Goal: Transaction & Acquisition: Purchase product/service

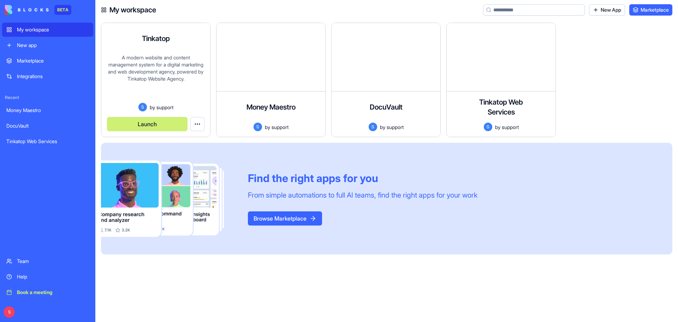
click at [171, 90] on div "A modern website and content management system for a digital marketing and web …" at bounding box center [155, 78] width 97 height 49
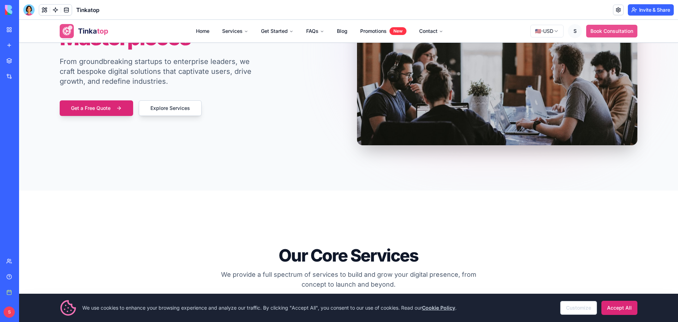
scroll to position [141, 0]
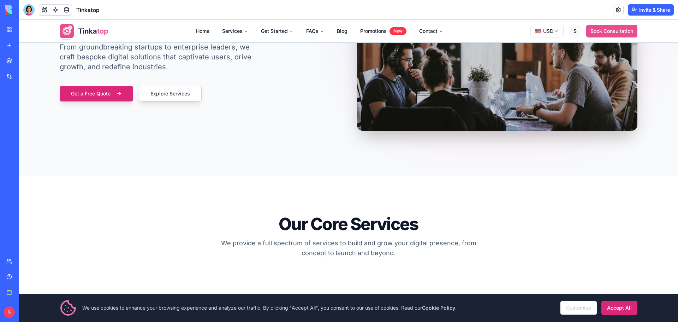
drag, startPoint x: 617, startPoint y: 311, endPoint x: 533, endPoint y: 284, distance: 87.9
click at [617, 311] on button "Accept All" at bounding box center [619, 308] width 36 height 14
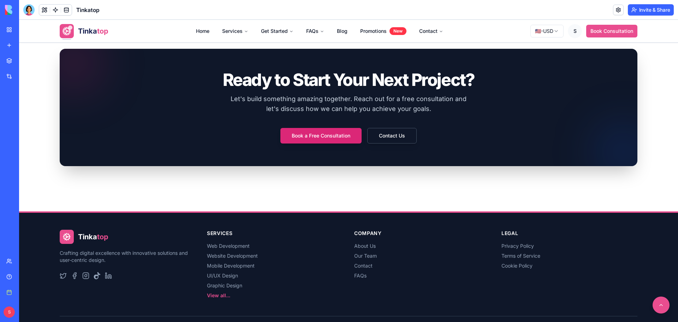
scroll to position [1558, 0]
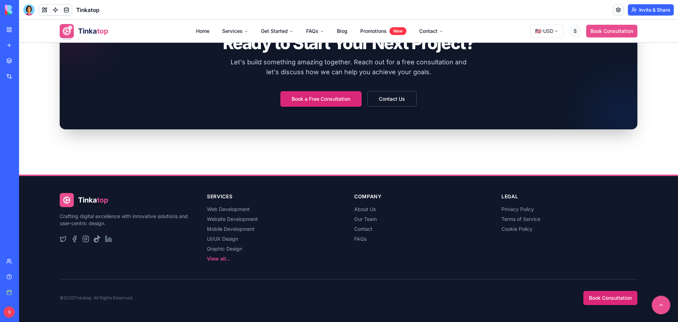
click at [660, 308] on button at bounding box center [661, 305] width 19 height 19
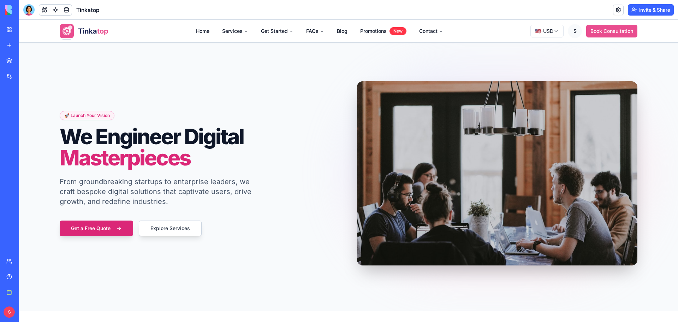
scroll to position [0, 0]
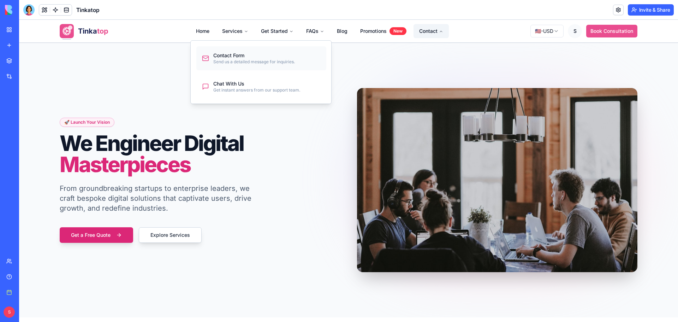
click at [239, 60] on div "Send us a detailed message for inquiries." at bounding box center [254, 62] width 82 height 6
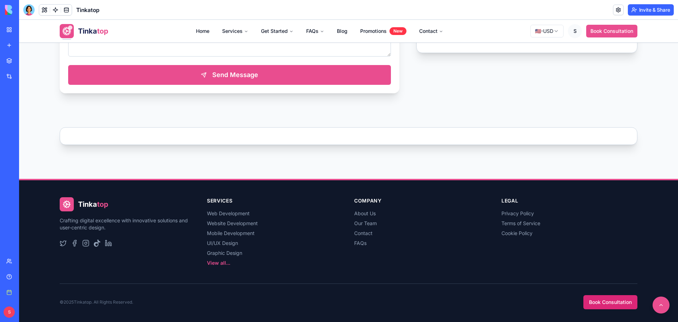
scroll to position [418, 0]
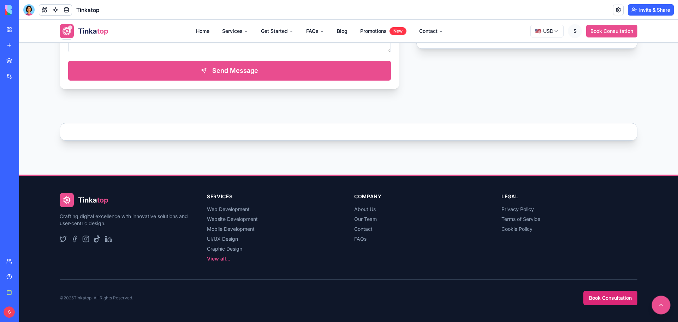
click at [659, 302] on button at bounding box center [661, 305] width 19 height 19
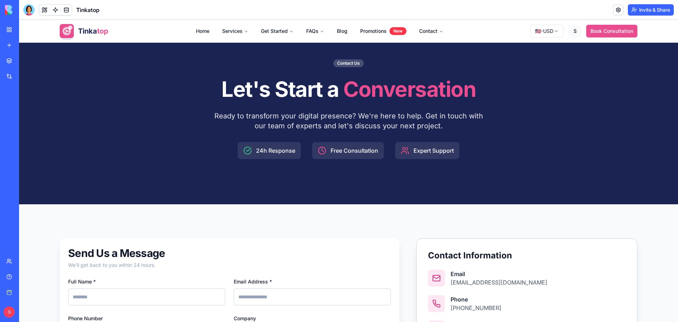
scroll to position [0, 0]
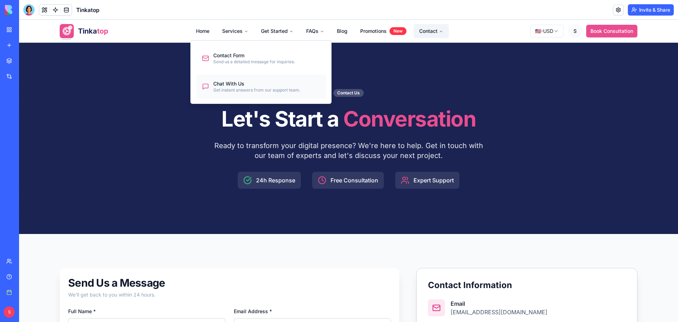
click at [222, 89] on div "Get instant answers from our support team." at bounding box center [256, 90] width 87 height 6
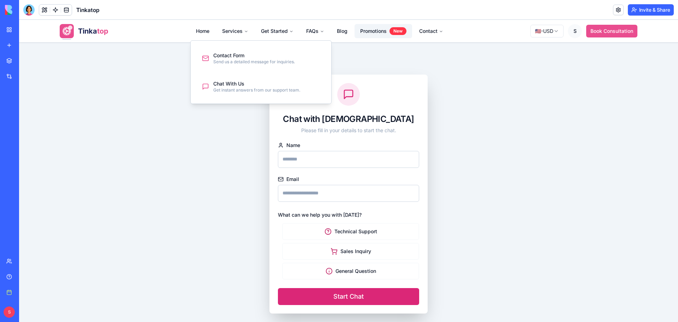
click at [381, 29] on link "Promotions New" at bounding box center [384, 31] width 58 height 14
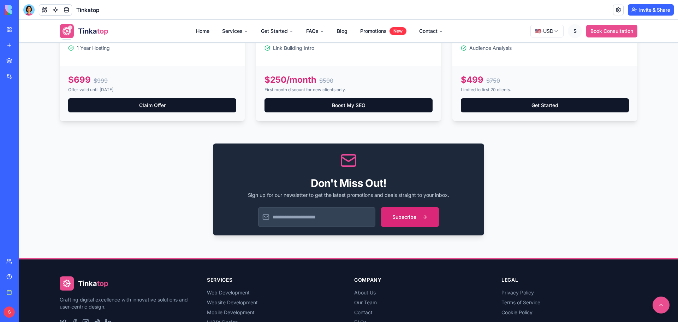
scroll to position [777, 0]
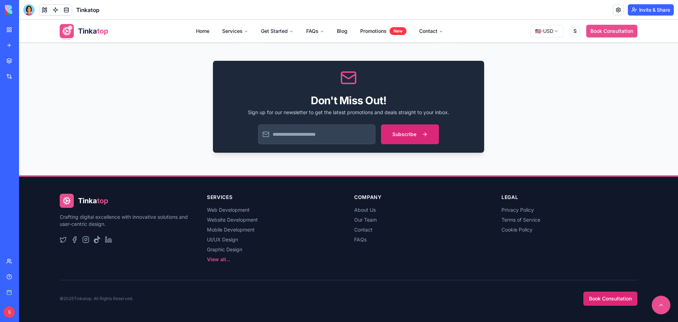
click at [658, 302] on button at bounding box center [661, 305] width 19 height 19
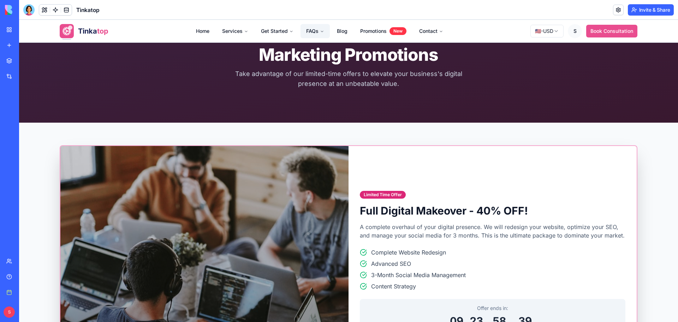
scroll to position [0, 0]
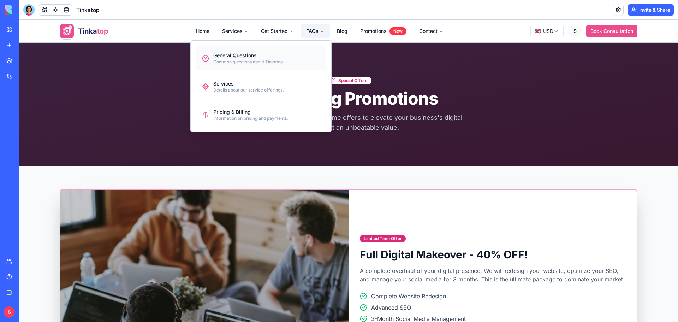
click at [286, 49] on link "General Questions Common questions about Tinkatop." at bounding box center [261, 58] width 130 height 24
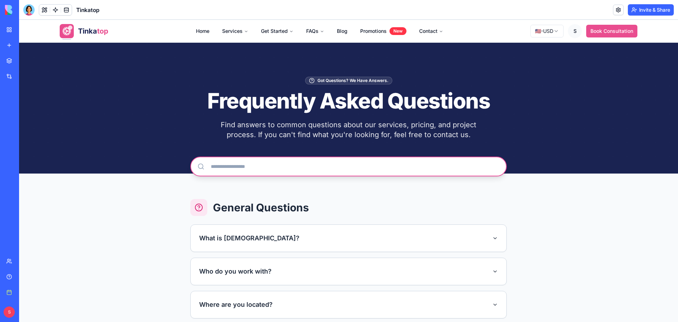
click at [454, 169] on input "text" at bounding box center [348, 166] width 316 height 20
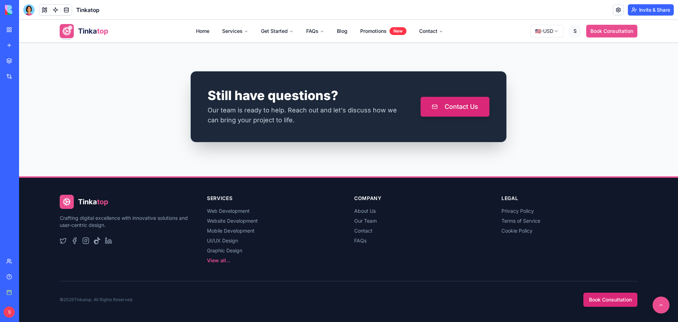
scroll to position [779, 0]
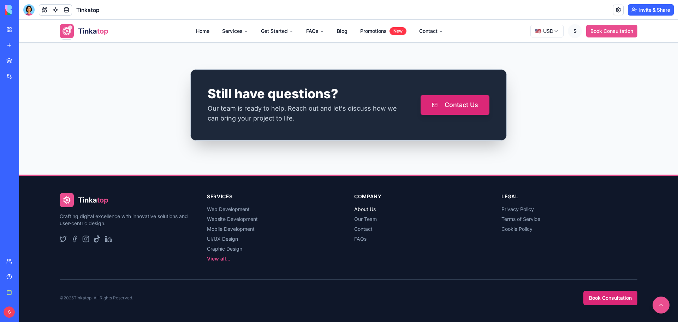
click at [361, 206] on link "About Us" at bounding box center [365, 209] width 22 height 6
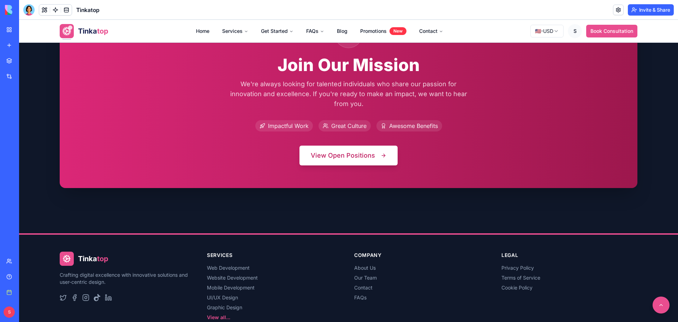
scroll to position [1334, 0]
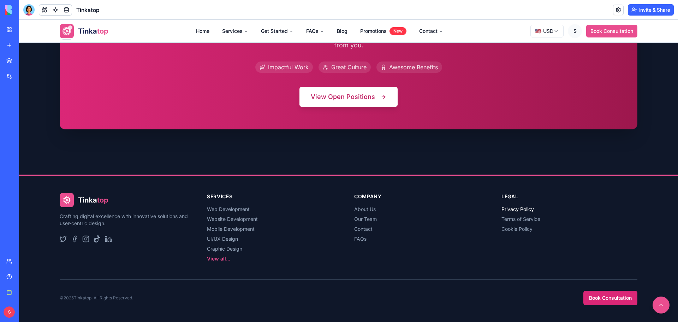
click at [505, 211] on link "Privacy Policy" at bounding box center [517, 209] width 32 height 6
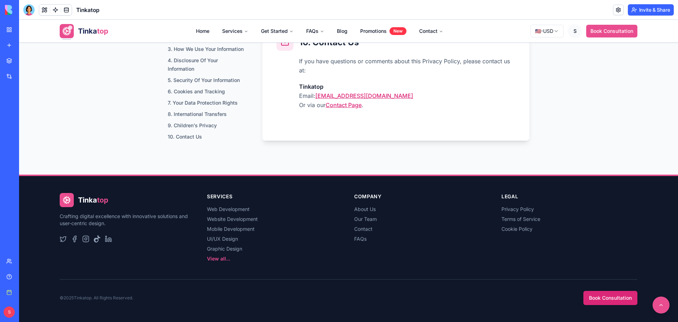
scroll to position [1214, 0]
click at [654, 301] on button at bounding box center [661, 305] width 19 height 19
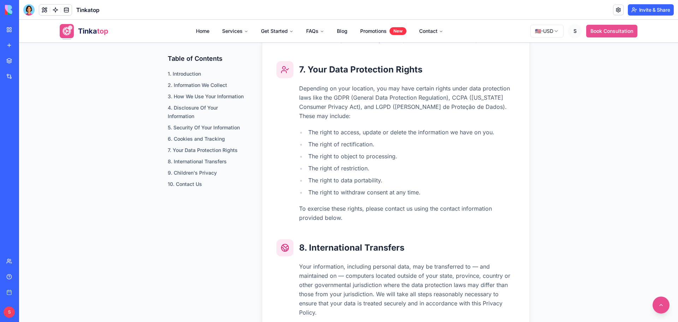
scroll to position [812, 0]
click at [208, 82] on li "2. Information We Collect" at bounding box center [207, 85] width 78 height 8
click at [207, 95] on link "3. How We Use Your Information" at bounding box center [206, 96] width 76 height 6
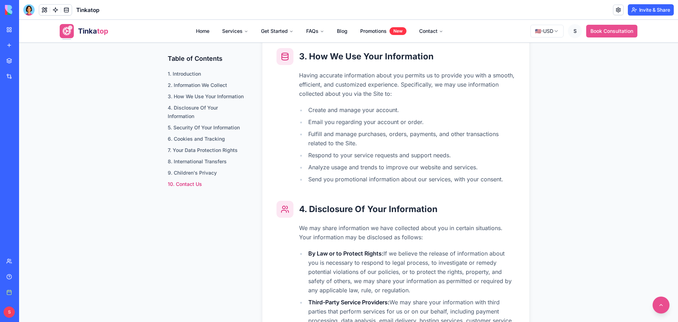
click at [186, 184] on link "10. Contact Us" at bounding box center [185, 184] width 34 height 6
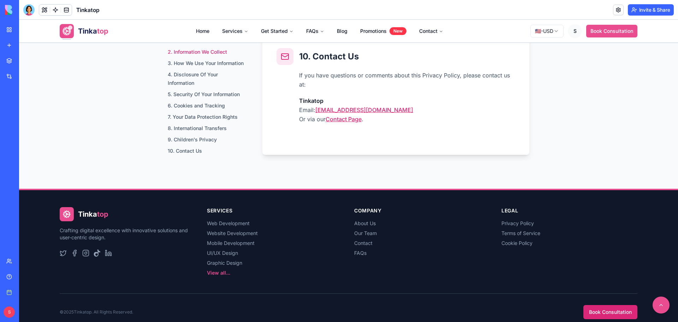
click at [200, 53] on link "2. Information We Collect" at bounding box center [197, 52] width 59 height 6
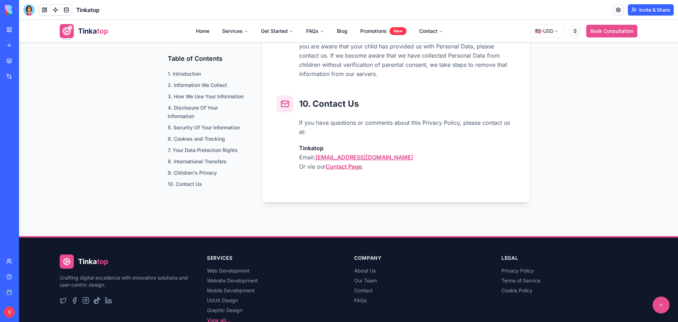
scroll to position [1165, 0]
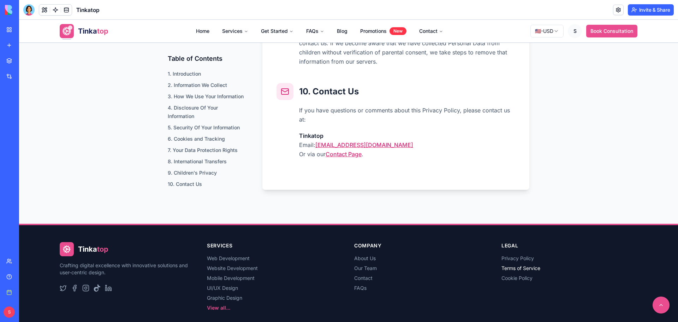
click at [521, 267] on link "Terms of Service" at bounding box center [520, 268] width 39 height 6
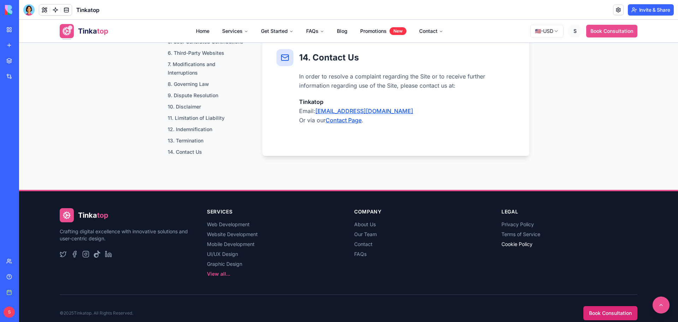
click at [521, 241] on link "Cookie Policy" at bounding box center [516, 244] width 31 height 6
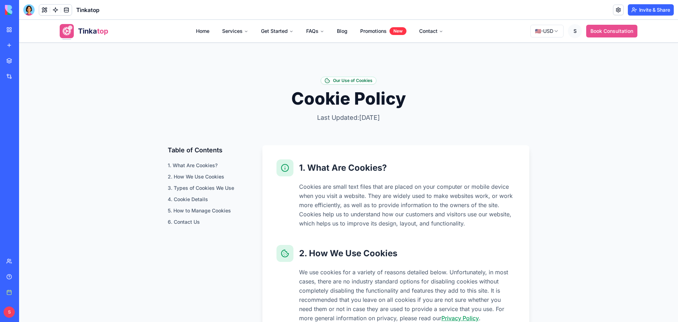
click at [620, 22] on div "Tinka top Home Services Get Started FAQs Blog Promotions New Contact 🇺🇸 - USD S…" at bounding box center [349, 31] width 578 height 23
click at [618, 31] on button "Book Consultation" at bounding box center [611, 31] width 51 height 13
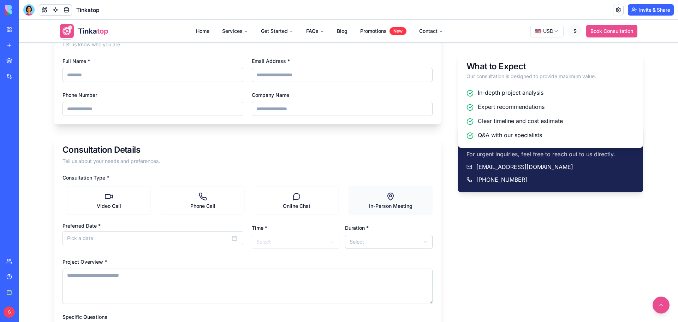
scroll to position [35, 0]
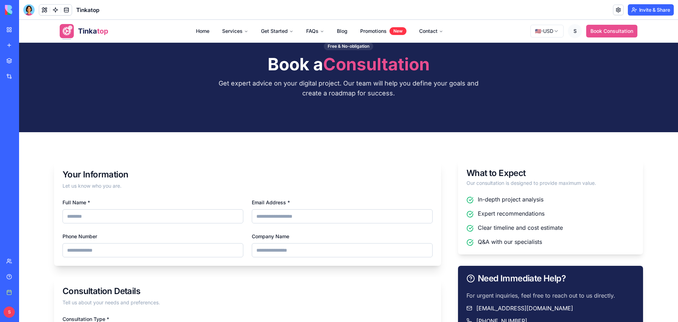
click at [153, 220] on input "Full Name *" at bounding box center [153, 216] width 181 height 14
type input "**********"
click at [277, 214] on input "Email Address *" at bounding box center [342, 216] width 181 height 14
type input "**********"
click at [156, 249] on input "Phone Number" at bounding box center [153, 250] width 181 height 14
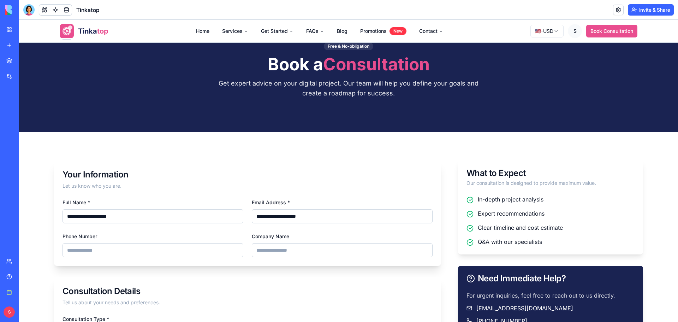
type input "**********"
click at [297, 249] on input "Company Name" at bounding box center [342, 250] width 181 height 14
type input "**********"
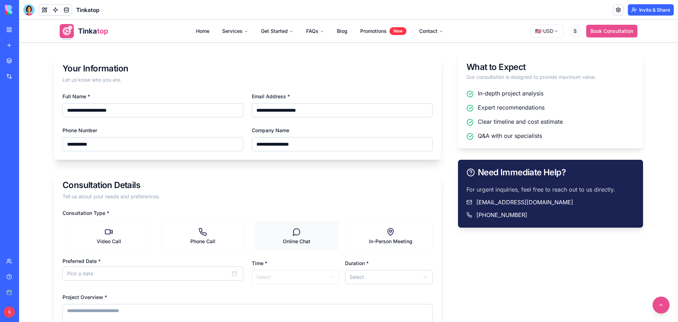
scroll to position [247, 0]
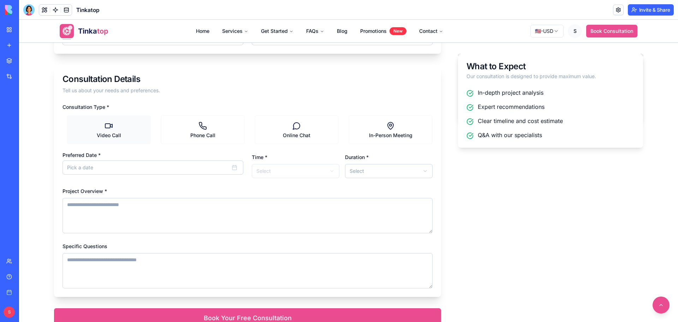
click at [138, 129] on label "Video Call" at bounding box center [109, 129] width 84 height 29
click at [68, 129] on Call "Video Call" at bounding box center [65, 130] width 6 height 6
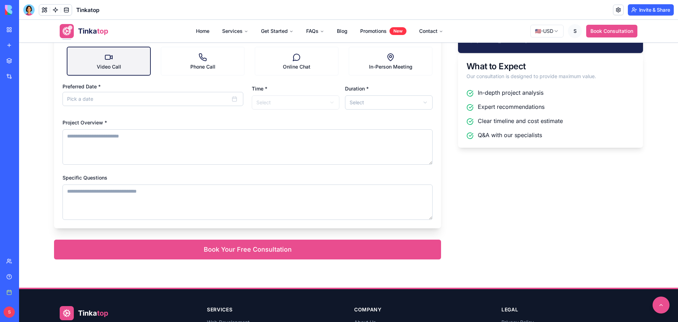
scroll to position [318, 0]
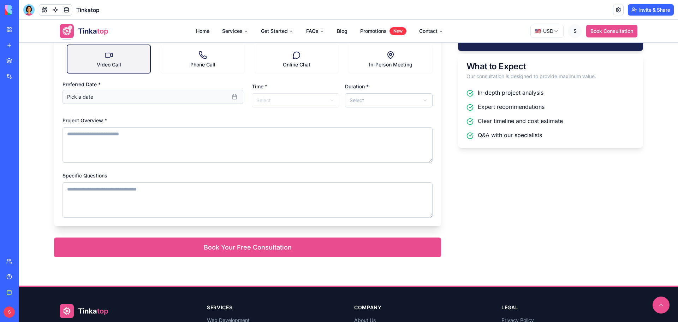
click at [198, 97] on button "Pick a date" at bounding box center [153, 97] width 181 height 14
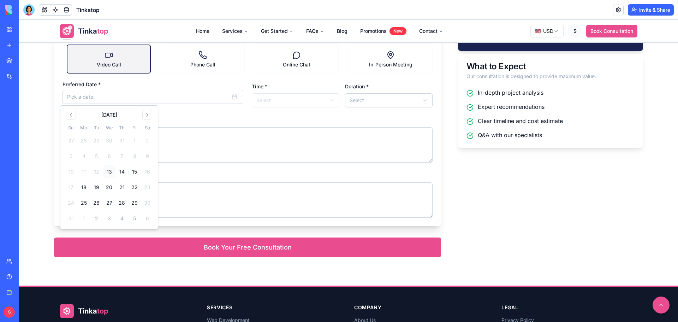
click at [112, 173] on button "13" at bounding box center [109, 171] width 13 height 13
click at [284, 93] on div "Time * Select ***** ***** ***** ***** ***** ***** ***** ***** *****" at bounding box center [296, 94] width 88 height 25
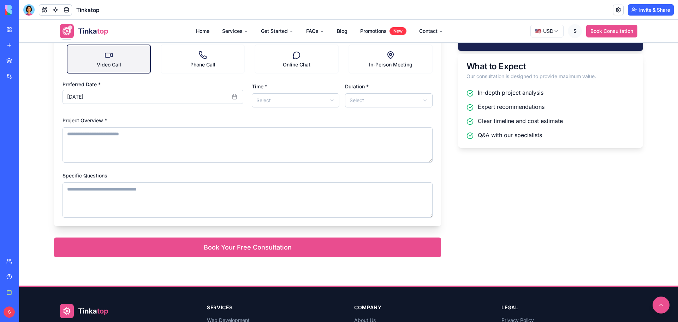
click at [284, 99] on html "**********" at bounding box center [348, 67] width 659 height 731
click at [356, 102] on html "**********" at bounding box center [348, 67] width 659 height 731
click at [159, 143] on textarea "Project Overview *" at bounding box center [248, 144] width 370 height 35
click at [145, 149] on textarea "Project Overview *" at bounding box center [248, 144] width 370 height 35
paste textarea "**********"
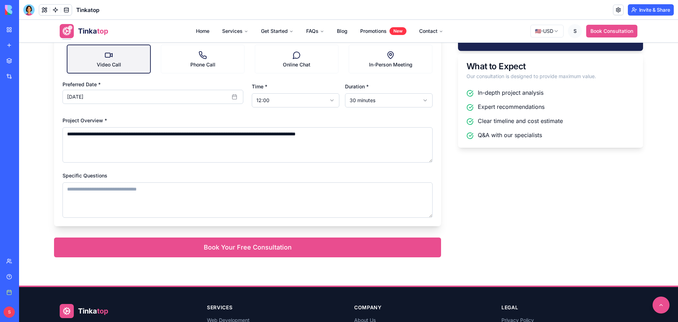
type textarea "**********"
click at [132, 191] on textarea "Specific Questions" at bounding box center [248, 199] width 370 height 35
paste textarea "**********"
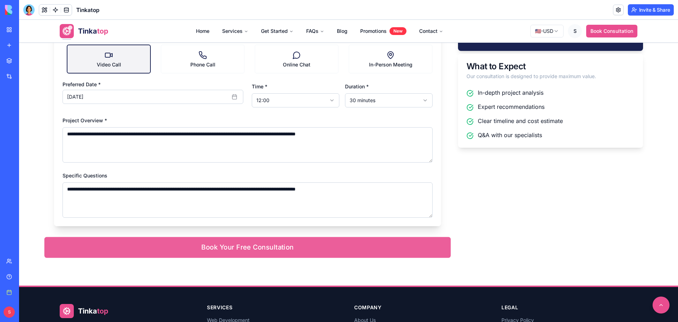
type textarea "**********"
click at [206, 245] on button "Book Your Free Consultation" at bounding box center [247, 247] width 406 height 21
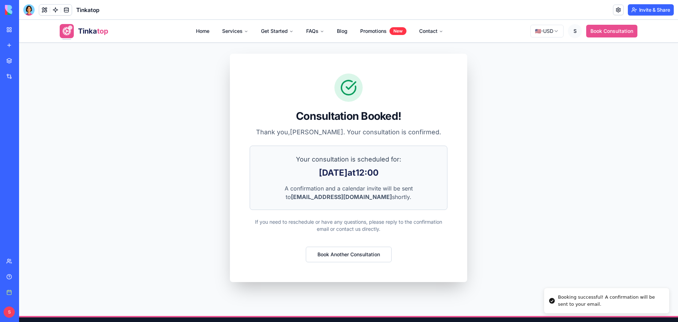
scroll to position [35, 0]
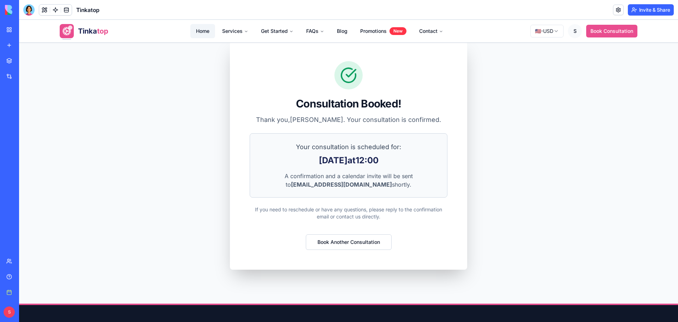
click at [192, 28] on link "Home" at bounding box center [202, 31] width 25 height 14
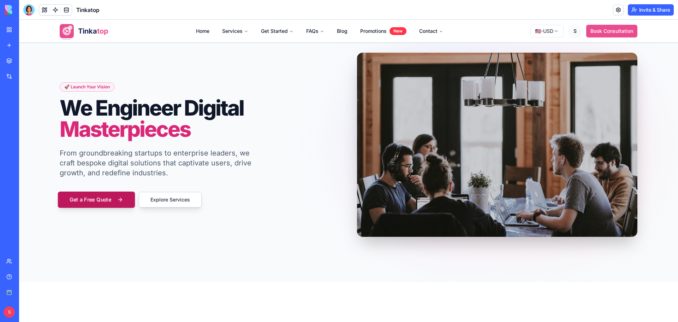
click at [117, 202] on button "Get a Free Quote" at bounding box center [96, 199] width 77 height 16
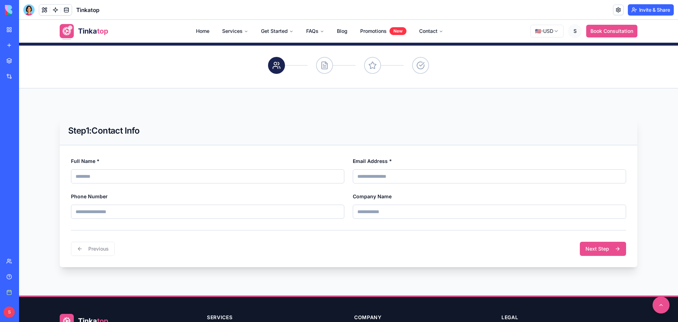
scroll to position [106, 0]
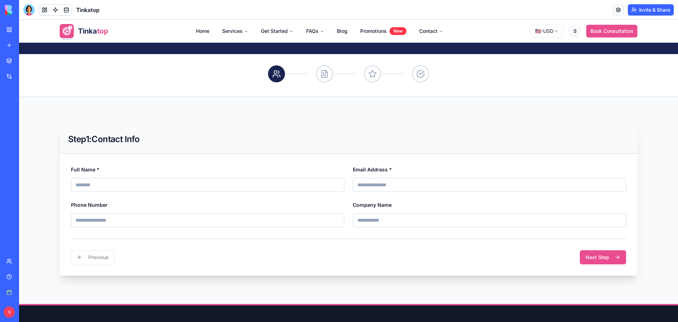
click at [180, 180] on input "Full Name *" at bounding box center [207, 185] width 273 height 14
type input "**********"
click at [425, 180] on input "Email Address *" at bounding box center [489, 185] width 273 height 14
type input "**********"
click at [188, 219] on input "Phone Number" at bounding box center [207, 220] width 273 height 14
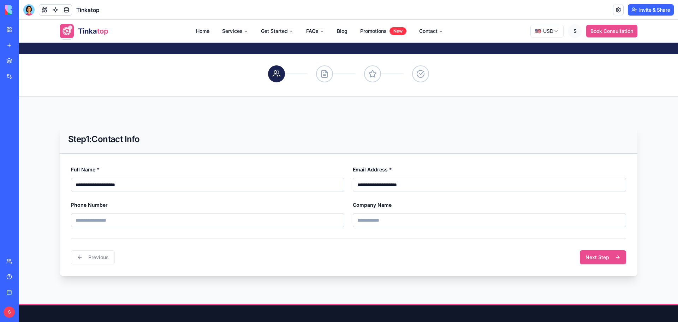
type input "**********"
click at [381, 221] on input "Company Name" at bounding box center [489, 220] width 273 height 14
type input "**********"
click at [618, 258] on button "Next Step" at bounding box center [603, 257] width 46 height 14
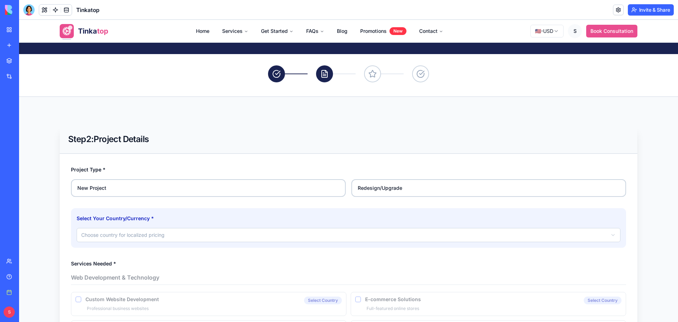
click at [210, 191] on label "New Project" at bounding box center [208, 188] width 275 height 18
click at [76, 184] on button "New Project" at bounding box center [74, 182] width 6 height 6
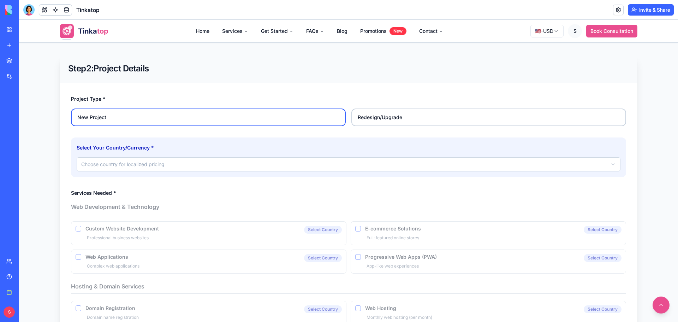
click at [180, 171] on body "**********" at bounding box center [348, 268] width 659 height 851
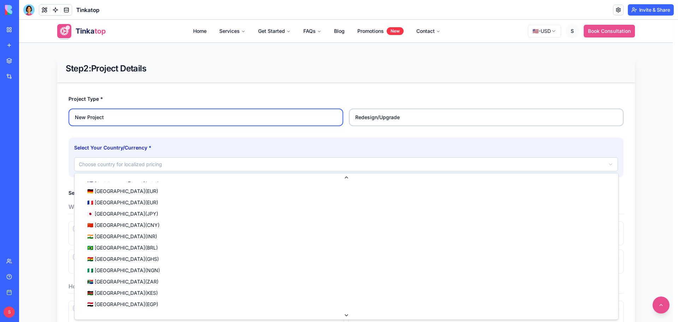
scroll to position [35, 0]
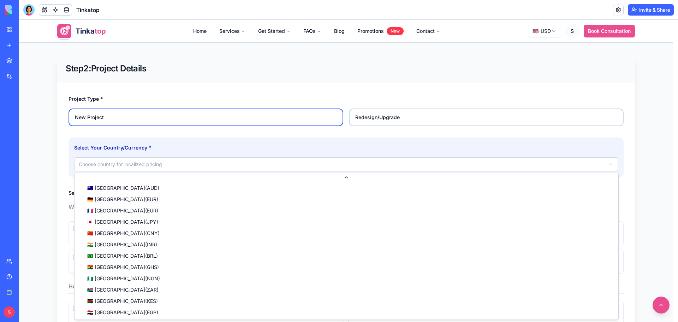
select select "**"
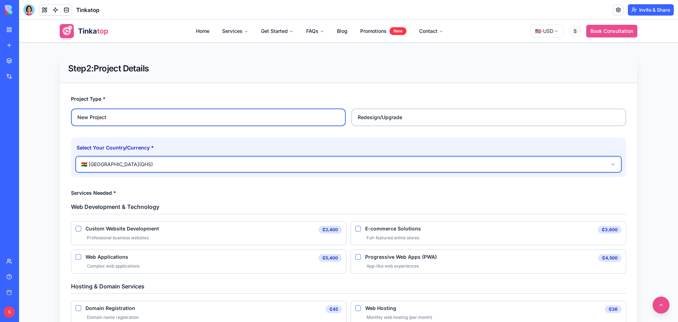
scroll to position [247, 0]
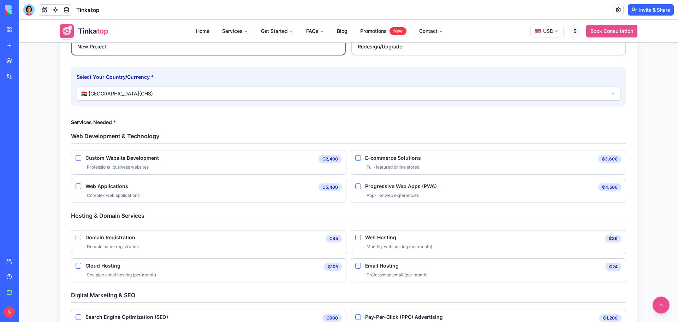
click at [112, 158] on span "Custom Website Development" at bounding box center [200, 157] width 230 height 5
click at [81, 158] on Development "Custom Website Development" at bounding box center [79, 158] width 6 height 6
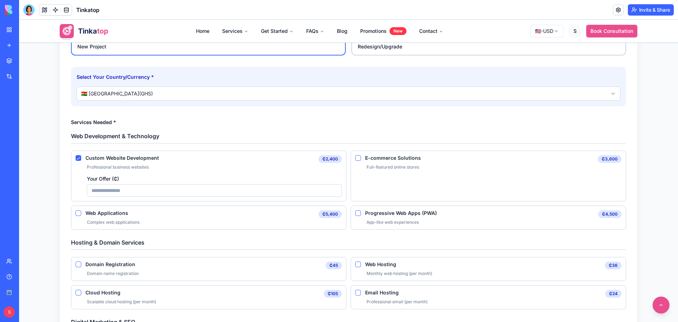
click at [138, 194] on Development "Your Offer ( ₵ )" at bounding box center [214, 190] width 255 height 13
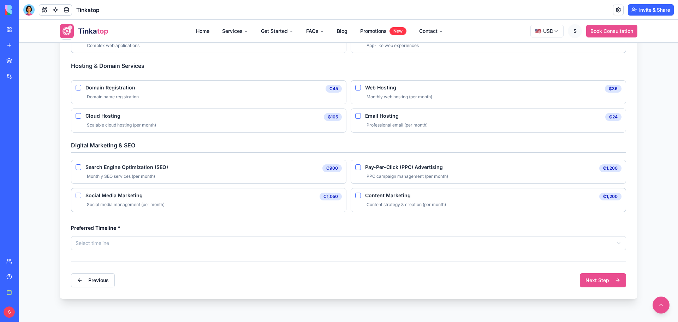
scroll to position [353, 0]
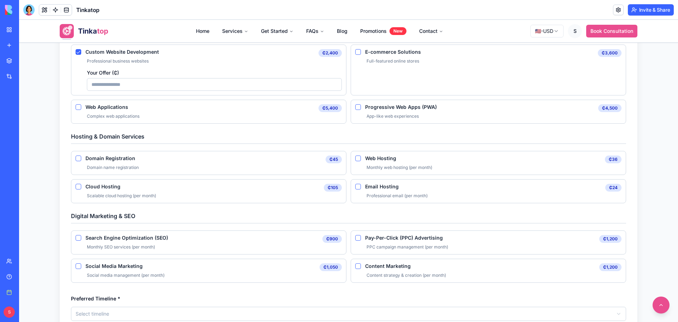
type Development "****"
click at [76, 157] on Registration "Domain Registration" at bounding box center [79, 158] width 6 height 6
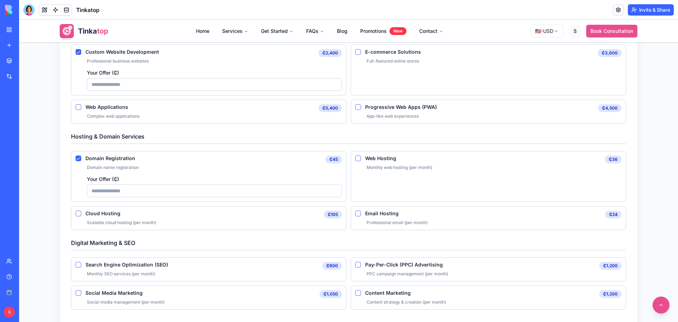
click at [76, 215] on Hosting "Cloud Hosting" at bounding box center [79, 213] width 6 height 6
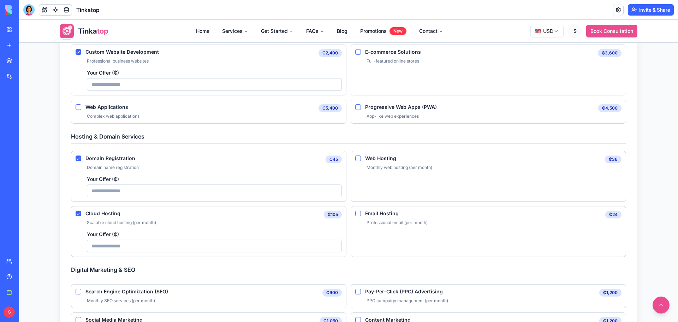
click at [76, 214] on Hosting "Cloud Hosting" at bounding box center [79, 213] width 6 height 6
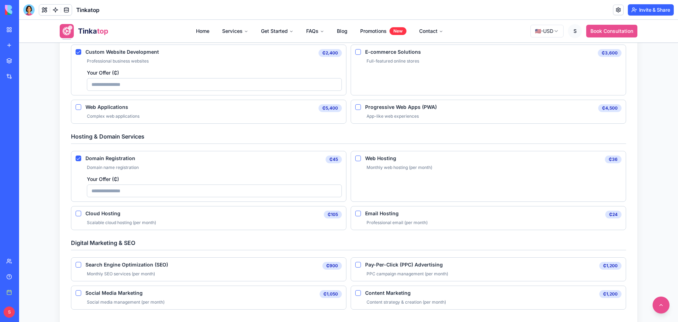
click at [356, 160] on Hosting "Web Hosting" at bounding box center [358, 158] width 6 height 6
click at [358, 212] on Hosting "Email Hosting" at bounding box center [358, 213] width 6 height 6
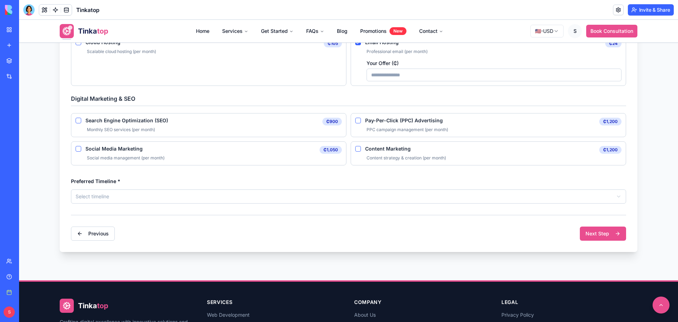
scroll to position [530, 0]
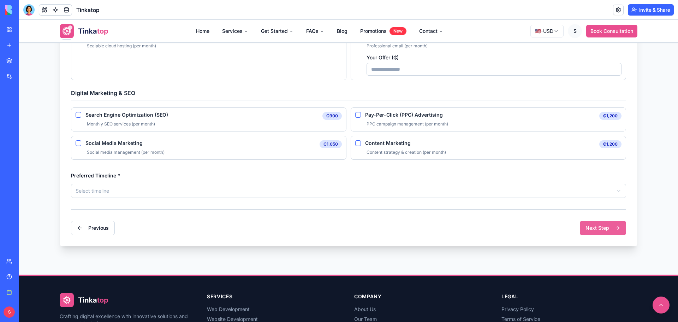
click at [604, 229] on button "Next Step" at bounding box center [603, 228] width 46 height 14
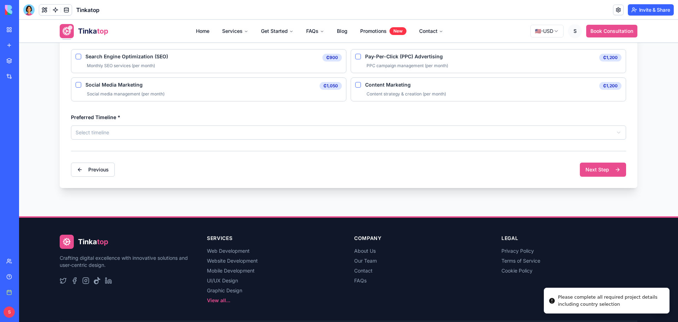
scroll to position [600, 0]
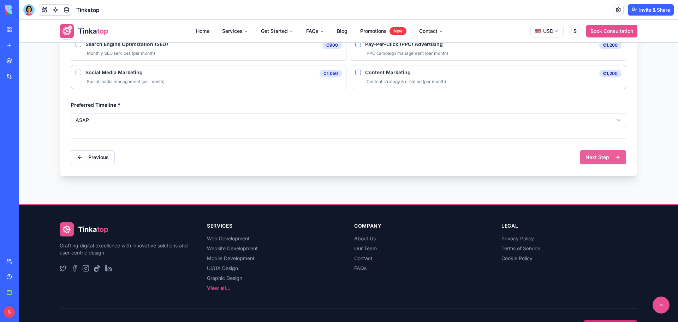
click at [597, 156] on button "Next Step" at bounding box center [603, 157] width 46 height 14
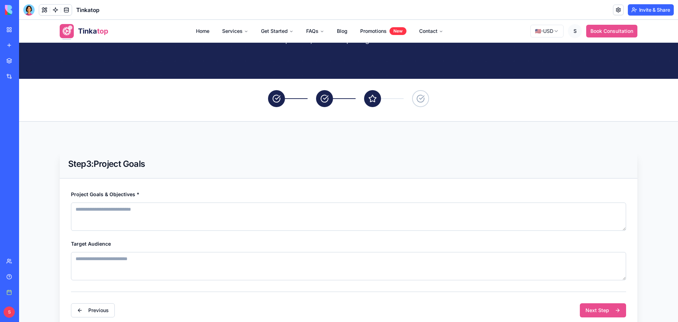
scroll to position [122, 0]
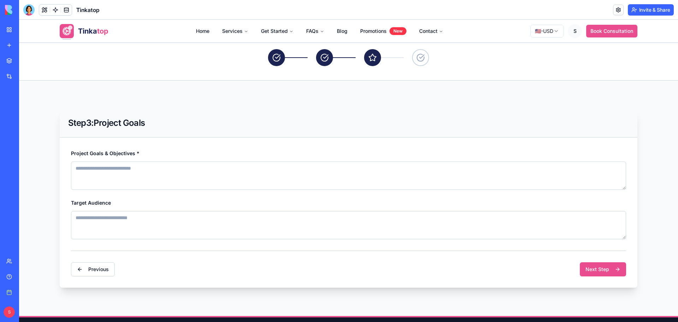
click at [97, 178] on textarea "Project Goals & Objectives *" at bounding box center [348, 175] width 555 height 28
paste textarea "**********"
type textarea "**********"
click at [88, 222] on textarea "Target Audience" at bounding box center [348, 225] width 555 height 28
paste textarea "**********"
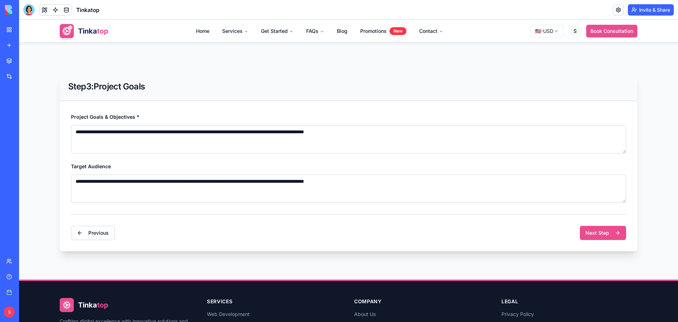
scroll to position [193, 0]
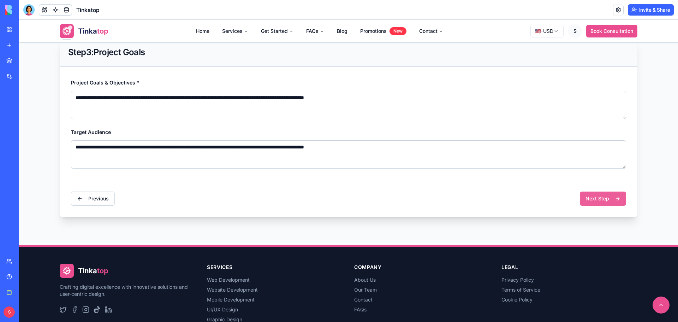
type textarea "**********"
click at [607, 196] on button "Next Step" at bounding box center [603, 198] width 46 height 14
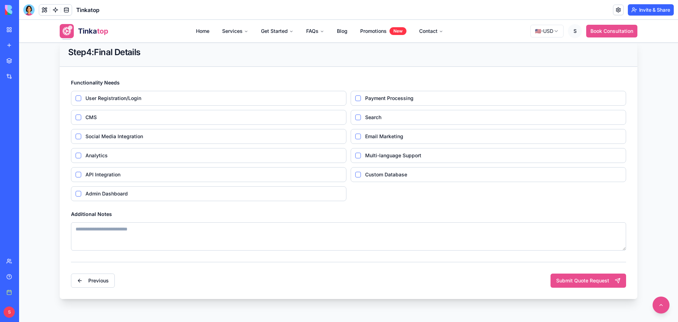
scroll to position [157, 0]
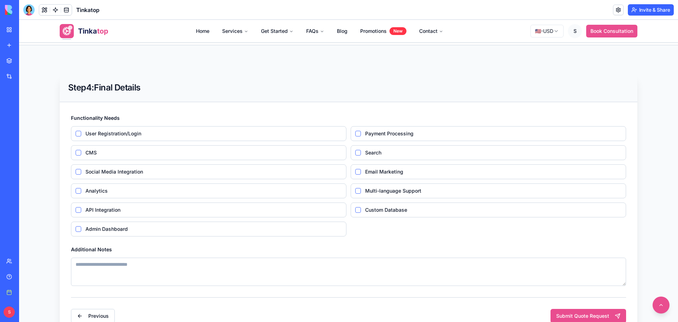
click at [75, 130] on label "User Registration/Login" at bounding box center [208, 133] width 275 height 15
click at [76, 131] on Registration\/Login "User Registration/Login" at bounding box center [79, 134] width 6 height 6
click at [355, 153] on button "Search" at bounding box center [358, 153] width 6 height 6
click at [76, 173] on Integration "Social Media Integration" at bounding box center [79, 172] width 6 height 6
click at [76, 228] on Dashboard "Admin Dashboard" at bounding box center [79, 229] width 6 height 6
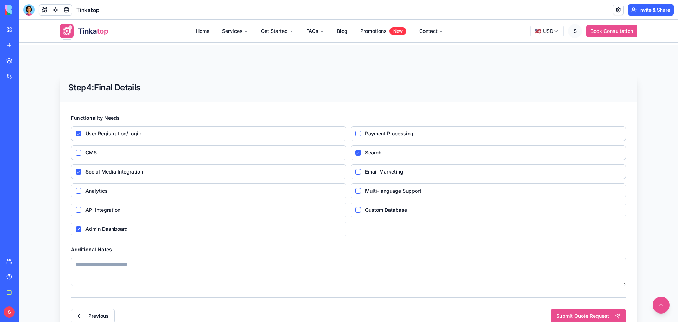
click at [355, 171] on Marketing "Email Marketing" at bounding box center [358, 172] width 6 height 6
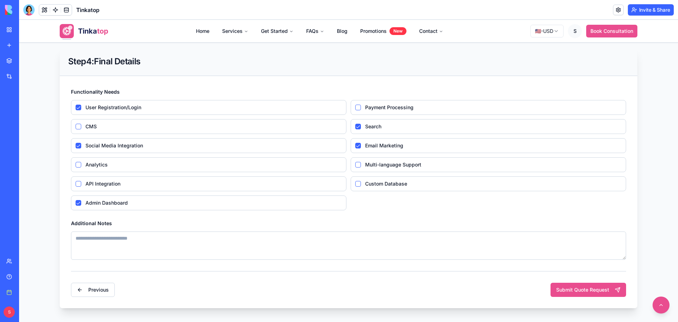
scroll to position [193, 0]
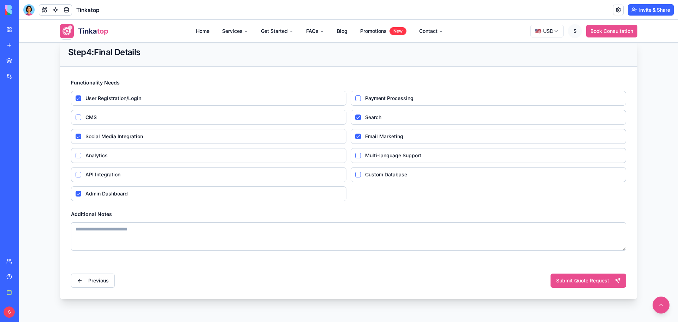
click at [195, 235] on textarea "Additional Notes" at bounding box center [348, 236] width 555 height 28
paste textarea "**********"
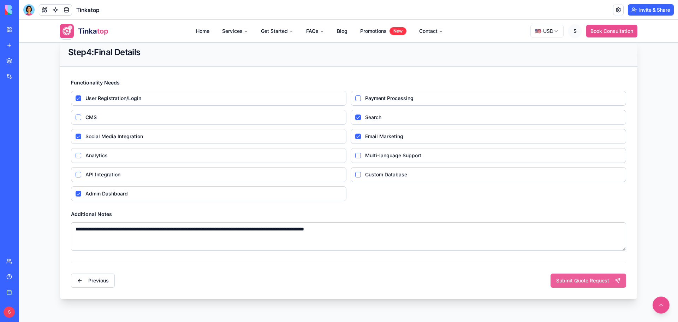
type textarea "**********"
click at [564, 282] on button "Submit Quote Request" at bounding box center [589, 280] width 76 height 14
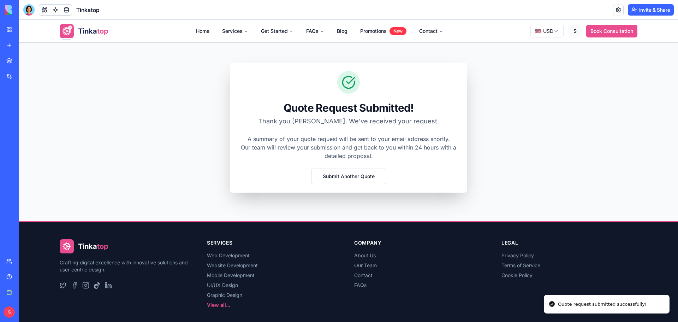
scroll to position [0, 0]
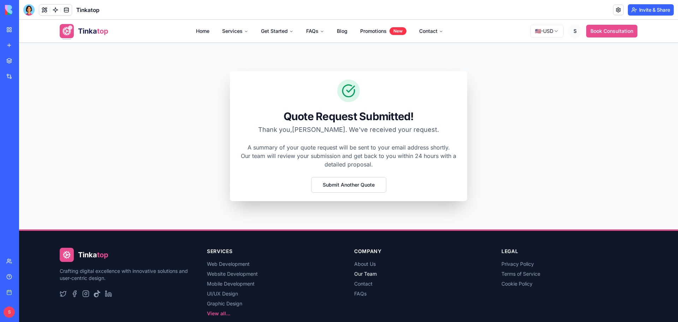
click at [361, 273] on link "Our Team" at bounding box center [365, 273] width 23 height 6
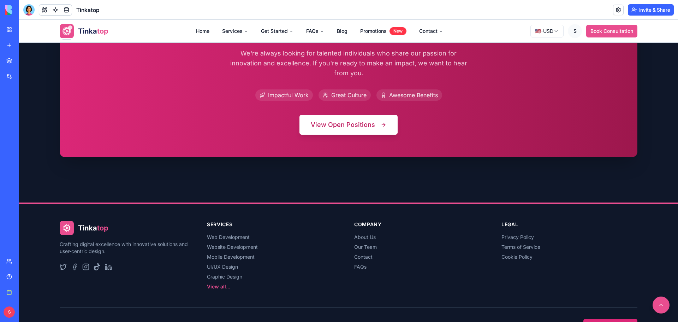
scroll to position [1334, 0]
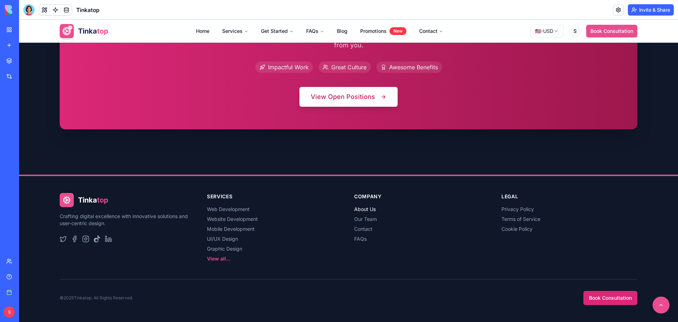
click at [363, 211] on link "About Us" at bounding box center [365, 209] width 22 height 6
click at [662, 303] on button at bounding box center [661, 305] width 19 height 19
click at [363, 227] on link "Contact" at bounding box center [363, 229] width 18 height 6
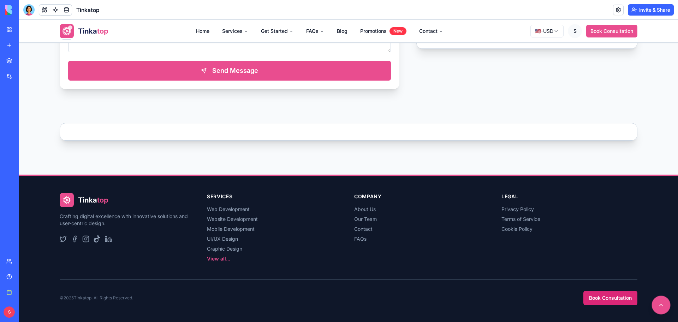
click at [657, 303] on button at bounding box center [661, 305] width 19 height 19
click at [221, 260] on link "View all..." at bounding box center [218, 258] width 23 height 6
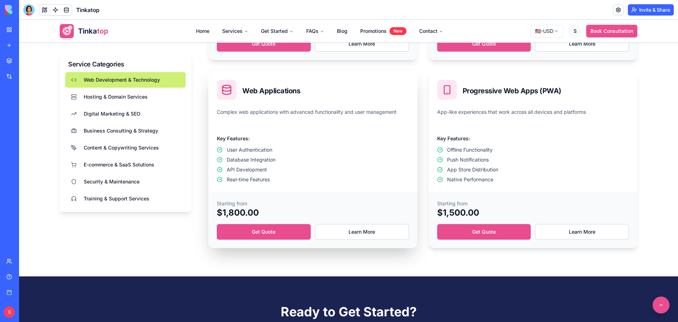
scroll to position [453, 0]
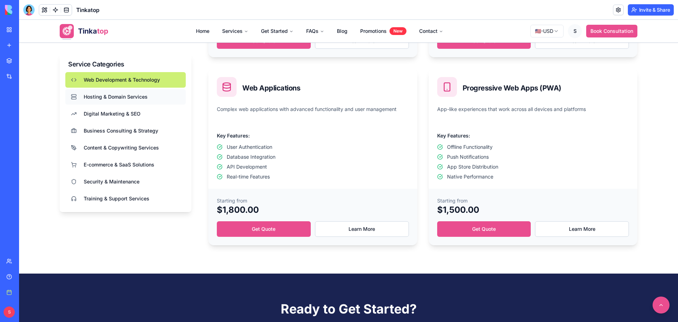
click at [128, 96] on span "Hosting & Domain Services" at bounding box center [116, 96] width 64 height 7
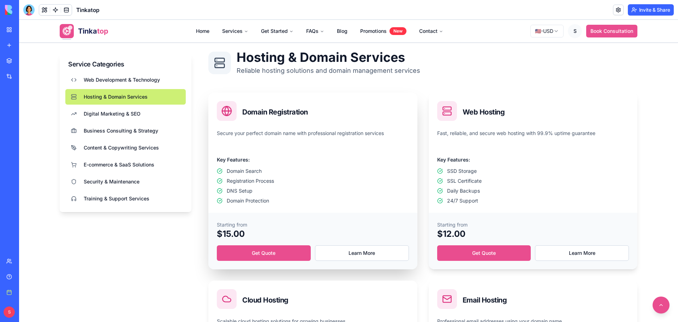
scroll to position [206, 0]
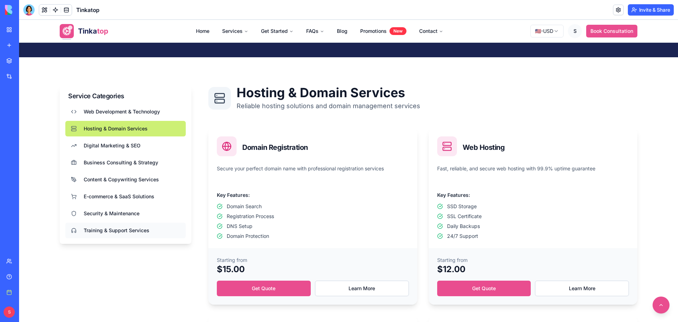
click at [100, 226] on button "Training & Support Services" at bounding box center [125, 230] width 120 height 16
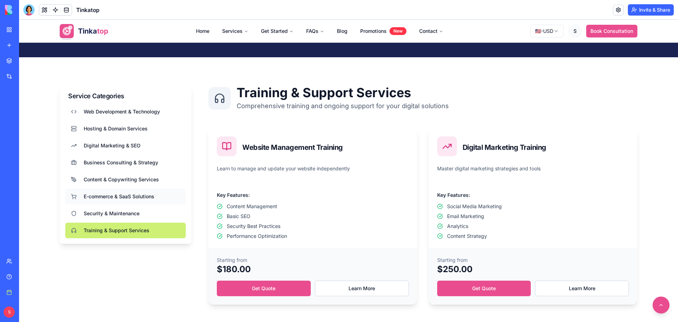
click at [118, 191] on button "E-commerce & SaaS Solutions" at bounding box center [125, 197] width 120 height 16
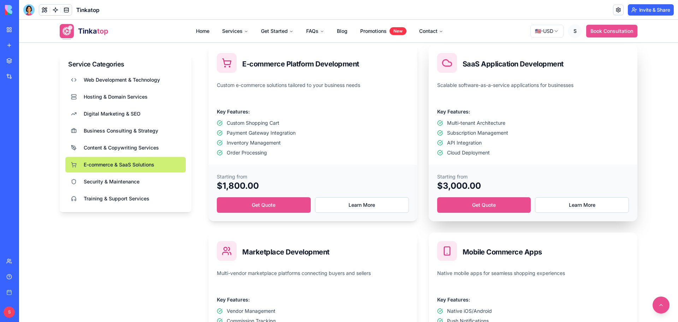
scroll to position [277, 0]
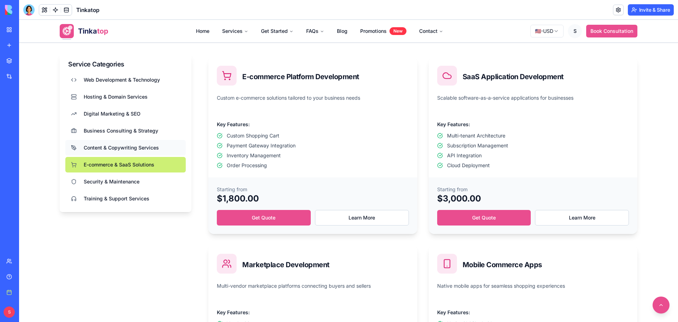
click at [117, 150] on span "Content & Copywriting Services" at bounding box center [121, 147] width 75 height 7
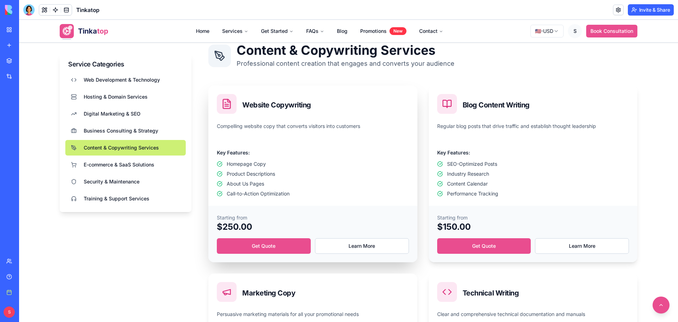
scroll to position [206, 0]
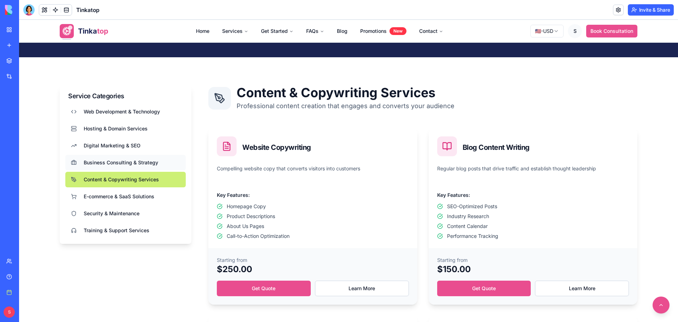
click at [120, 165] on span "Business Consulting & Strategy" at bounding box center [121, 162] width 75 height 7
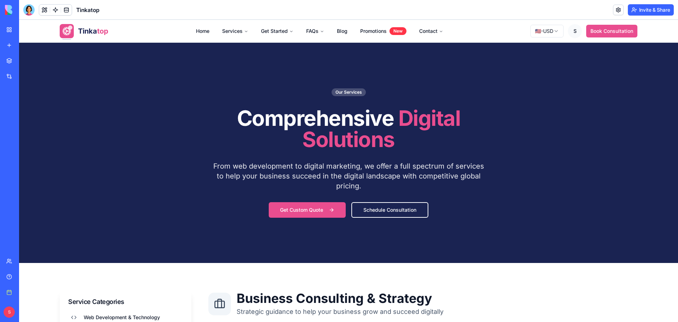
scroll to position [0, 0]
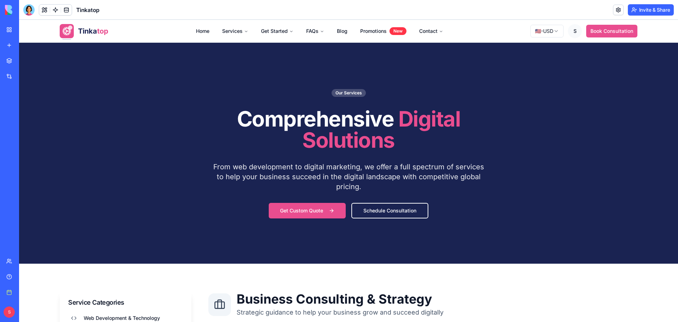
click at [20, 276] on div "Help" at bounding box center [21, 276] width 9 height 7
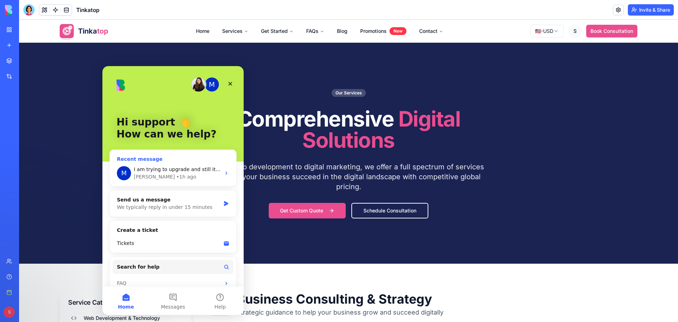
click at [176, 176] on div "• 1h ago" at bounding box center [186, 176] width 20 height 7
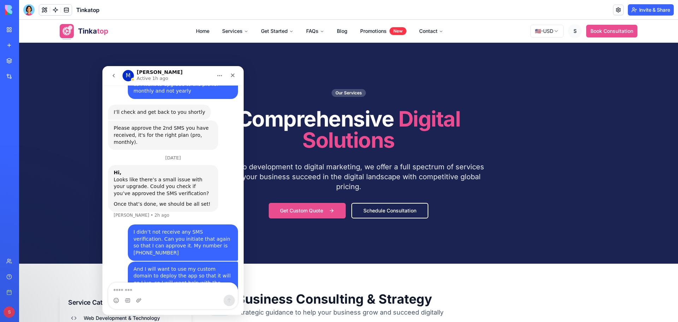
scroll to position [322, 0]
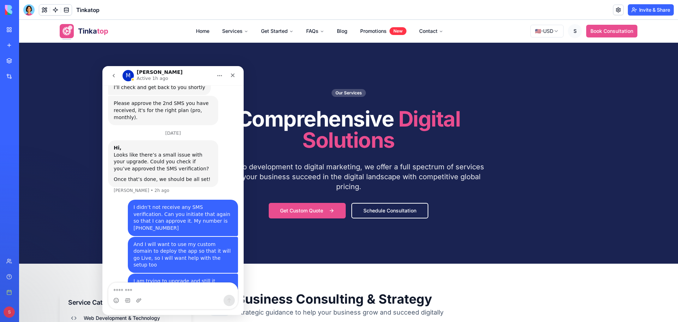
click at [141, 287] on textarea "Message…" at bounding box center [172, 288] width 129 height 12
click at [114, 79] on button "go back" at bounding box center [113, 75] width 13 height 13
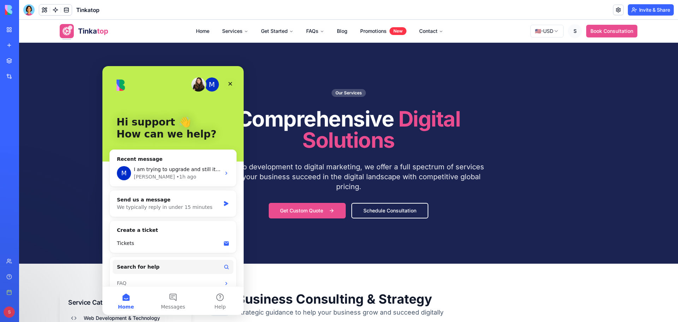
scroll to position [10, 0]
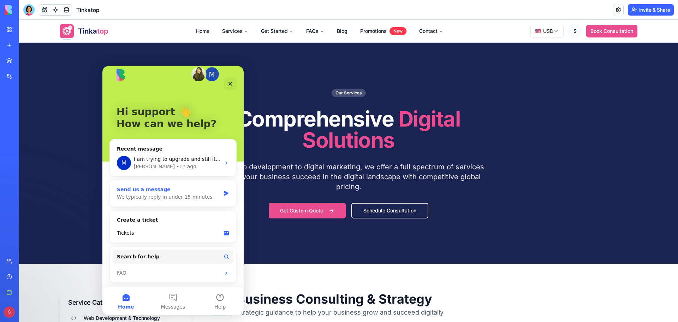
click at [188, 191] on div "Send us a message" at bounding box center [168, 189] width 103 height 7
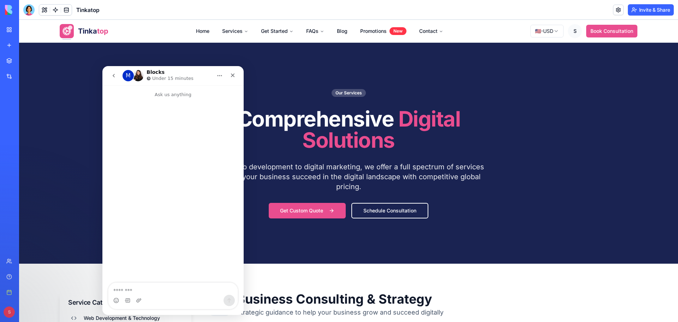
click at [143, 290] on textarea "Message…" at bounding box center [172, 288] width 129 height 12
type textarea "*****"
type textarea "**"
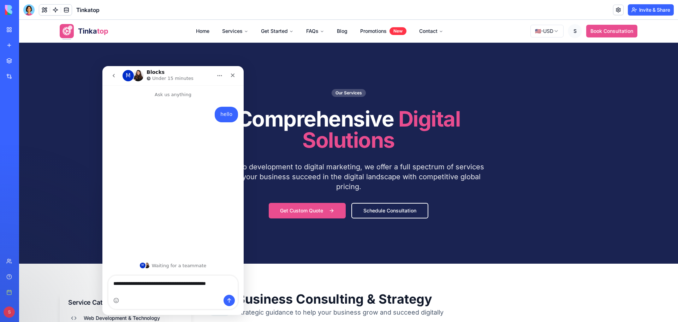
type textarea "**********"
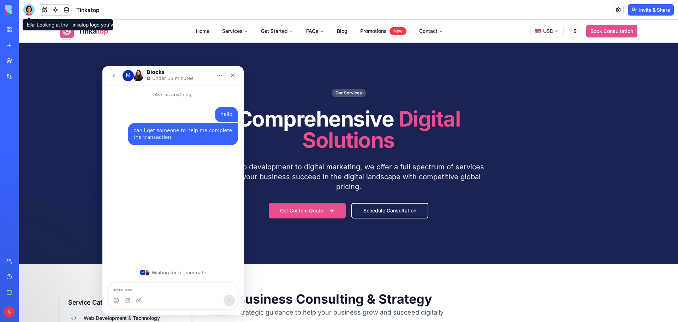
click at [27, 8] on div at bounding box center [28, 9] width 11 height 11
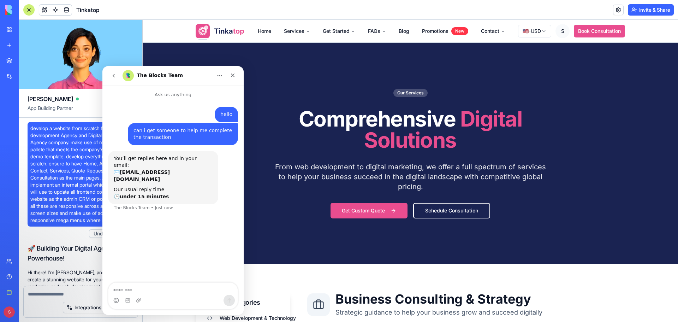
scroll to position [91551, 0]
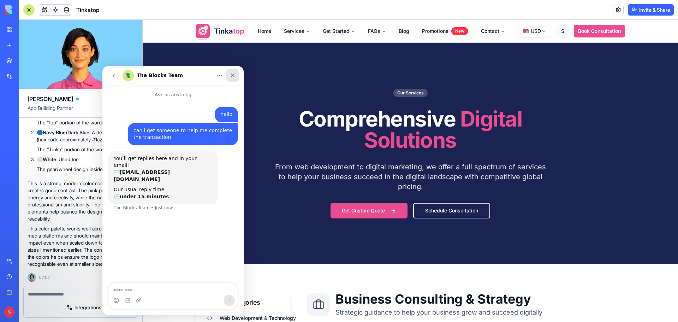
click at [233, 76] on icon "Close" at bounding box center [233, 75] width 6 height 6
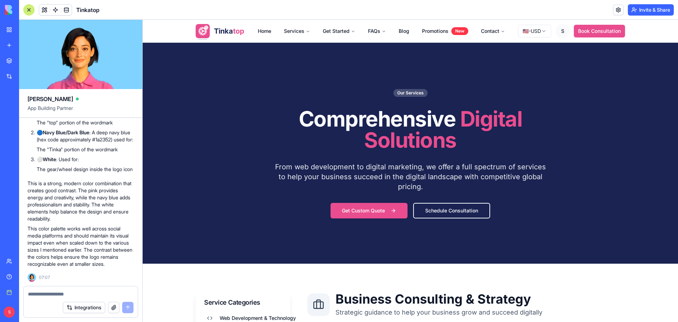
scroll to position [0, 0]
click at [65, 293] on textarea at bounding box center [81, 293] width 106 height 7
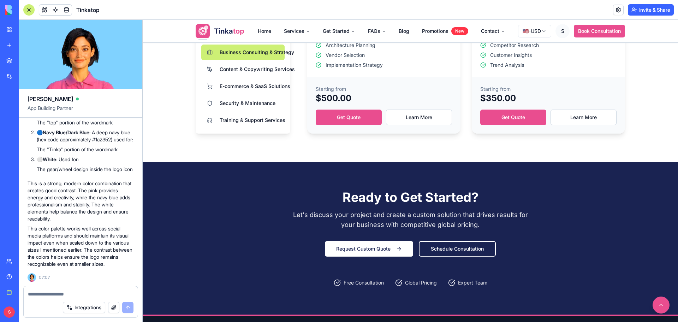
scroll to position [459, 0]
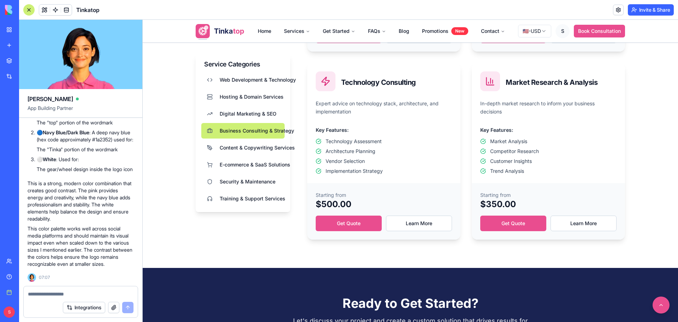
click at [54, 292] on textarea at bounding box center [81, 293] width 106 height 7
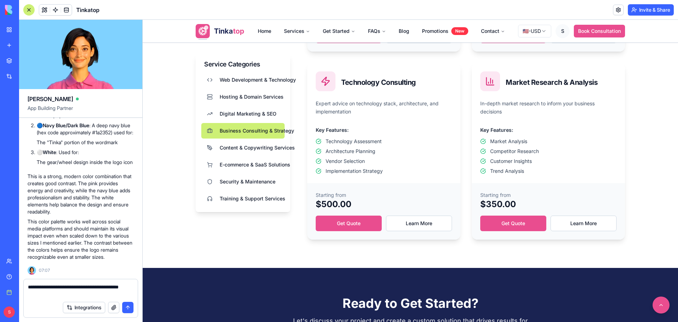
type textarea "**********"
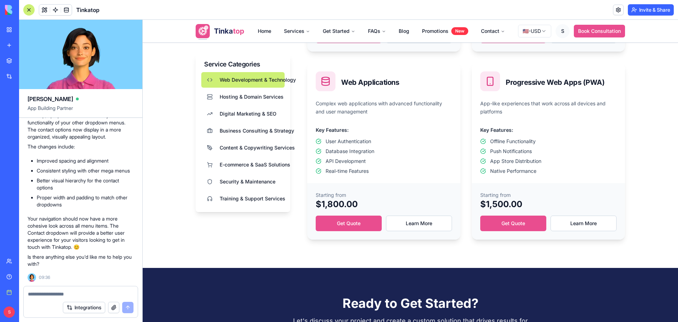
scroll to position [91635, 0]
drag, startPoint x: 644, startPoint y: 10, endPoint x: 401, endPoint y: 88, distance: 255.2
click at [644, 10] on button "Invite & Share" at bounding box center [651, 9] width 46 height 11
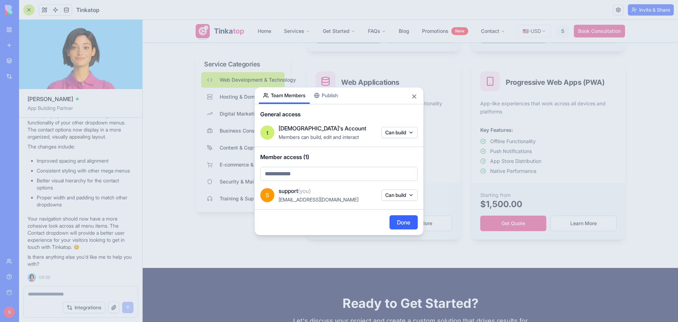
click at [347, 96] on div "Share App Team Members Publish" at bounding box center [339, 95] width 169 height 17
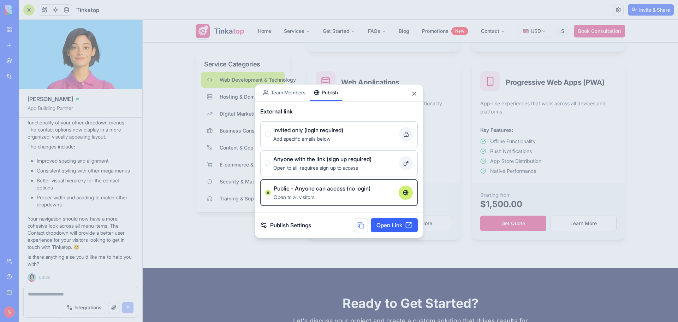
click at [335, 96] on button "Publish" at bounding box center [326, 92] width 32 height 17
click at [396, 222] on link "Open Link" at bounding box center [394, 225] width 47 height 14
click at [413, 93] on button "Close" at bounding box center [414, 93] width 7 height 7
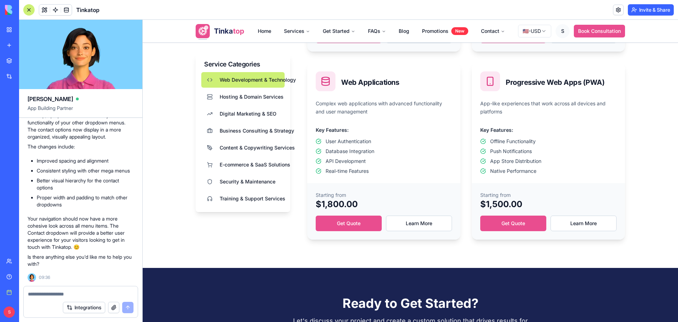
click at [64, 292] on textarea at bounding box center [81, 293] width 106 height 7
type textarea "******"
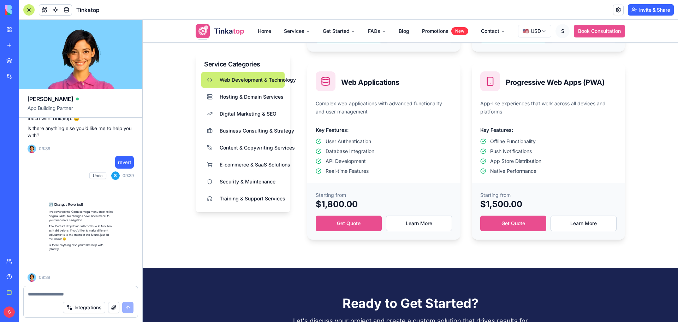
scroll to position [91940, 0]
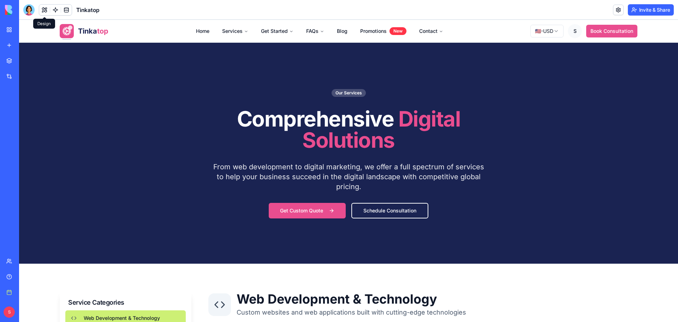
click at [43, 12] on button at bounding box center [44, 10] width 11 height 11
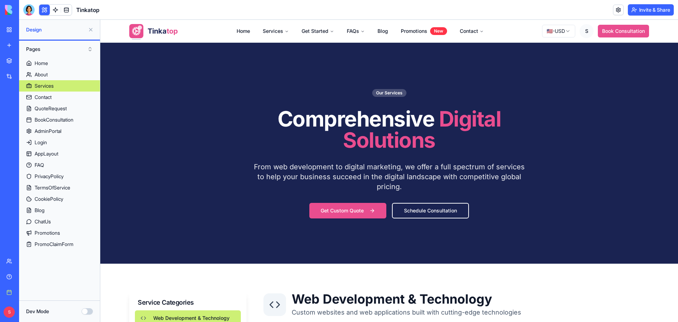
click at [46, 9] on button at bounding box center [44, 10] width 11 height 11
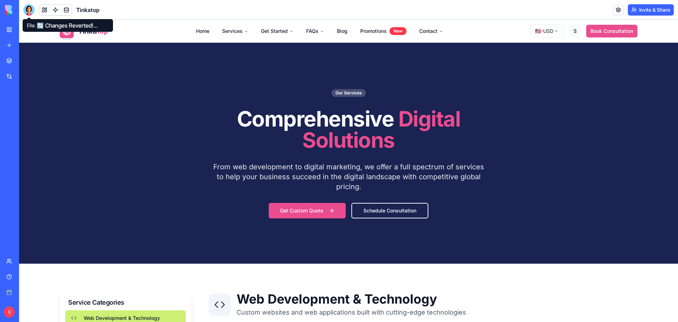
click at [30, 10] on div at bounding box center [28, 9] width 11 height 11
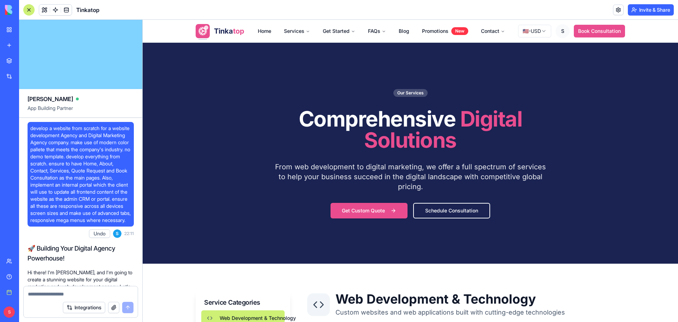
scroll to position [91940, 0]
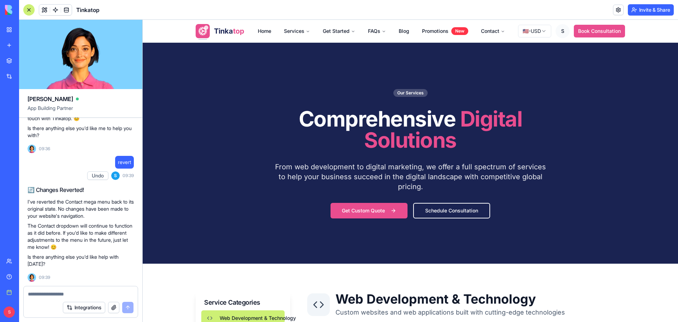
click at [47, 296] on textarea at bounding box center [81, 293] width 106 height 7
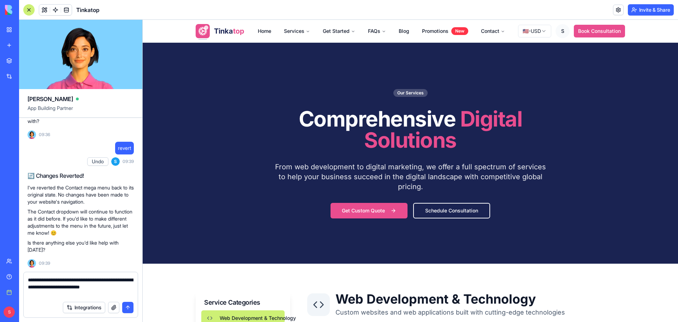
type textarea "**********"
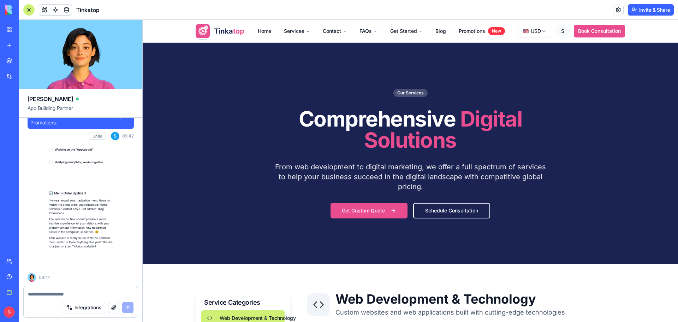
scroll to position [92137, 0]
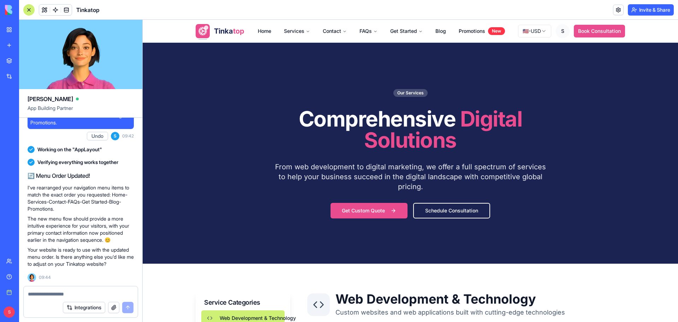
click at [108, 310] on div "Integrations" at bounding box center [98, 307] width 71 height 11
click at [113, 308] on button "button" at bounding box center [113, 307] width 11 height 11
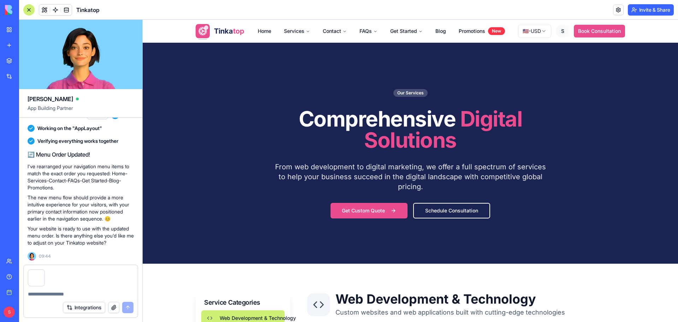
click at [53, 296] on textarea at bounding box center [81, 293] width 106 height 7
type textarea "**********"
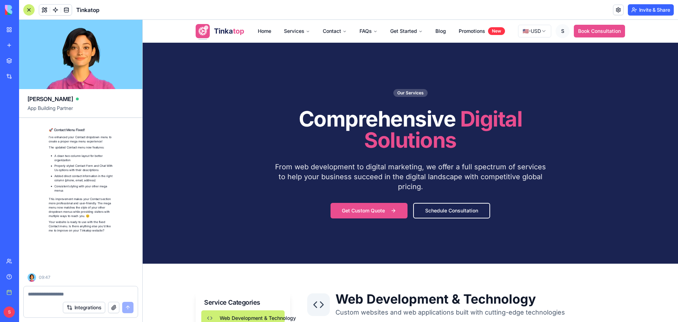
scroll to position [92404, 0]
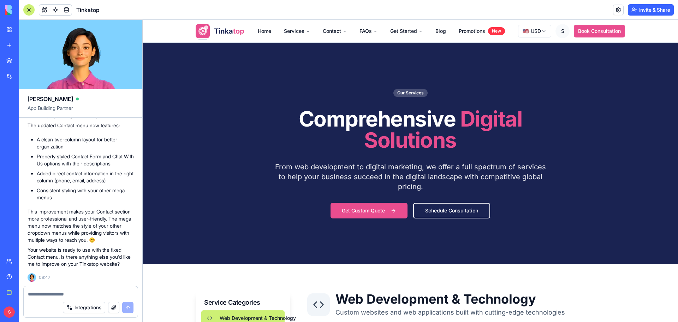
click at [77, 287] on div at bounding box center [81, 291] width 114 height 11
click at [77, 291] on textarea at bounding box center [81, 293] width 106 height 7
click at [111, 304] on button "button" at bounding box center [113, 307] width 11 height 11
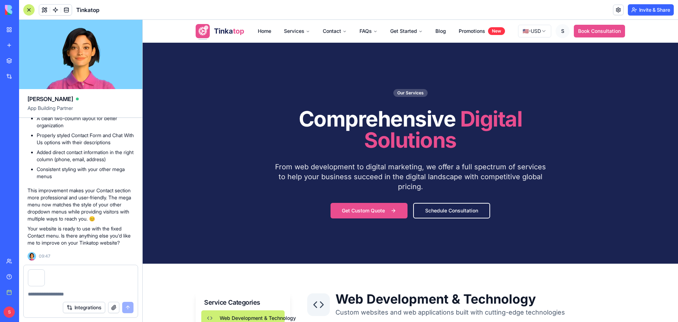
click at [56, 295] on textarea at bounding box center [81, 293] width 106 height 7
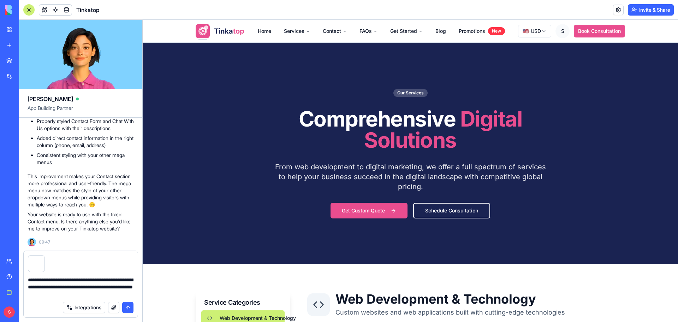
type textarea "**********"
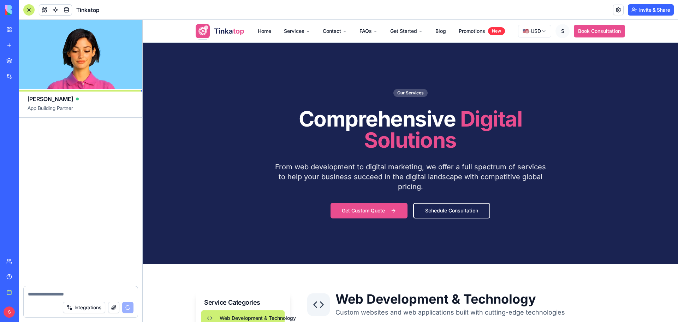
scroll to position [92713, 0]
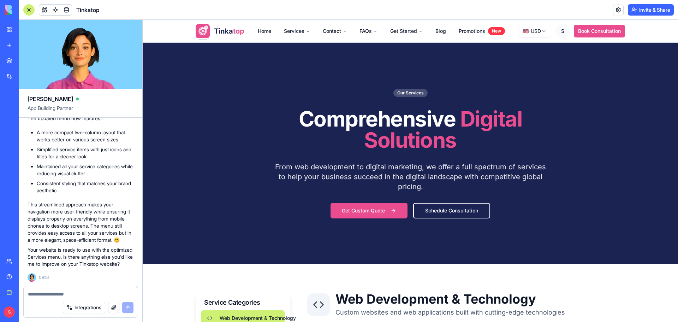
click at [41, 295] on textarea at bounding box center [81, 293] width 106 height 7
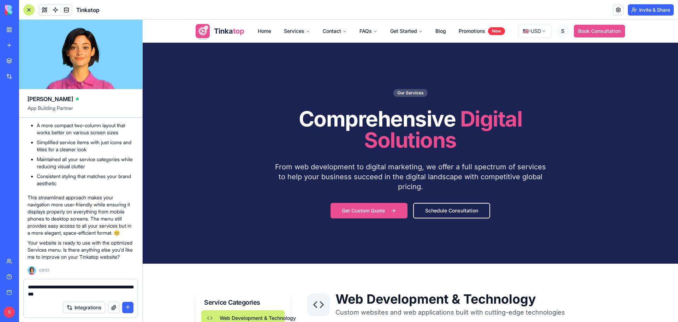
type textarea "**********"
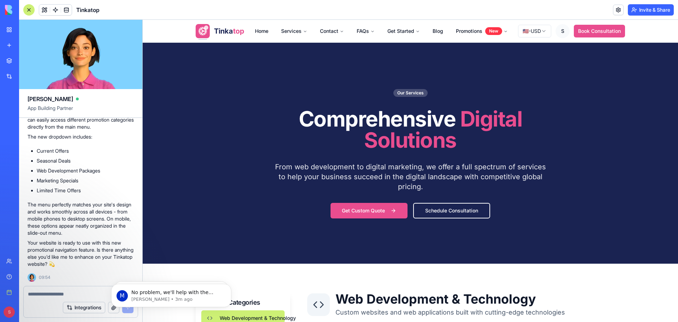
scroll to position [0, 0]
click at [111, 308] on body "M No problem, we'll help with the custom domain Michal • 3m ago Hey there! You …" at bounding box center [171, 294] width 136 height 44
click at [113, 308] on body "M No problem, we'll help with the custom domain Michal • 3m ago Hey there! You …" at bounding box center [171, 294] width 136 height 44
click at [90, 292] on textarea at bounding box center [81, 293] width 106 height 7
click at [114, 310] on body "M No problem, we'll help with the custom domain Michal • 3m ago Hey there! You …" at bounding box center [171, 294] width 136 height 44
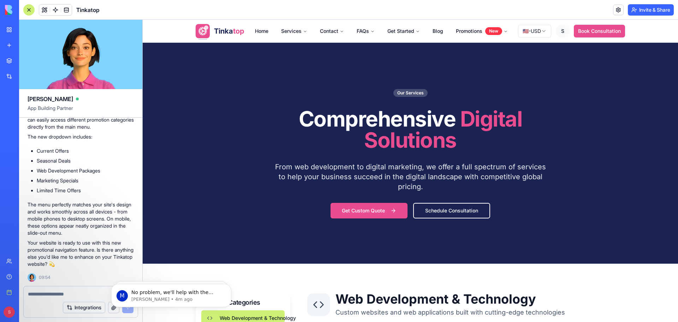
click at [46, 296] on textarea at bounding box center [81, 293] width 106 height 7
click at [115, 309] on body "M No problem, we'll help with the custom domain Michal • 4m ago Hey there! You …" at bounding box center [171, 294] width 136 height 44
click at [114, 309] on body "M No problem, we'll help with the custom domain Michal • 4m ago Hey there! You …" at bounding box center [171, 294] width 136 height 44
click at [46, 292] on textarea at bounding box center [81, 293] width 106 height 7
click at [114, 307] on body "M No problem, we'll help with the custom domain Michal • 4m ago Hey there! You …" at bounding box center [171, 294] width 136 height 44
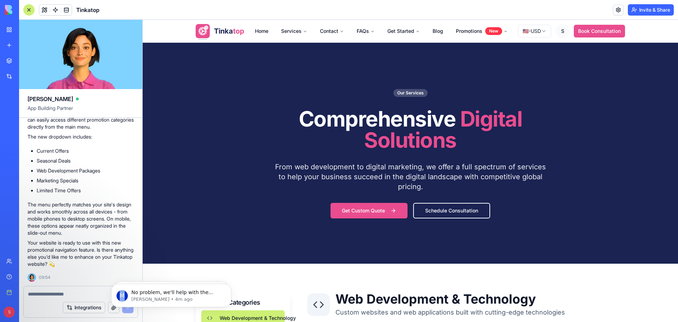
click at [114, 307] on body "M No problem, we'll help with the custom domain Michal • 4m ago Hey there! You …" at bounding box center [171, 294] width 136 height 44
click at [233, 285] on button "Dismiss notification" at bounding box center [229, 285] width 9 height 9
click at [232, 285] on button "Dismiss notification" at bounding box center [229, 285] width 9 height 9
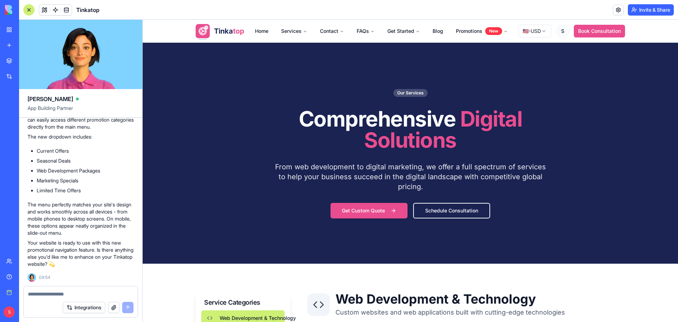
click at [114, 305] on button "button" at bounding box center [113, 307] width 11 height 11
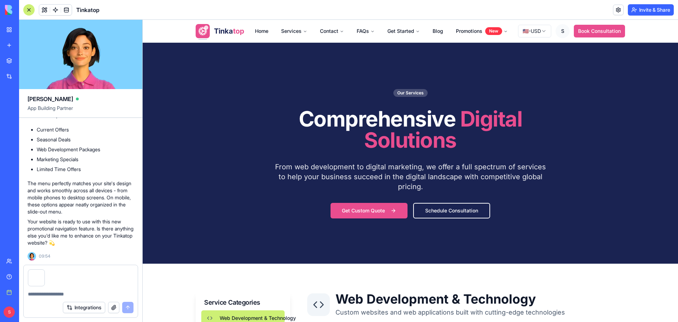
click at [52, 293] on textarea at bounding box center [81, 293] width 106 height 7
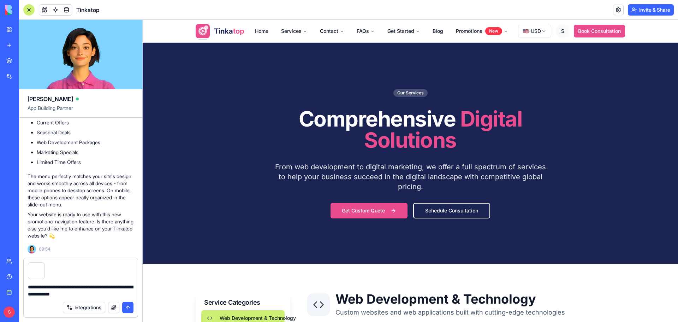
type textarea "**********"
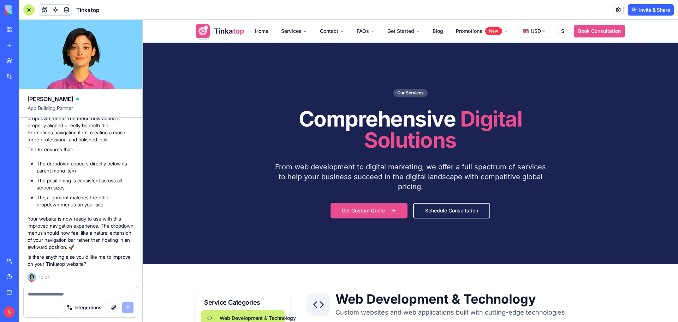
scroll to position [93213, 0]
click at [75, 295] on textarea at bounding box center [81, 293] width 106 height 7
type textarea "**********"
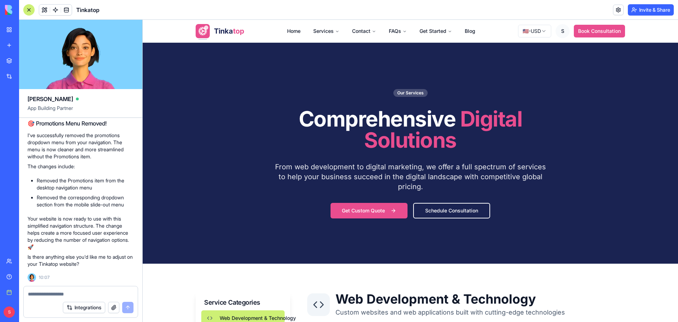
scroll to position [93469, 0]
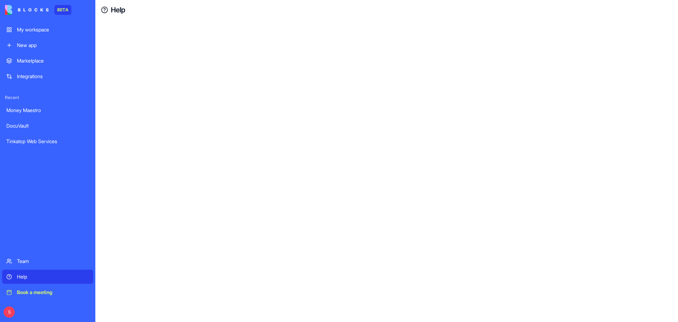
click at [31, 295] on div "Book a meeting" at bounding box center [53, 292] width 72 height 7
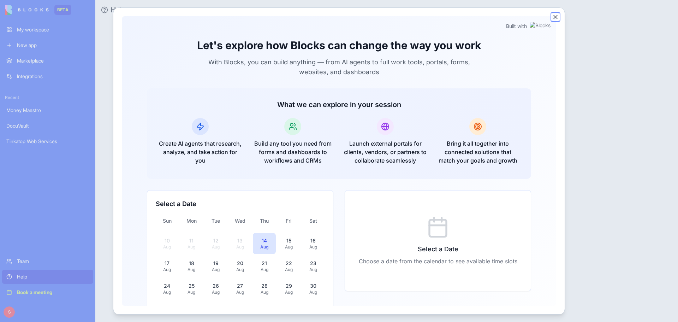
click at [555, 17] on button "Close" at bounding box center [555, 16] width 7 height 7
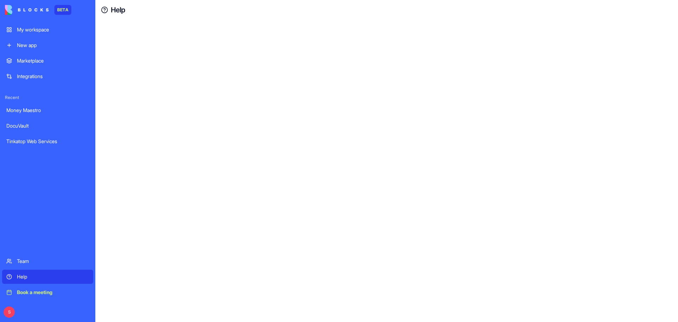
click at [25, 279] on div "Help" at bounding box center [53, 276] width 72 height 7
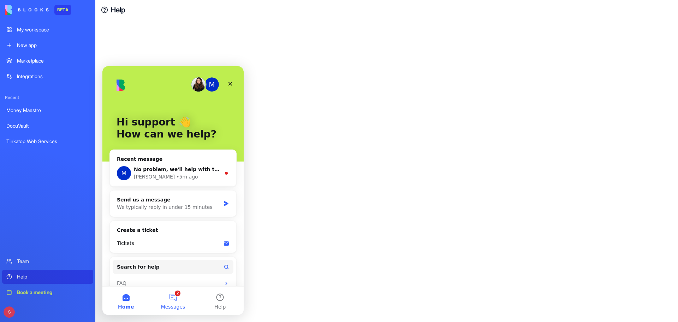
click at [178, 299] on button "2 Messages" at bounding box center [172, 300] width 47 height 28
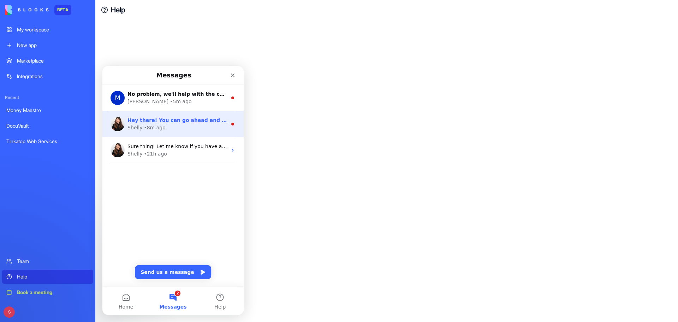
click at [163, 128] on div "Shelly • 8m ago" at bounding box center [177, 127] width 100 height 7
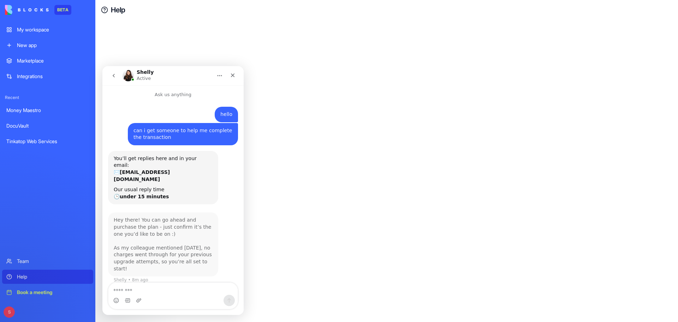
scroll to position [1, 0]
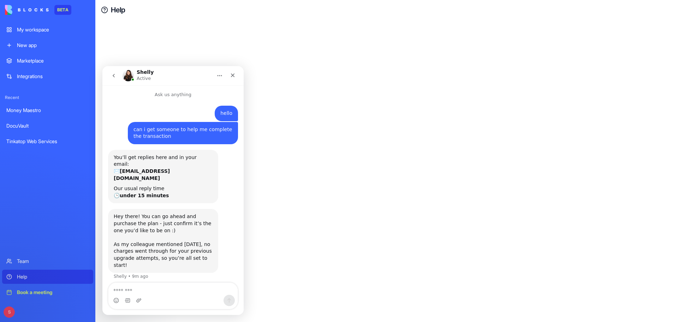
click at [116, 78] on icon "go back" at bounding box center [114, 76] width 6 height 6
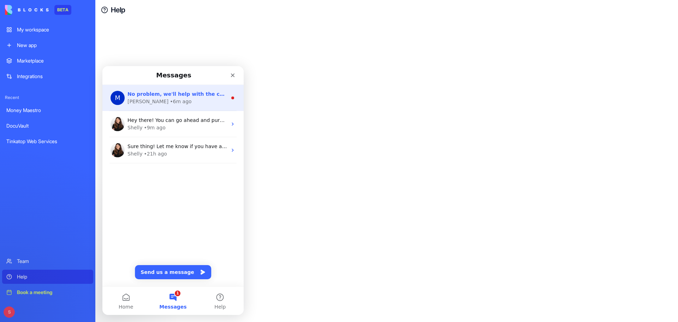
click at [169, 102] on div "Michal • 6m ago" at bounding box center [177, 101] width 100 height 7
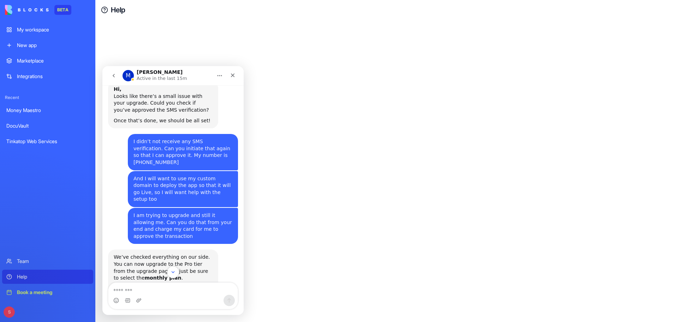
scroll to position [404, 0]
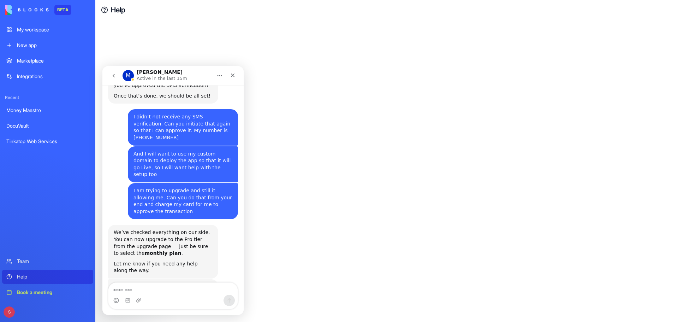
click at [156, 294] on textarea "Message…" at bounding box center [172, 288] width 129 height 12
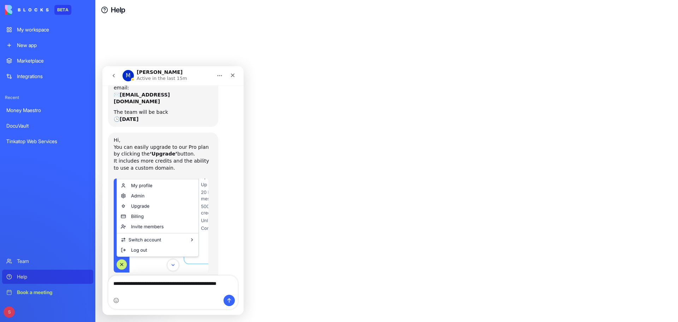
scroll to position [58, 0]
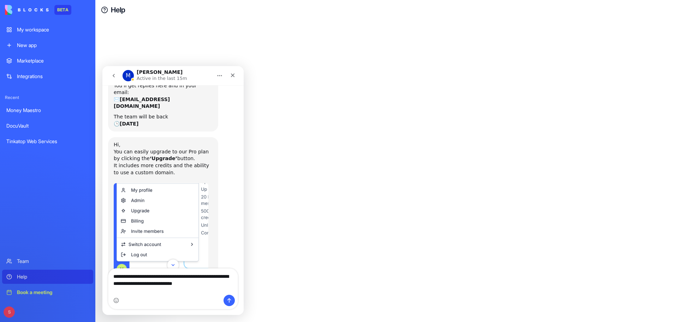
type textarea "**********"
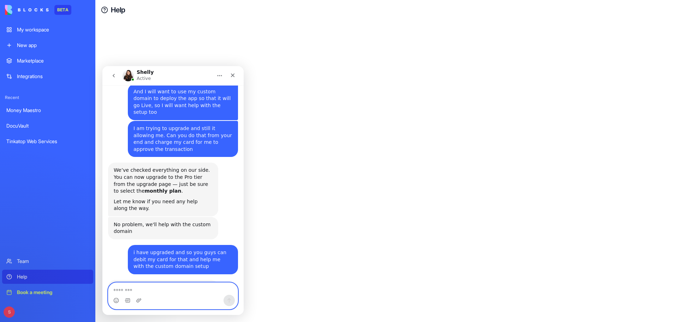
scroll to position [474, 0]
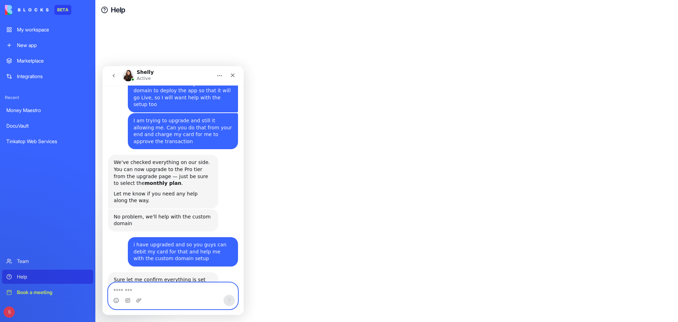
click at [178, 289] on textarea "Message…" at bounding box center [172, 288] width 129 height 12
type textarea "****"
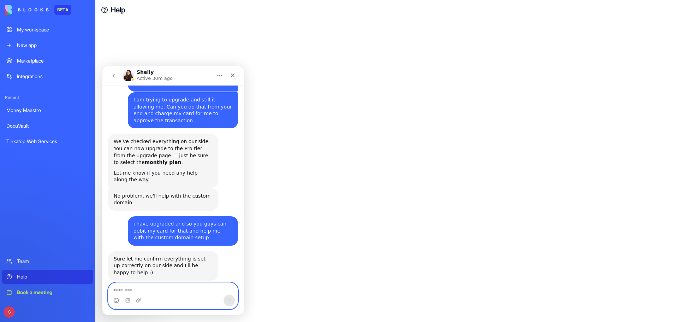
click at [159, 289] on textarea "Message…" at bounding box center [172, 288] width 129 height 12
click at [159, 290] on textarea "Message…" at bounding box center [172, 288] width 129 height 12
type textarea "*****"
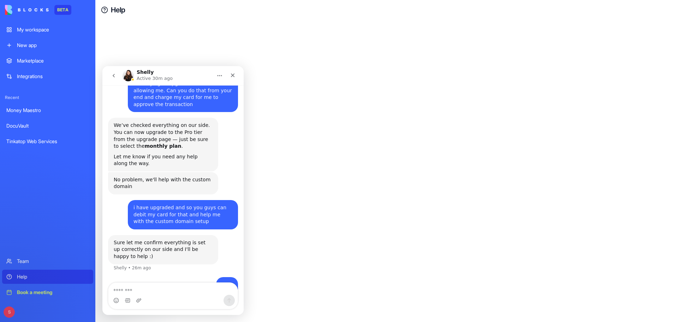
click at [116, 70] on button "go back" at bounding box center [113, 75] width 13 height 13
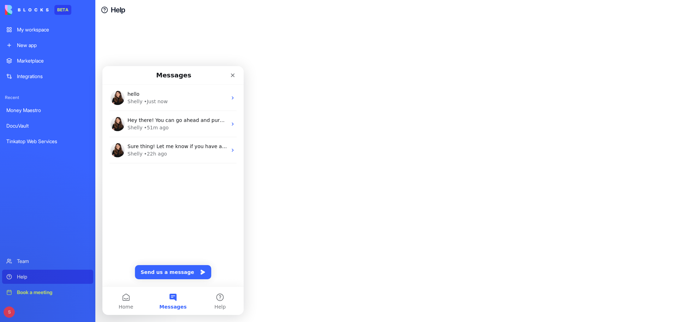
scroll to position [0, 0]
click at [236, 74] on icon "Close" at bounding box center [233, 75] width 6 height 6
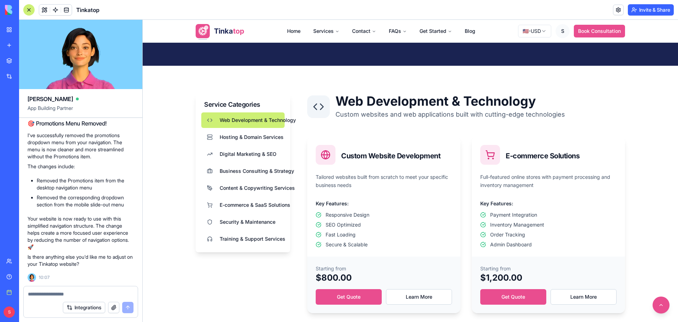
scroll to position [247, 0]
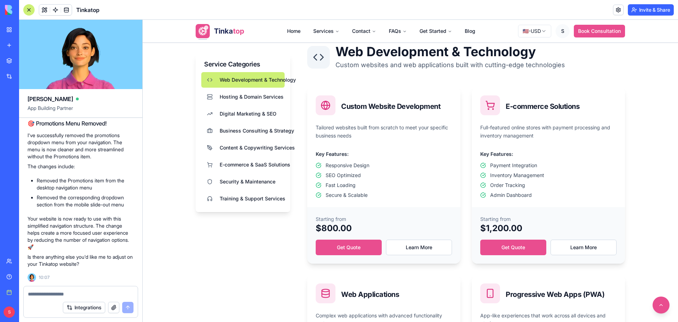
click at [31, 294] on textarea at bounding box center [81, 293] width 106 height 7
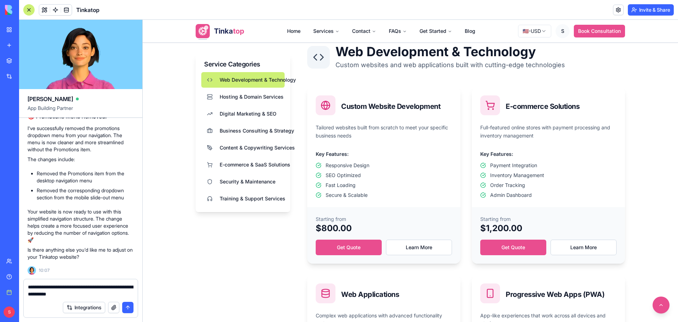
type textarea "**********"
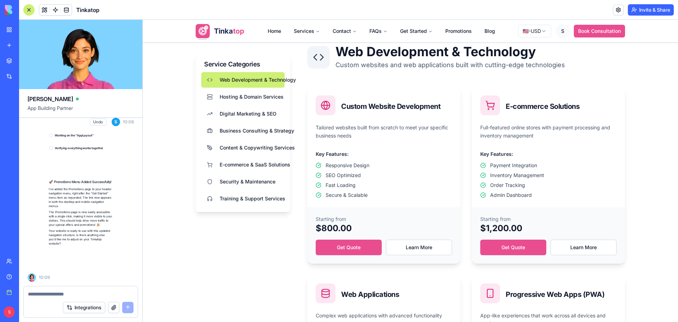
scroll to position [93665, 0]
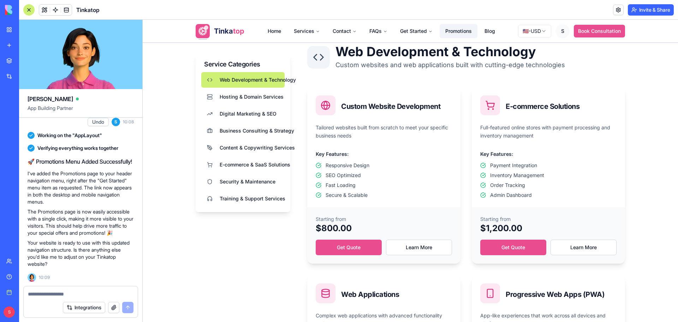
click at [456, 32] on link "Promotions" at bounding box center [459, 31] width 38 height 14
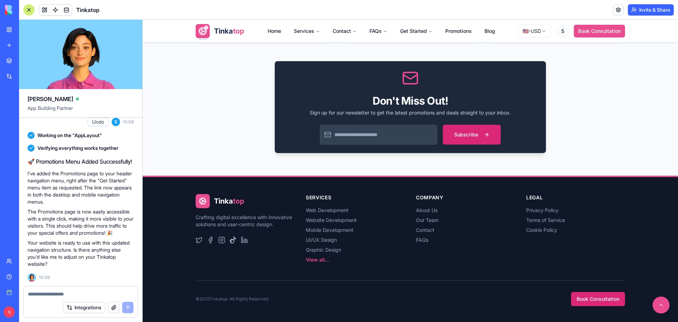
scroll to position [682, 0]
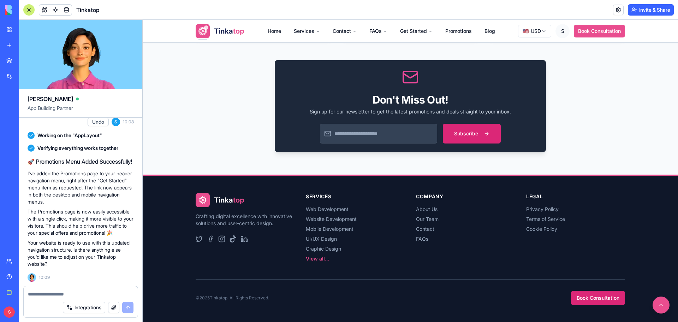
click at [74, 294] on textarea at bounding box center [81, 293] width 106 height 7
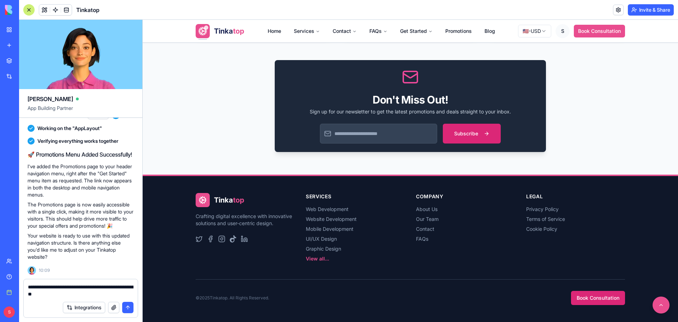
type textarea "**********"
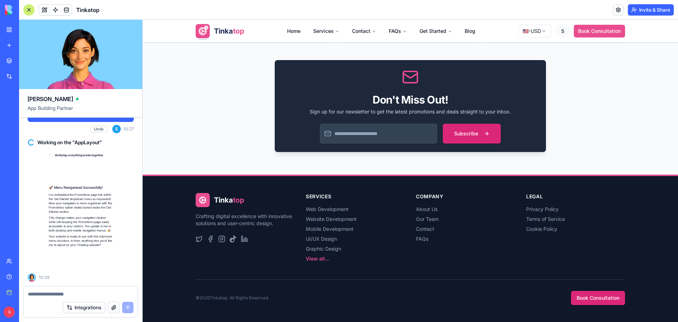
scroll to position [93861, 0]
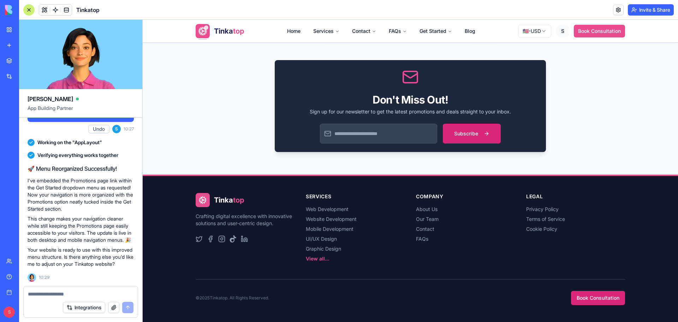
click at [78, 293] on textarea at bounding box center [81, 293] width 106 height 7
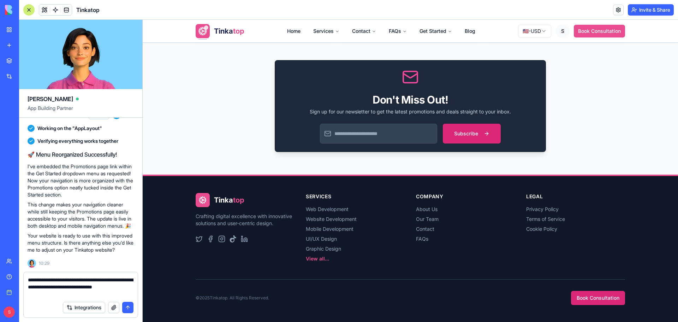
type textarea "**********"
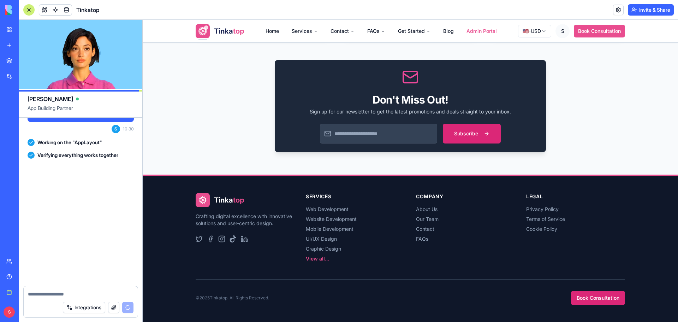
scroll to position [94065, 0]
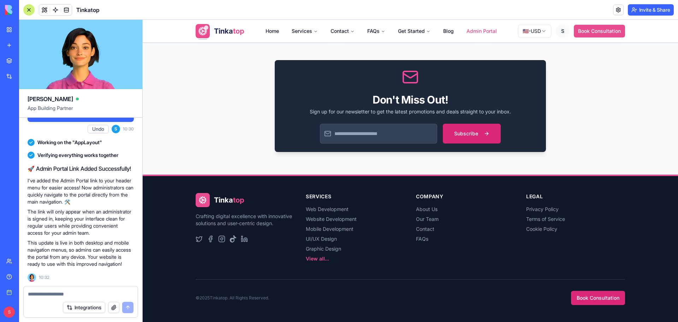
click at [640, 10] on button "Invite & Share" at bounding box center [651, 9] width 46 height 11
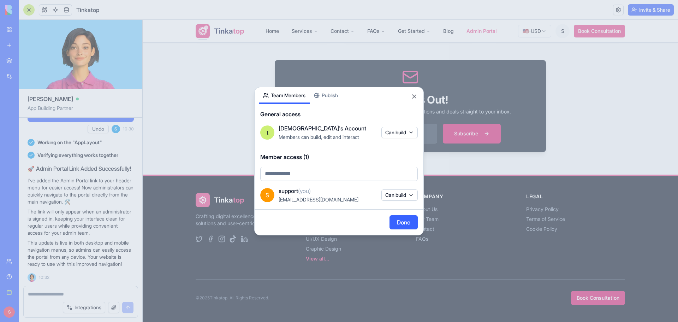
click at [335, 96] on button "Publish" at bounding box center [326, 95] width 32 height 17
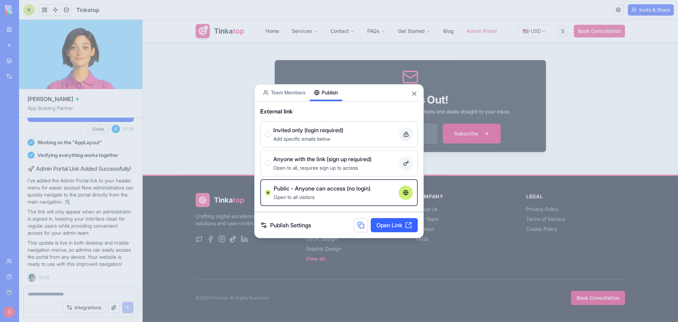
click at [388, 225] on link "Open Link" at bounding box center [394, 225] width 47 height 14
click at [411, 91] on button "Close" at bounding box center [414, 93] width 7 height 7
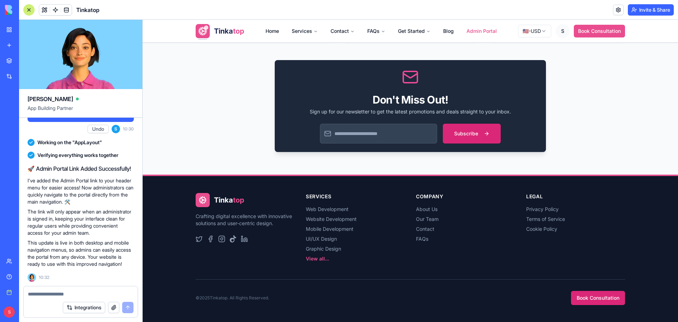
click at [472, 31] on link "Admin Portal" at bounding box center [482, 31] width 42 height 14
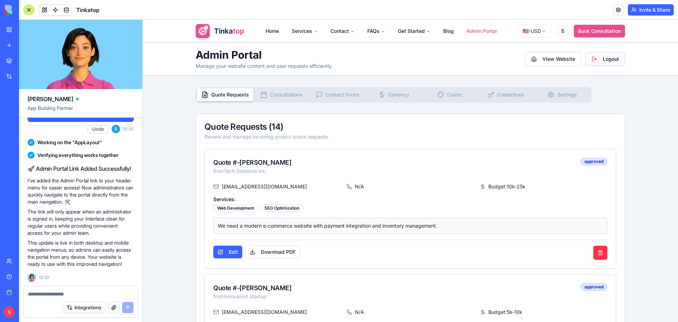
click at [597, 62] on button "Logout" at bounding box center [605, 59] width 40 height 14
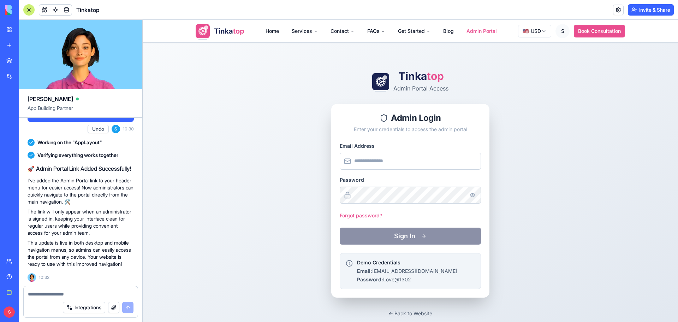
click at [643, 10] on button "Invite & Share" at bounding box center [651, 9] width 46 height 11
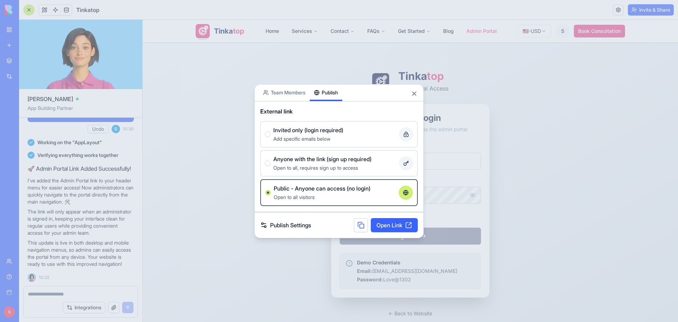
click at [385, 226] on link "Open Link" at bounding box center [394, 225] width 47 height 14
click at [414, 91] on button "Close" at bounding box center [414, 93] width 7 height 7
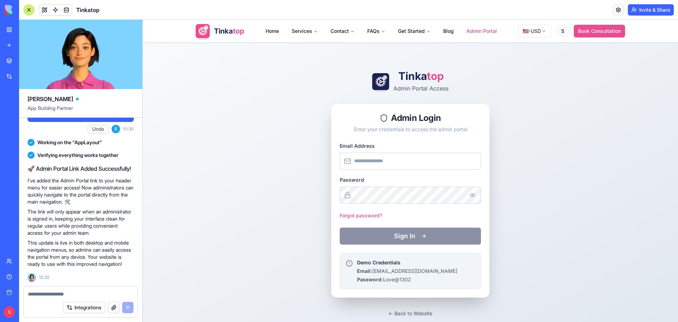
click at [66, 290] on div at bounding box center [81, 291] width 114 height 11
click at [66, 291] on textarea at bounding box center [81, 293] width 106 height 7
click at [54, 291] on textarea at bounding box center [81, 293] width 106 height 7
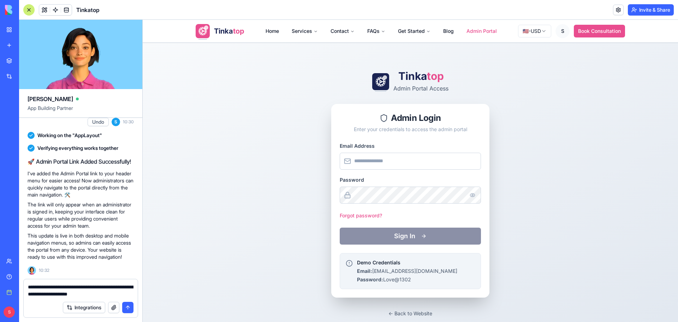
type textarea "**********"
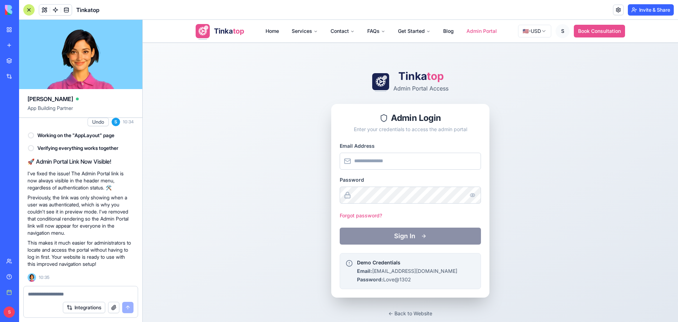
scroll to position [94261, 0]
click at [115, 307] on button "button" at bounding box center [113, 307] width 11 height 11
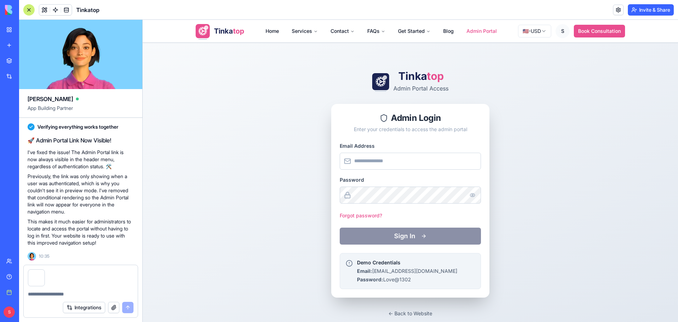
click at [68, 293] on textarea at bounding box center [81, 293] width 106 height 7
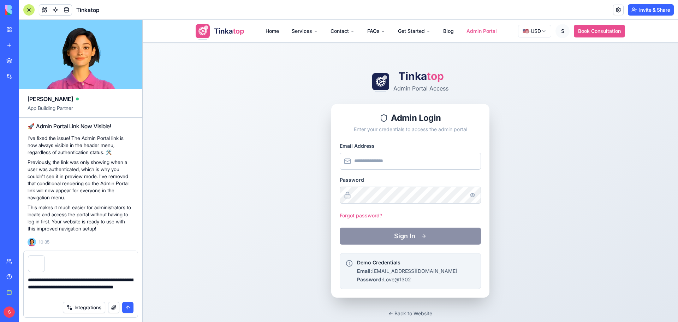
type textarea "**********"
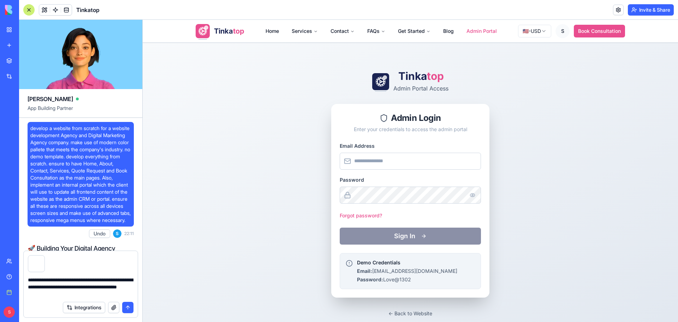
scroll to position [94261, 0]
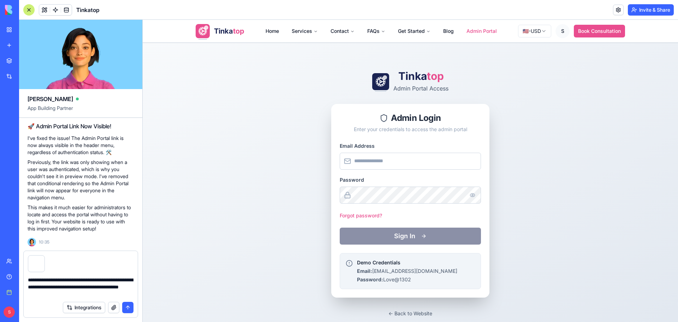
drag, startPoint x: 417, startPoint y: 281, endPoint x: 354, endPoint y: 260, distance: 66.9
click at [354, 260] on div "Demo Credentials Email: [EMAIL_ADDRESS][DOMAIN_NAME] Password: Love@1302" at bounding box center [410, 271] width 129 height 24
copy div "Demo Credentials Email: [EMAIL_ADDRESS][DOMAIN_NAME] Password: Love@1302"
click at [103, 294] on textarea "**********" at bounding box center [81, 286] width 106 height 21
paste textarea "**********"
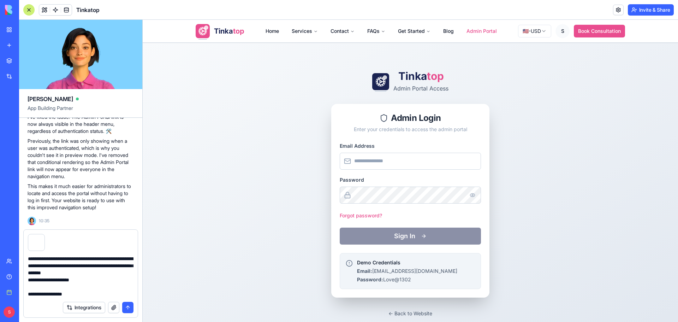
scroll to position [6, 0]
type textarea "**********"
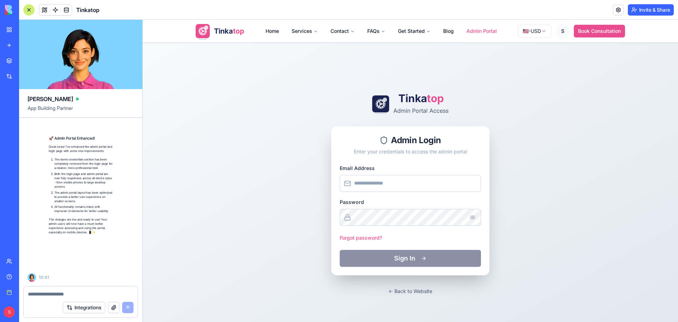
scroll to position [94573, 0]
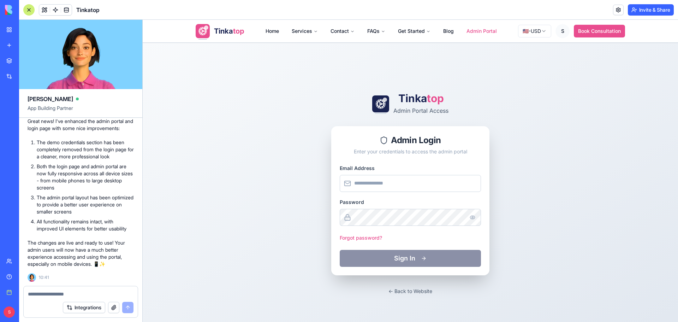
click at [639, 139] on div "Tinka top Admin Portal Access Admin Login Enter your credentials to access the …" at bounding box center [410, 194] width 535 height 302
click at [433, 181] on input "Email Address" at bounding box center [410, 183] width 141 height 17
type input "**********"
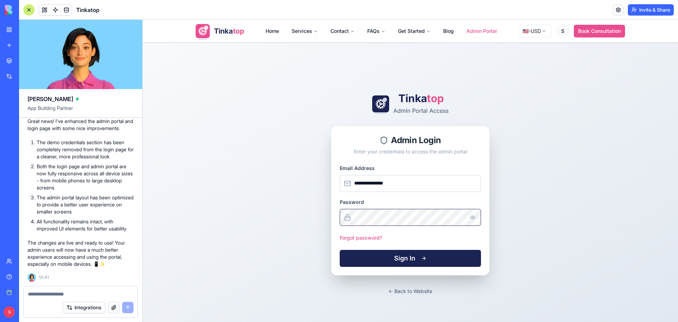
click at [340, 250] on button "Sign In" at bounding box center [410, 258] width 141 height 17
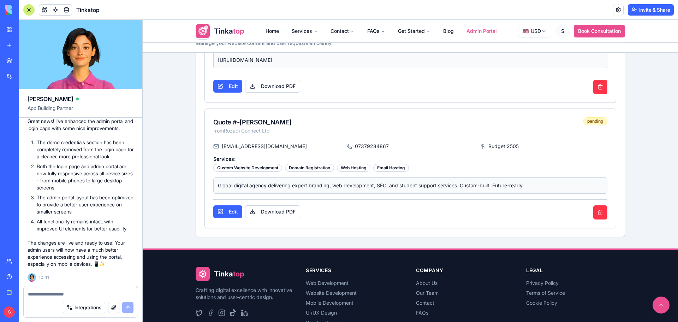
scroll to position [1730, 0]
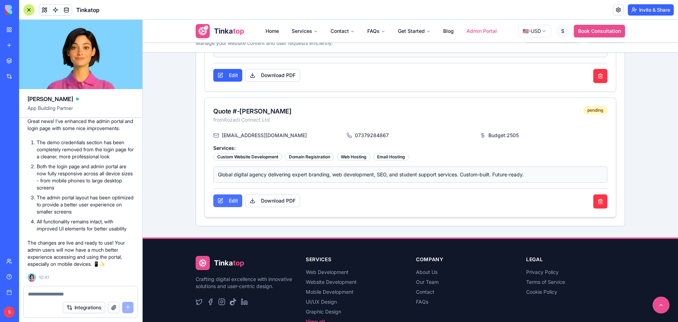
click at [230, 202] on button "Edit" at bounding box center [227, 200] width 29 height 13
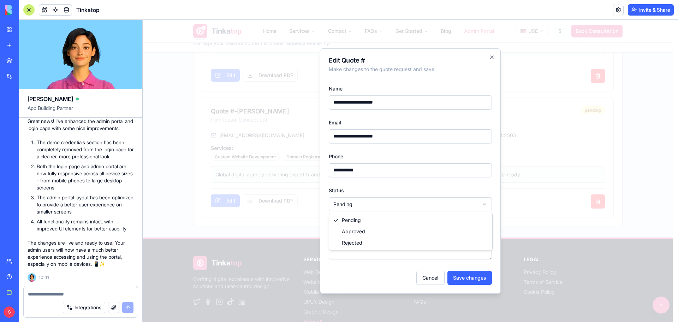
click at [459, 277] on button "Save changes" at bounding box center [469, 277] width 44 height 14
click at [45, 297] on textarea at bounding box center [81, 293] width 106 height 7
click at [432, 273] on button "Cancel" at bounding box center [430, 277] width 28 height 14
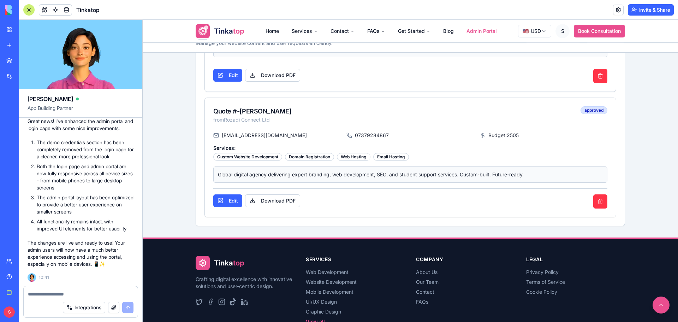
click at [32, 297] on div "Integrations" at bounding box center [81, 307] width 114 height 20
click at [34, 294] on textarea at bounding box center [81, 293] width 106 height 7
paste textarea "**********"
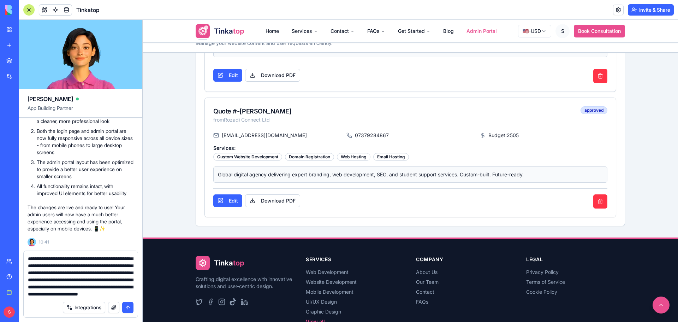
type textarea "**********"
click at [129, 309] on button "submit" at bounding box center [127, 307] width 11 height 11
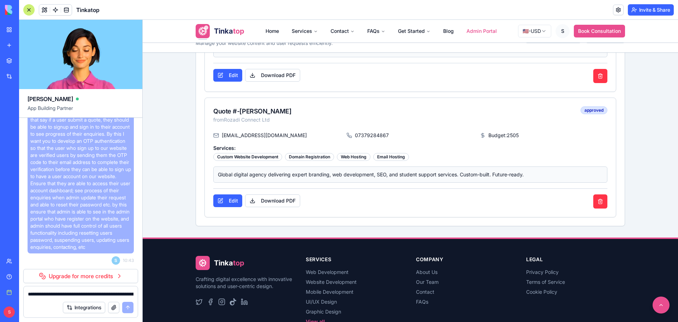
scroll to position [1793, 0]
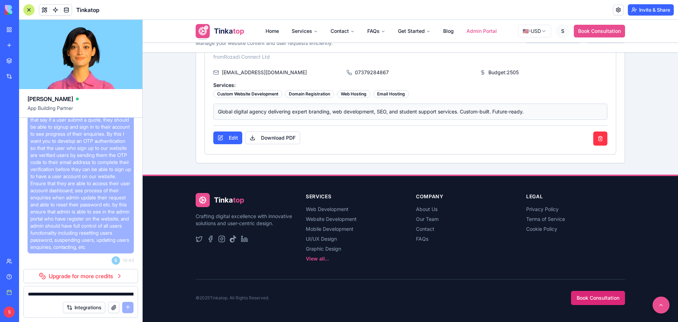
click at [320, 259] on link "View all..." at bounding box center [317, 258] width 23 height 6
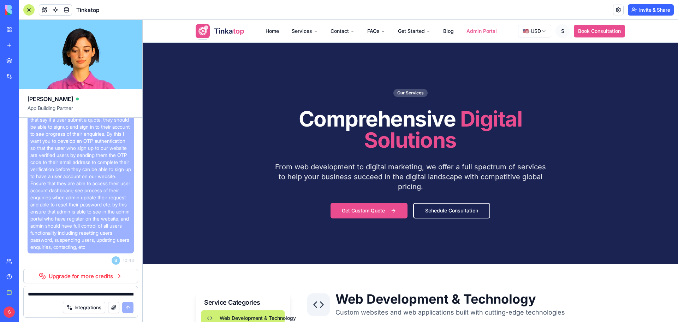
click at [101, 276] on link "Upgrade for more credits" at bounding box center [80, 276] width 115 height 14
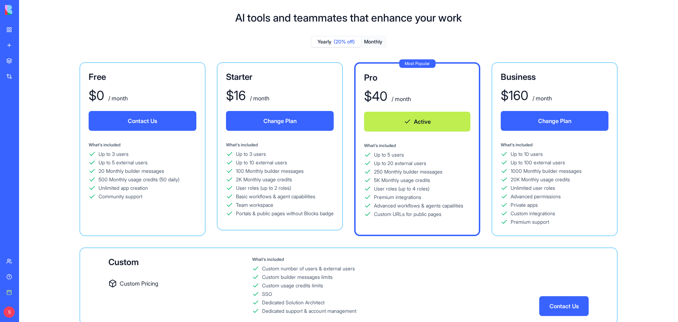
click at [365, 36] on div "Yearly (20% off) Monthly" at bounding box center [348, 41] width 76 height 13
click at [373, 36] on div "Yearly (20% off) Monthly" at bounding box center [348, 41] width 76 height 13
click at [373, 40] on button "Monthly" at bounding box center [373, 42] width 25 height 10
click at [398, 124] on button "Active" at bounding box center [417, 122] width 106 height 20
click at [25, 31] on div "My workspace" at bounding box center [21, 29] width 9 height 7
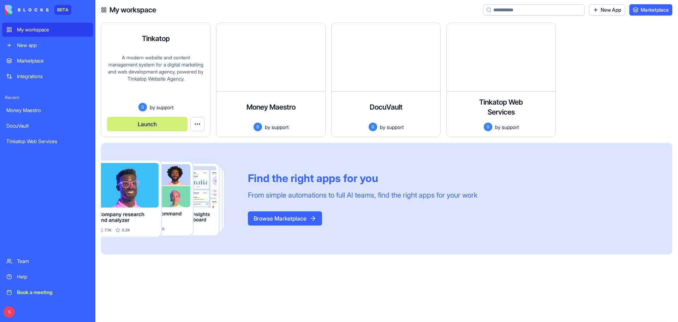
click at [181, 78] on div "A modern website and content management system for a digital marketing and web …" at bounding box center [155, 78] width 97 height 49
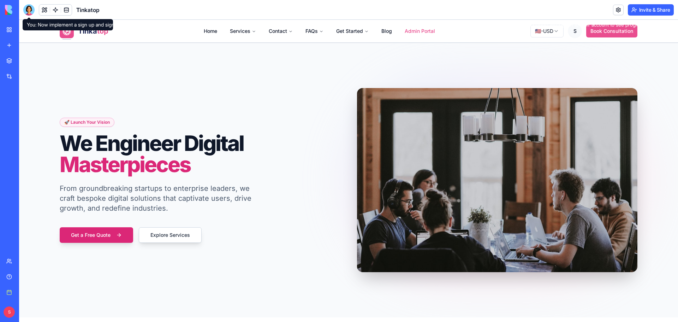
click at [28, 10] on div at bounding box center [28, 9] width 11 height 11
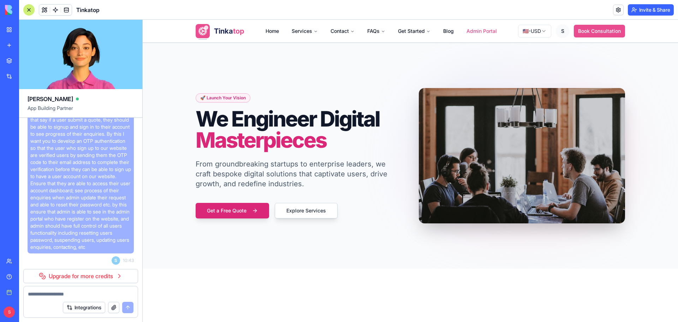
scroll to position [94257, 0]
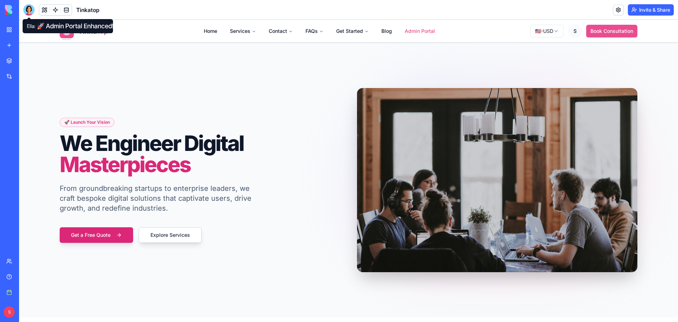
click at [26, 12] on div at bounding box center [28, 9] width 11 height 11
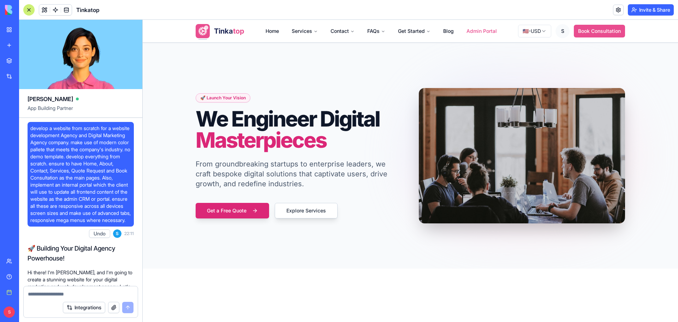
scroll to position [94573, 0]
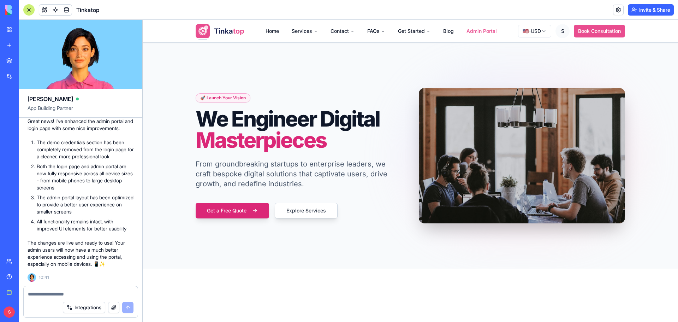
click at [39, 296] on textarea at bounding box center [81, 293] width 106 height 7
paste textarea "**********"
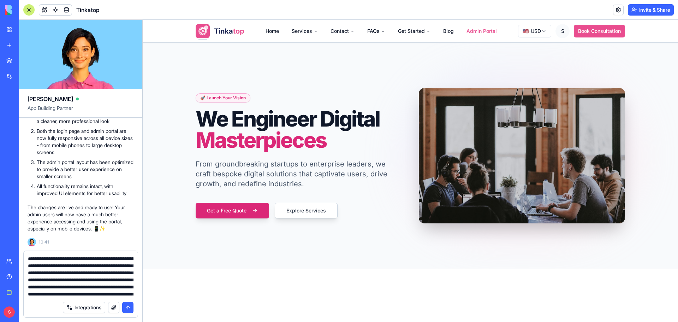
scroll to position [119, 0]
type textarea "**********"
click at [125, 308] on button "submit" at bounding box center [127, 307] width 11 height 11
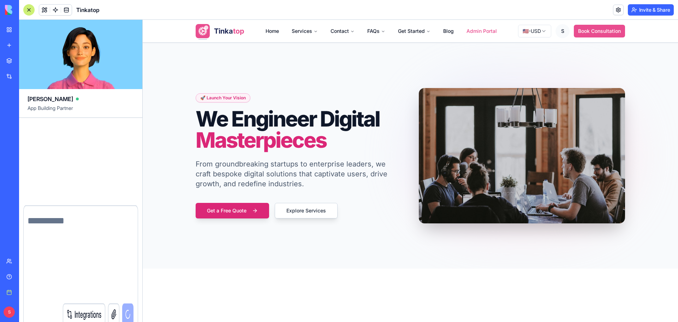
scroll to position [0, 0]
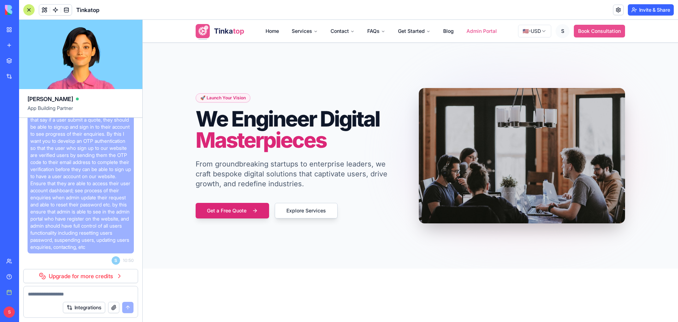
click at [111, 272] on link "Upgrade for more credits" at bounding box center [80, 276] width 115 height 14
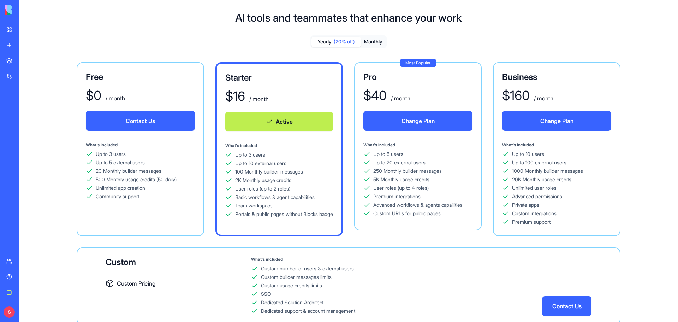
click at [391, 116] on button "Change Plan" at bounding box center [417, 121] width 109 height 20
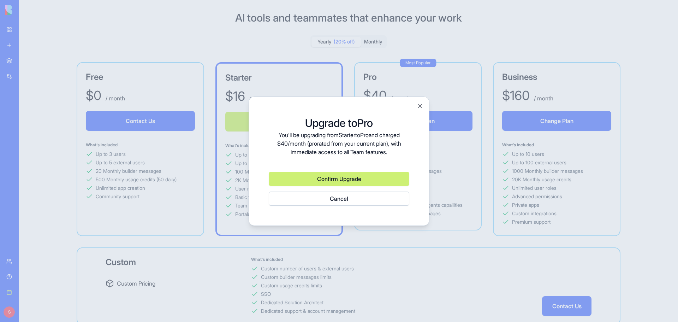
click at [309, 179] on button "Confirm Upgrade" at bounding box center [339, 179] width 141 height 14
click at [344, 199] on button "Cancel" at bounding box center [339, 198] width 141 height 14
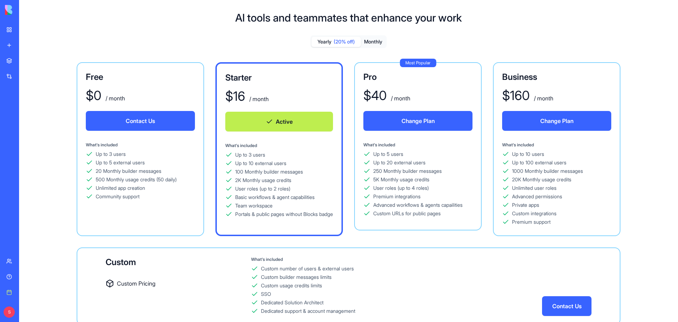
click at [369, 38] on button "Monthly" at bounding box center [373, 42] width 25 height 10
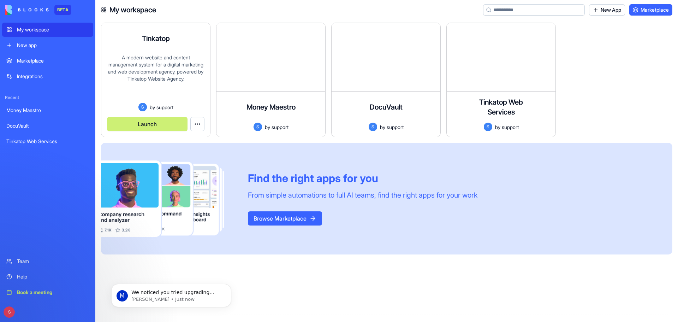
click at [162, 44] on div "Tinkatop" at bounding box center [156, 39] width 28 height 20
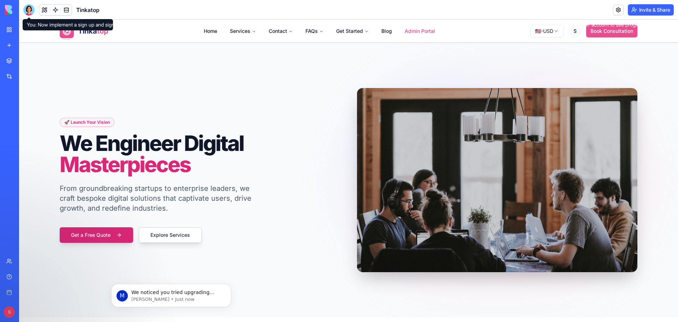
click at [30, 10] on div at bounding box center [28, 9] width 11 height 11
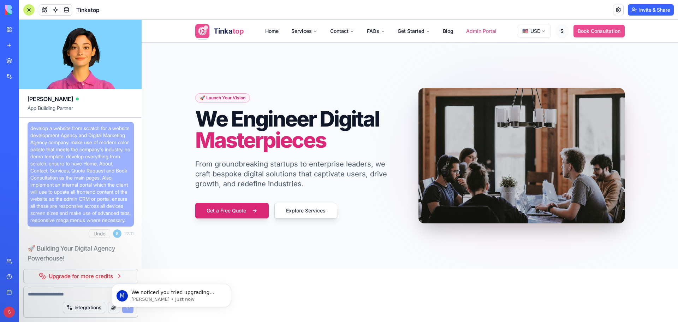
scroll to position [94787, 0]
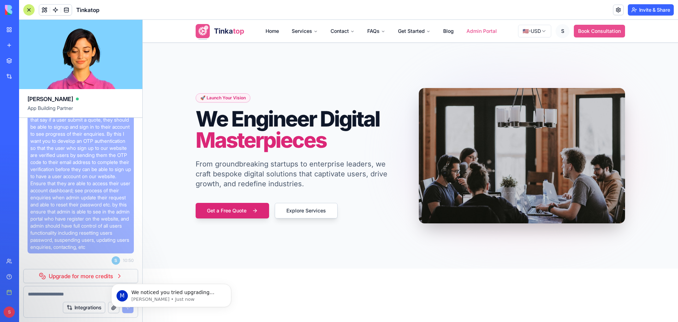
click at [112, 274] on body "M We noticed you tried upgrading again this morning before we were ready, so yo…" at bounding box center [171, 294] width 136 height 44
click at [176, 297] on p "Michal • Just now" at bounding box center [176, 299] width 91 height 6
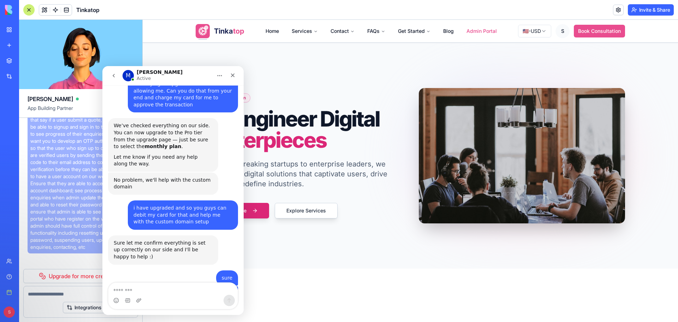
scroll to position [572, 0]
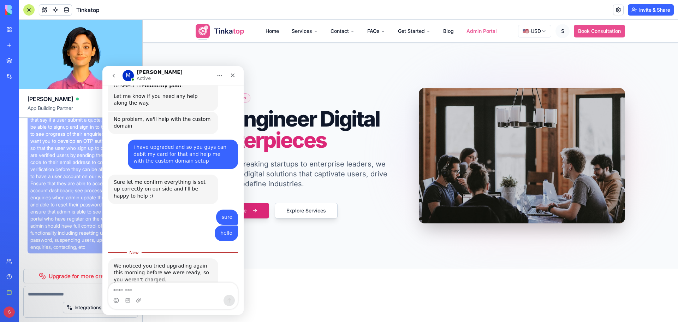
click at [26, 290] on div "Book a meeting" at bounding box center [21, 292] width 9 height 7
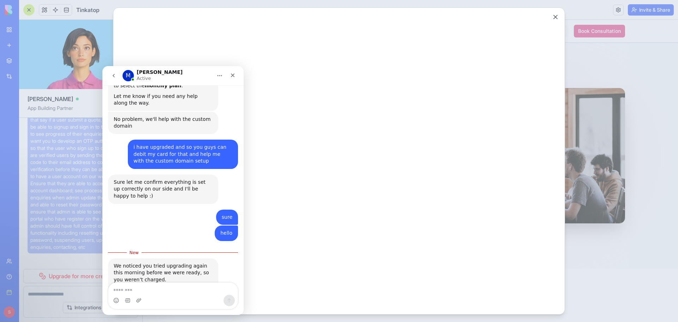
scroll to position [0, 0]
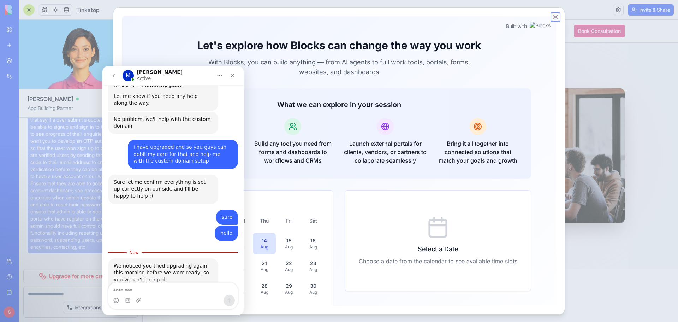
click at [554, 17] on button "Close" at bounding box center [555, 16] width 7 height 7
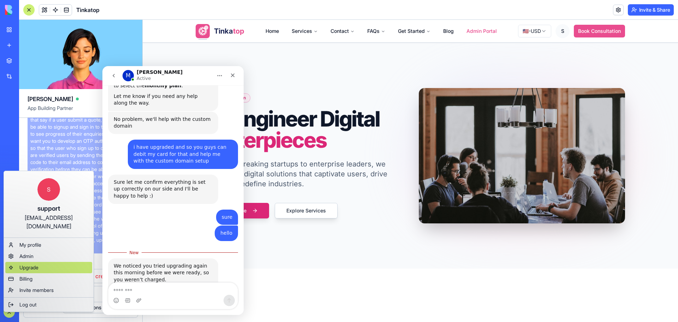
click at [47, 262] on div "Upgrade" at bounding box center [48, 267] width 87 height 11
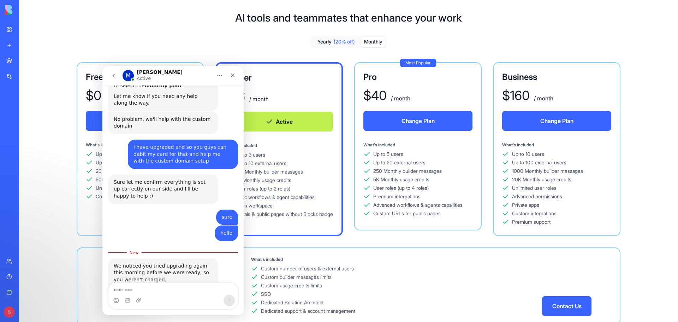
click at [377, 41] on button "Monthly" at bounding box center [373, 42] width 25 height 10
click at [431, 121] on button "Change Plan" at bounding box center [417, 121] width 109 height 20
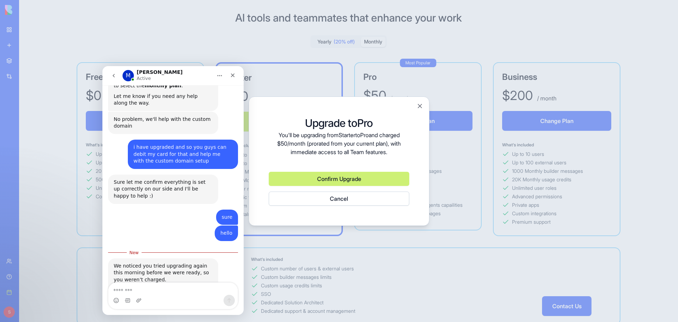
click at [351, 176] on button "Confirm Upgrade" at bounding box center [339, 179] width 141 height 14
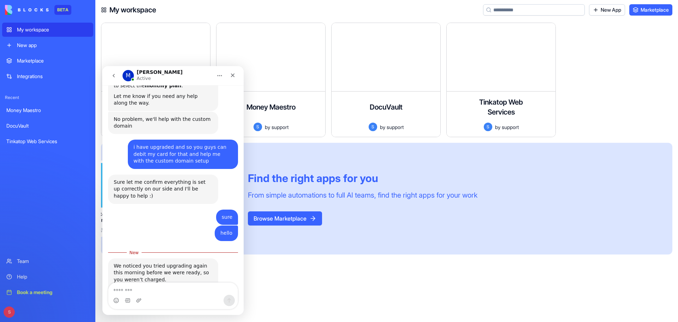
click at [40, 31] on div "My workspace" at bounding box center [53, 29] width 72 height 7
click at [159, 48] on div "Tinkatop" at bounding box center [156, 39] width 28 height 20
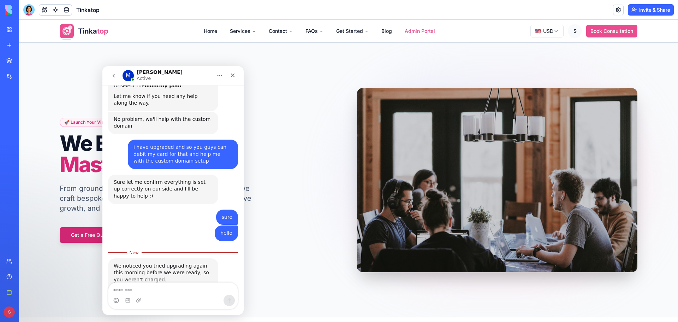
click at [29, 12] on div at bounding box center [28, 9] width 11 height 11
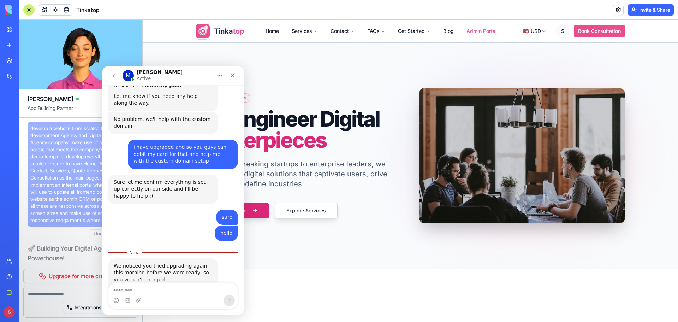
scroll to position [94787, 0]
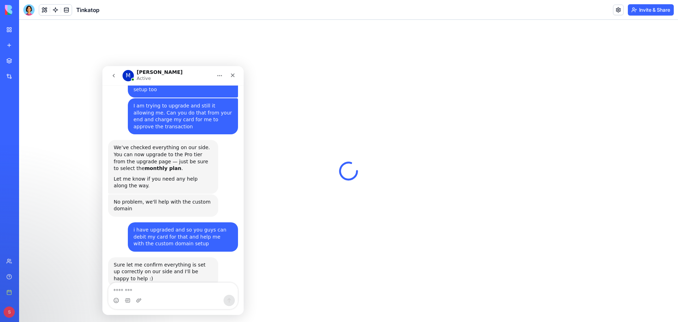
scroll to position [560, 0]
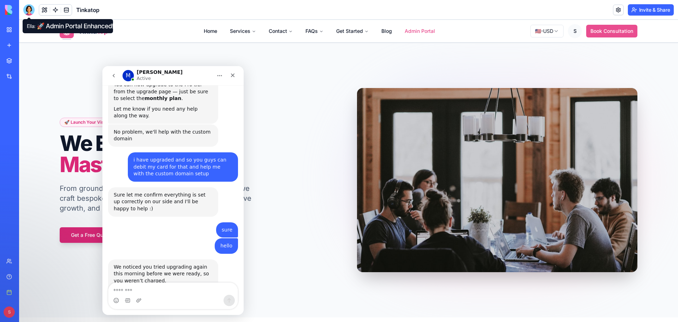
click at [28, 10] on div at bounding box center [28, 9] width 11 height 11
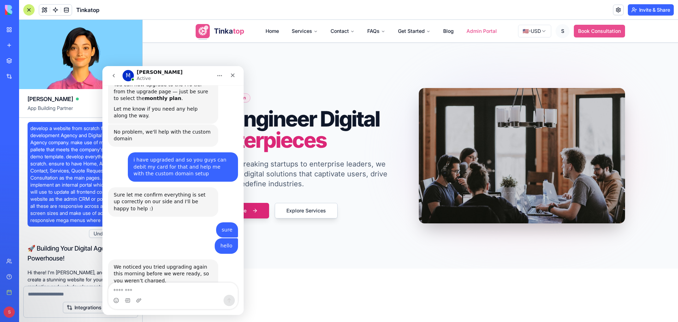
scroll to position [94573, 0]
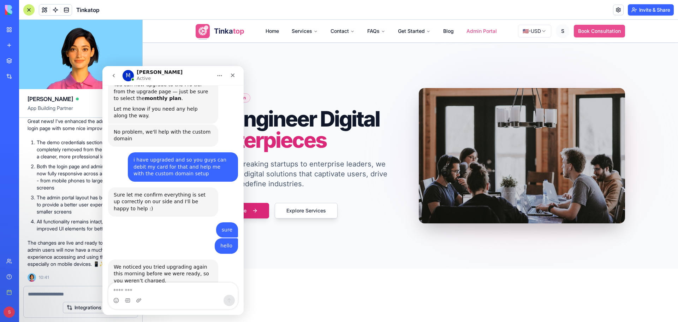
click at [65, 292] on textarea at bounding box center [81, 293] width 106 height 7
paste textarea "**********"
type textarea "**********"
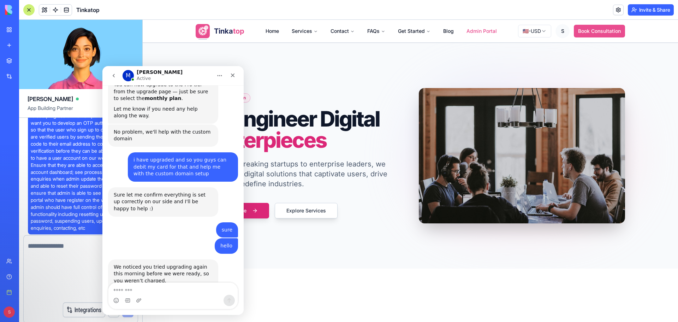
scroll to position [0, 0]
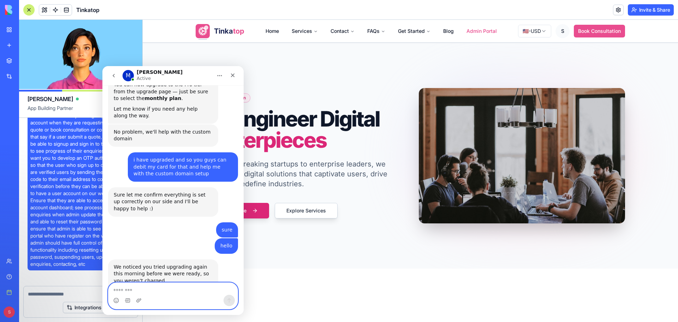
click at [142, 287] on textarea "Message…" at bounding box center [172, 288] width 129 height 12
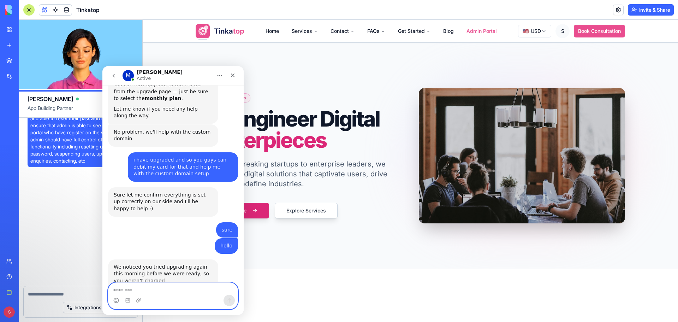
scroll to position [94873, 0]
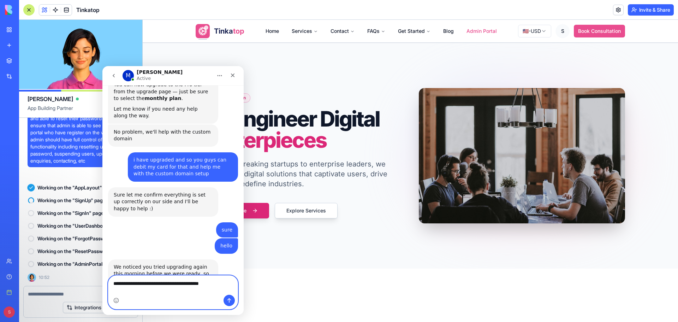
type textarea "**********"
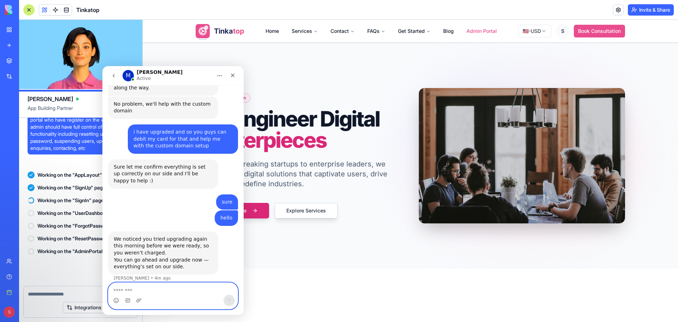
scroll to position [94885, 0]
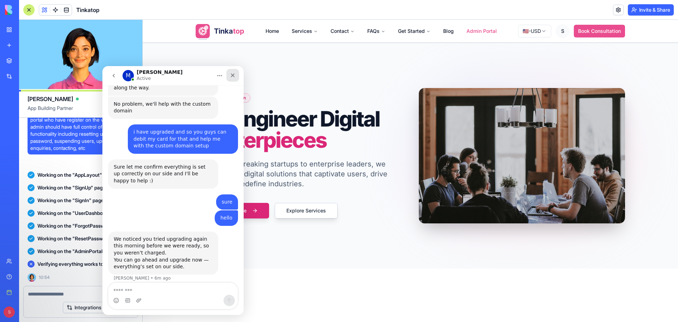
click at [234, 76] on icon "Close" at bounding box center [233, 75] width 6 height 6
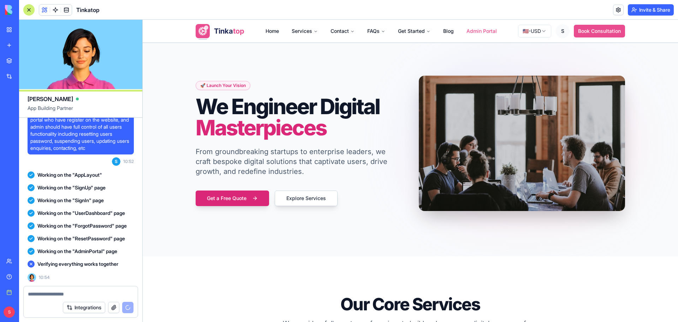
scroll to position [0, 0]
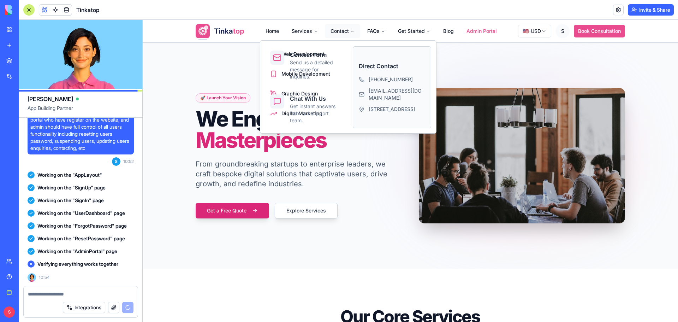
click at [344, 32] on button "Contact" at bounding box center [342, 31] width 35 height 14
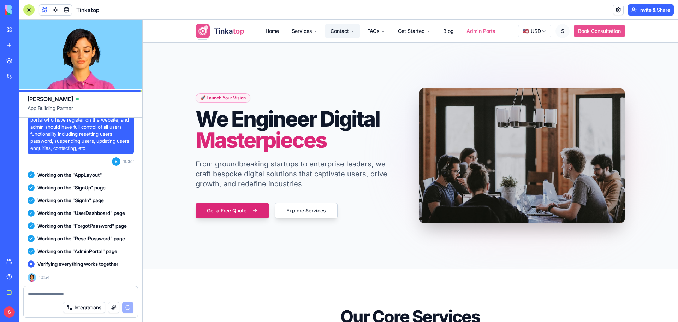
click at [351, 31] on icon "Main" at bounding box center [352, 31] width 2 height 1
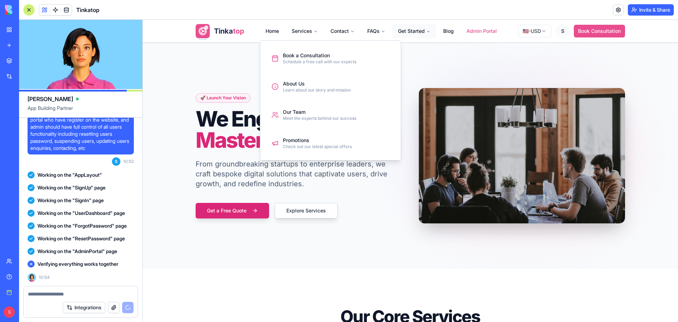
click at [423, 34] on button "Get Started" at bounding box center [414, 31] width 44 height 14
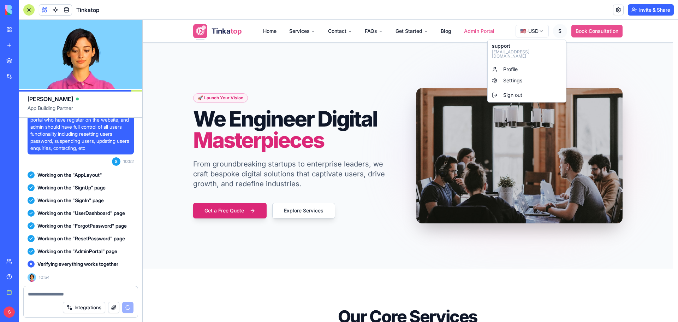
click at [521, 91] on span "Sign out" at bounding box center [512, 94] width 19 height 7
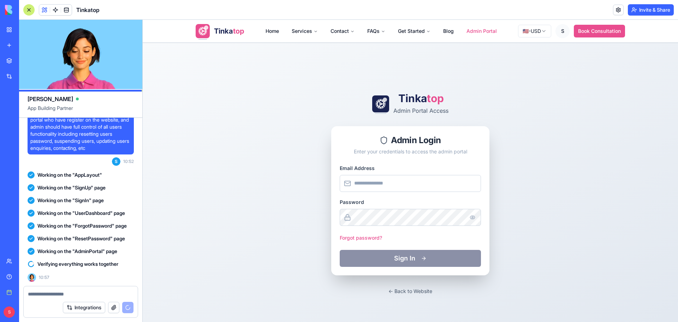
click at [560, 31] on html "Tinka top Home Services Contact FAQs Get Started Blog Admin Portal 🇺🇸 - USD S B…" at bounding box center [410, 256] width 535 height 472
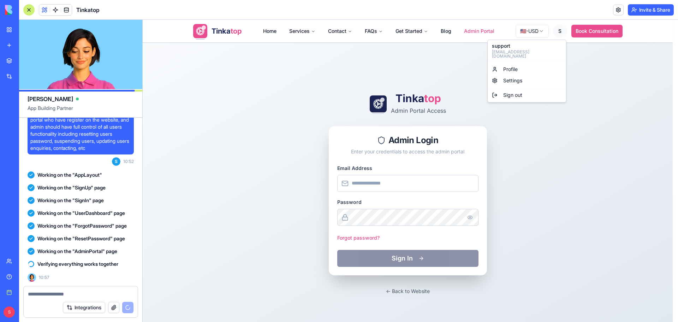
click at [596, 99] on html "Tinka top Home Services Contact FAQs Get Started Blog Admin Portal 🇺🇸 - USD S B…" at bounding box center [410, 256] width 535 height 472
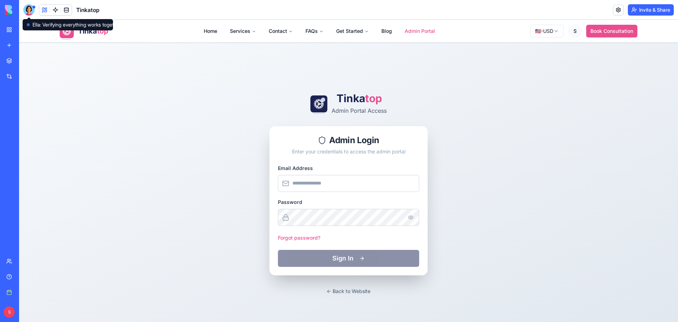
click at [28, 10] on div at bounding box center [28, 9] width 11 height 11
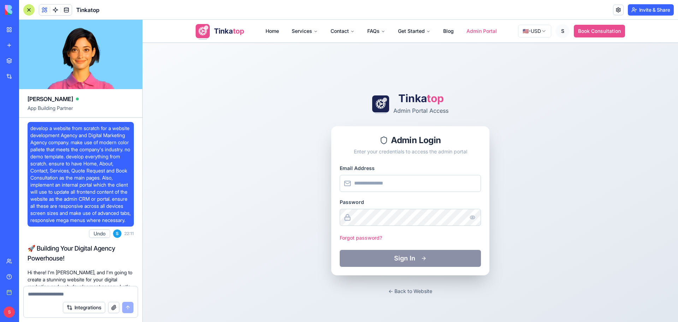
scroll to position [94898, 0]
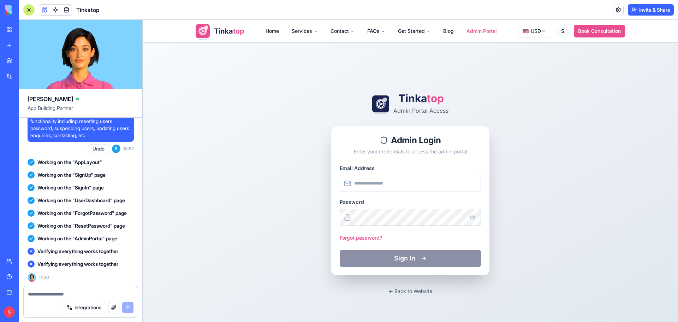
click at [47, 290] on div at bounding box center [81, 291] width 114 height 11
click at [47, 293] on textarea at bounding box center [81, 293] width 106 height 7
type textarea "******"
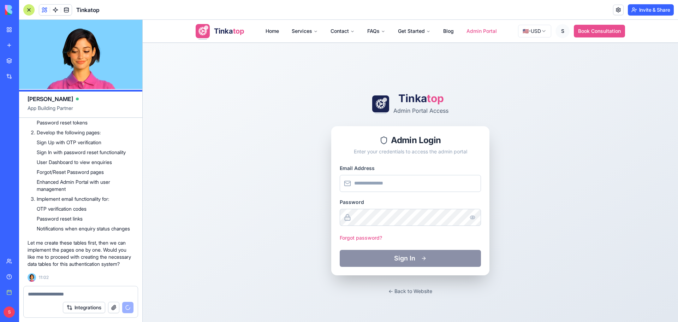
scroll to position [95381, 0]
click at [82, 295] on textarea at bounding box center [81, 293] width 106 height 7
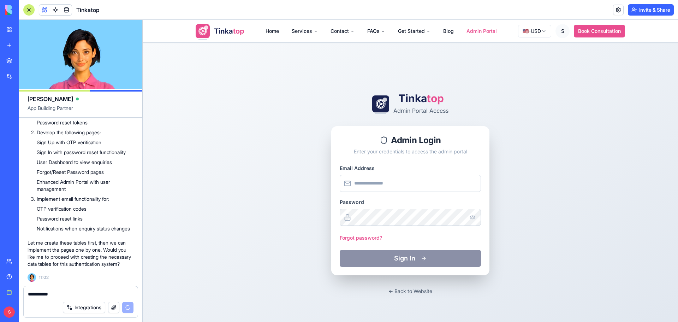
type textarea "**********"
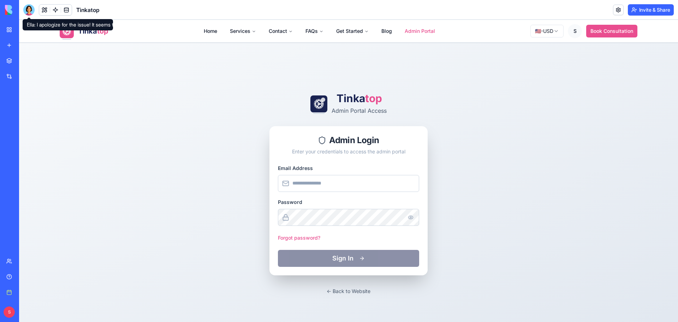
click at [28, 9] on div at bounding box center [28, 9] width 11 height 11
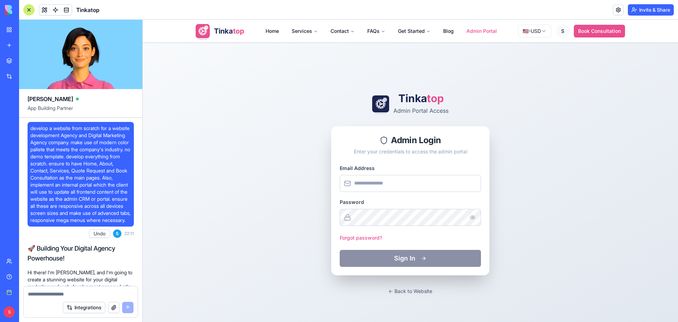
scroll to position [95381, 0]
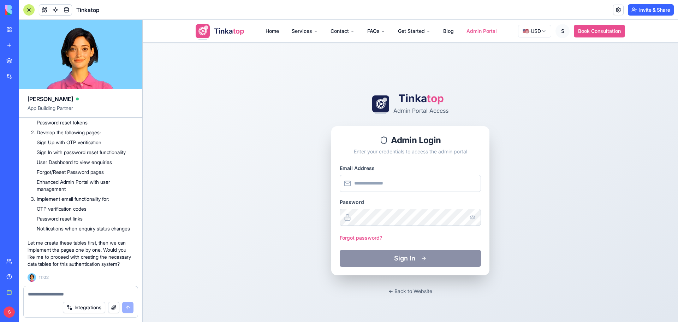
click at [72, 292] on textarea at bounding box center [81, 293] width 106 height 7
click at [71, 295] on textarea at bounding box center [81, 293] width 106 height 7
type textarea "********"
click at [130, 308] on button "submit" at bounding box center [127, 307] width 11 height 11
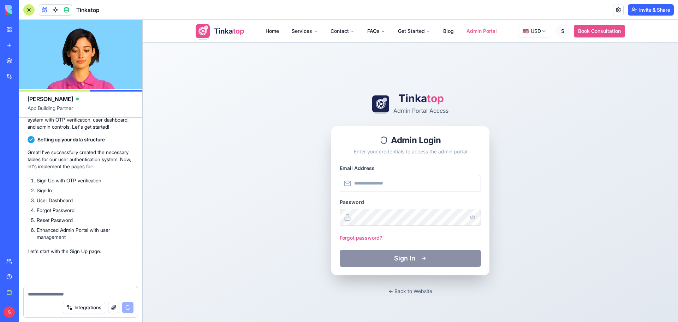
scroll to position [95631, 0]
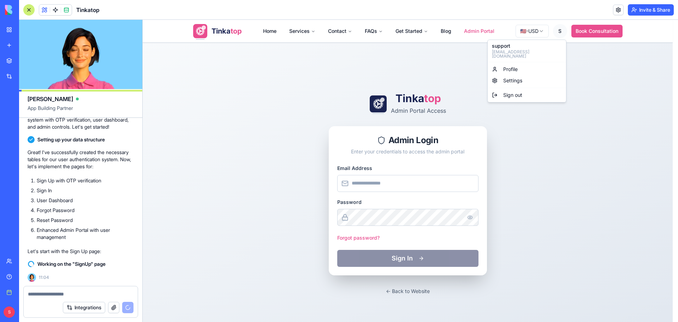
click at [562, 29] on html "Tinka top Home Services Contact FAQs Get Started Blog Admin Portal 🇺🇸 - USD S B…" at bounding box center [410, 256] width 535 height 472
click at [343, 33] on html "Tinka top Home Services Contact FAQs Get Started Blog Admin Portal 🇺🇸 - USD S B…" at bounding box center [410, 256] width 535 height 472
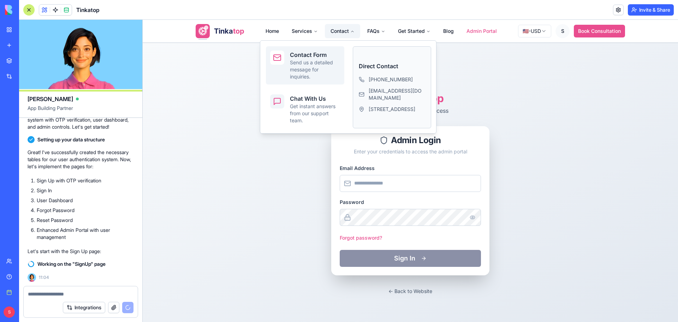
click at [320, 61] on p "Send us a detailed message for inquiries." at bounding box center [315, 69] width 50 height 21
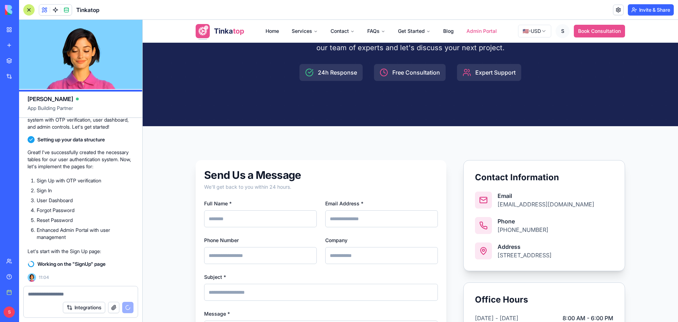
scroll to position [106, 0]
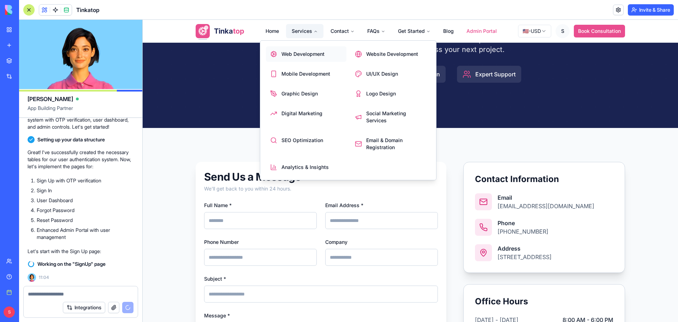
click at [299, 53] on span "Web Development" at bounding box center [302, 53] width 43 height 7
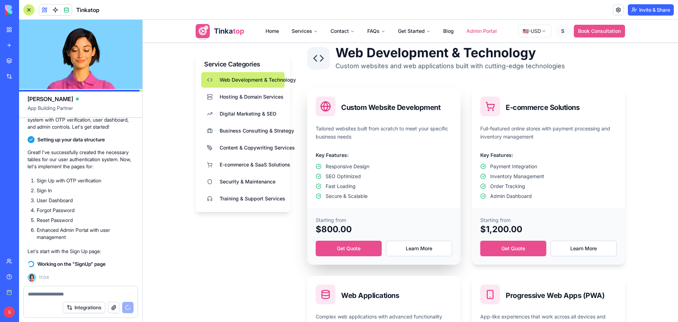
scroll to position [247, 0]
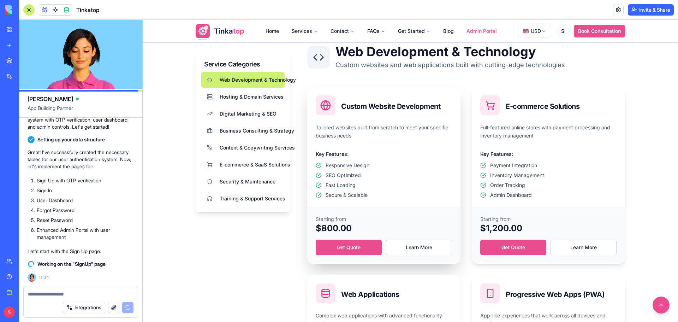
click at [362, 248] on link "Get Quote" at bounding box center [349, 247] width 66 height 16
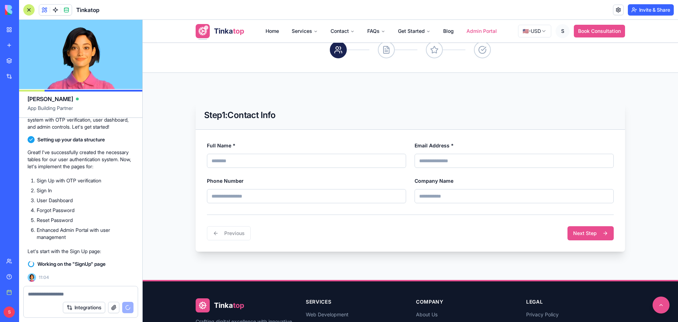
scroll to position [129, 0]
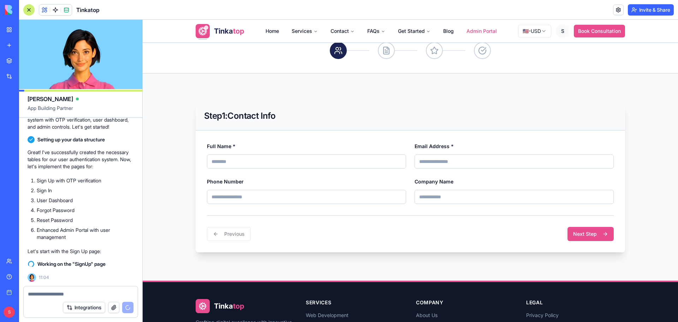
click at [272, 162] on input "Full Name *" at bounding box center [306, 161] width 199 height 14
type input "**********"
click at [476, 160] on input "Email Address *" at bounding box center [514, 161] width 199 height 14
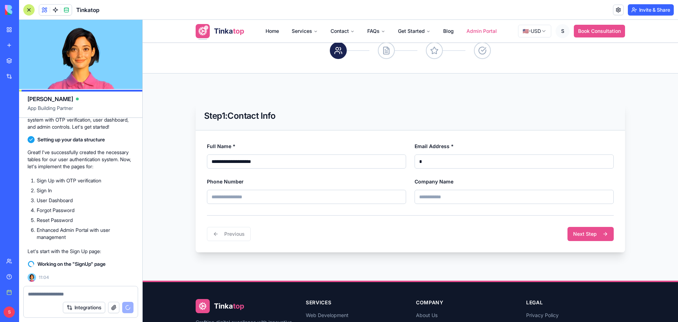
type input "**********"
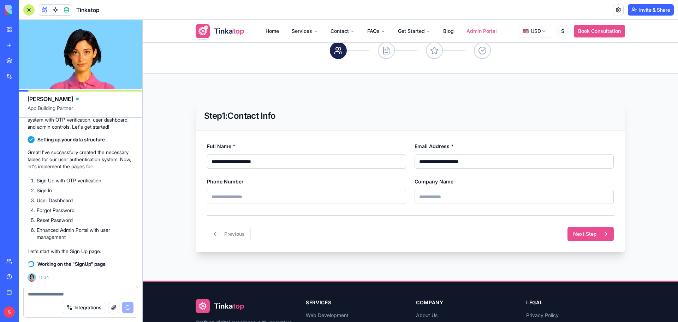
click at [337, 199] on input "Phone Number" at bounding box center [306, 197] width 199 height 14
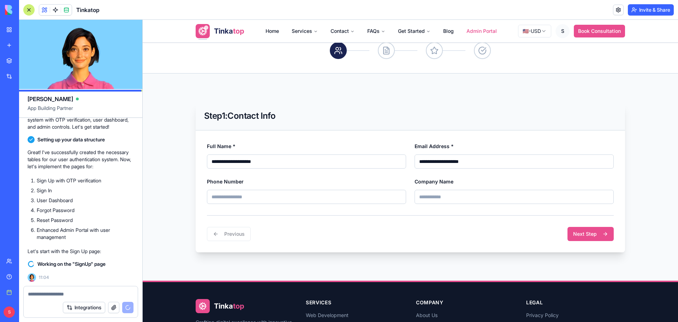
type input "**********"
click at [574, 233] on button "Next Step" at bounding box center [590, 234] width 46 height 14
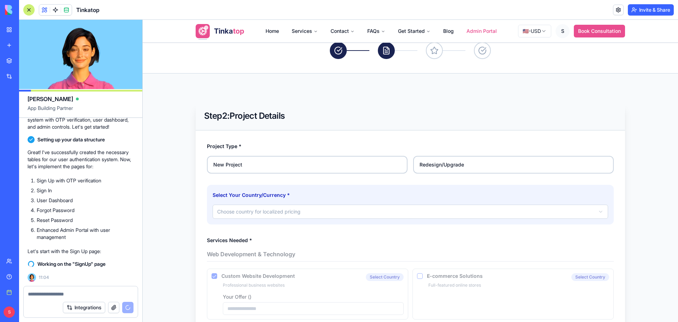
click at [328, 165] on label "New Project" at bounding box center [307, 165] width 201 height 18
click at [212, 161] on button "New Project" at bounding box center [210, 158] width 6 height 6
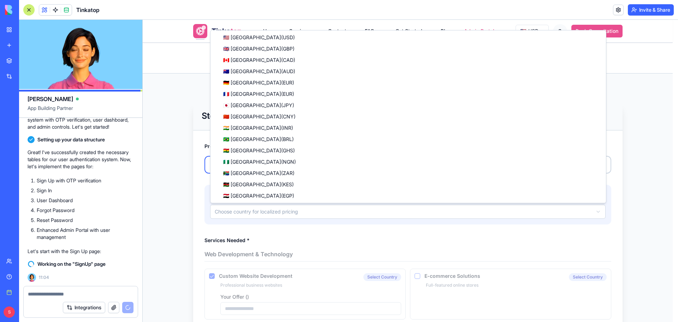
select select "**"
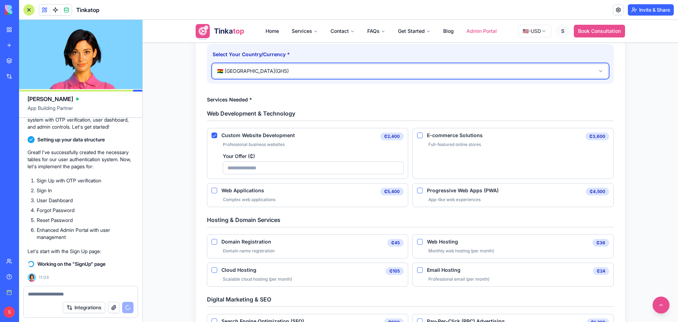
scroll to position [270, 0]
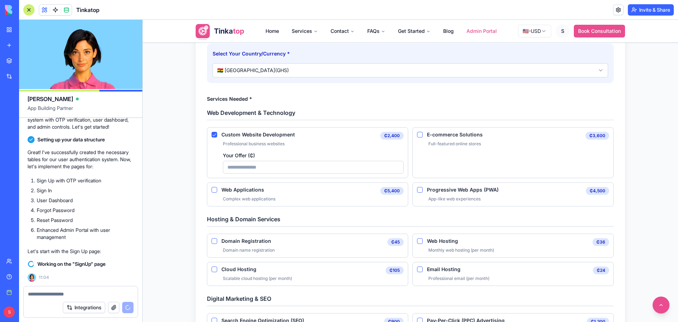
click at [213, 189] on Applications "Web Applications" at bounding box center [215, 190] width 6 height 6
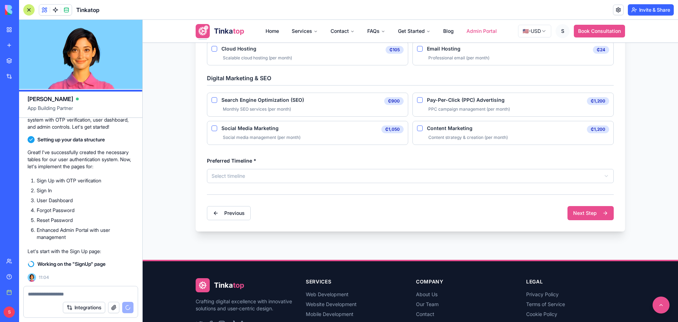
scroll to position [553, 0]
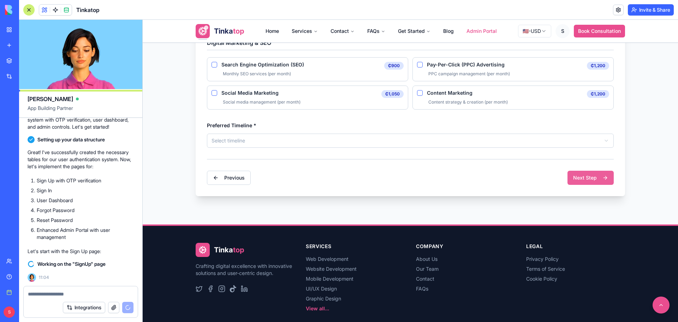
click at [581, 177] on button "Next Step" at bounding box center [590, 178] width 46 height 14
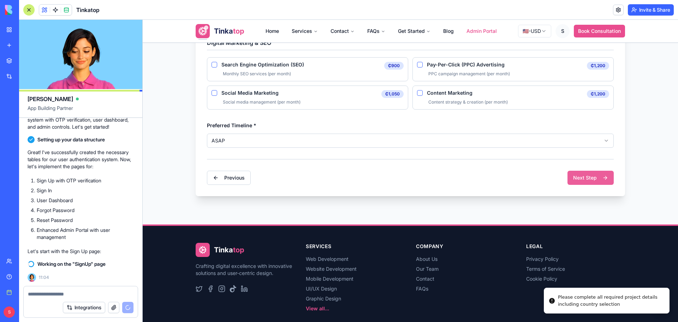
click at [579, 175] on button "Next Step" at bounding box center [590, 178] width 46 height 14
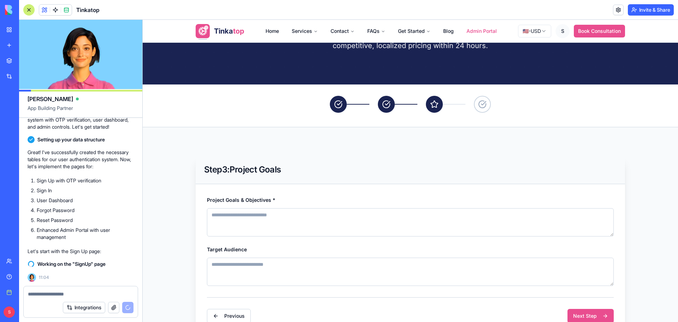
scroll to position [157, 0]
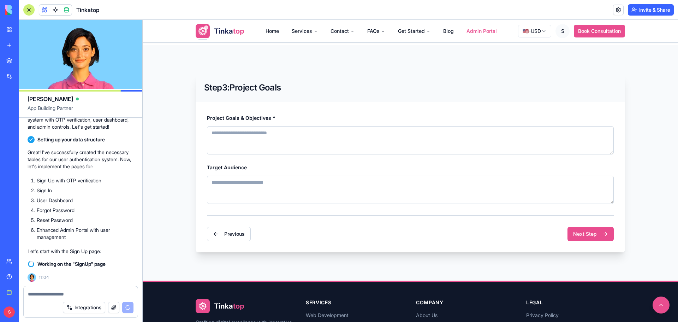
click at [280, 142] on textarea "Project Goals & Objectives *" at bounding box center [410, 140] width 407 height 28
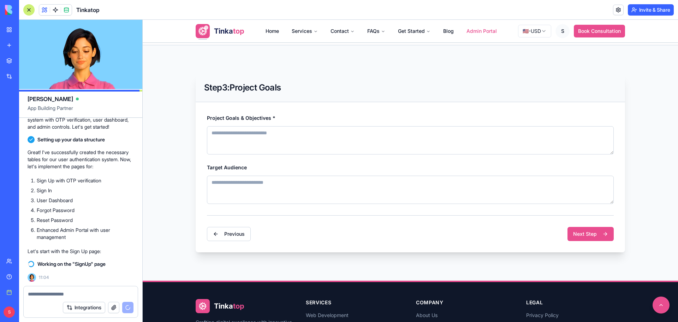
paste textarea "**********"
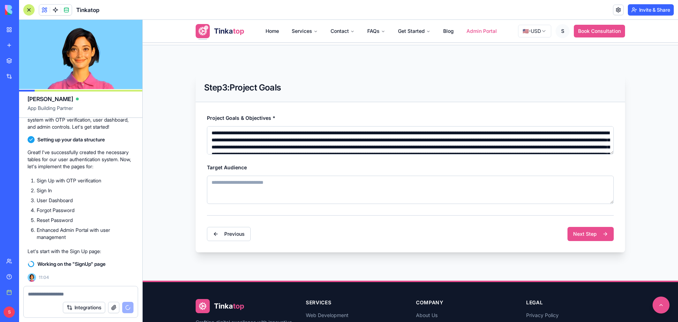
scroll to position [17, 0]
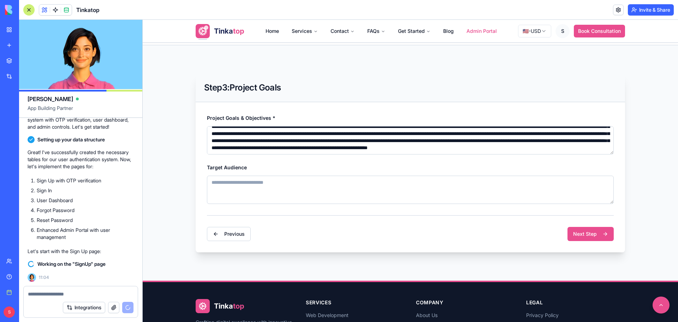
type textarea "**********"
click at [270, 192] on textarea "Target Audience" at bounding box center [410, 190] width 407 height 28
paste textarea "**********"
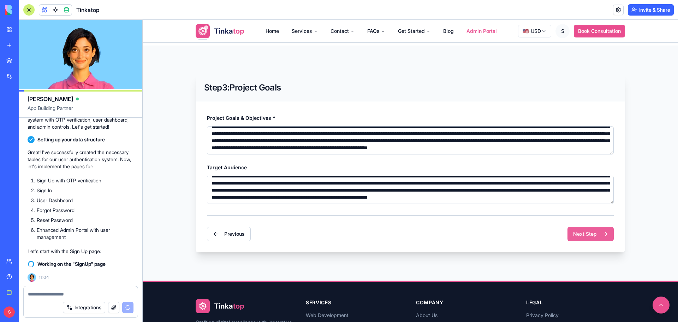
type textarea "**********"
click at [583, 233] on button "Next Step" at bounding box center [590, 234] width 46 height 14
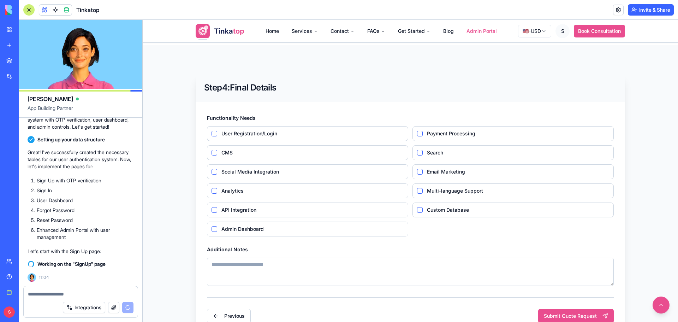
click at [271, 132] on span "User Registration/Login" at bounding box center [312, 133] width 182 height 5
click at [217, 132] on Registration\/Login "User Registration/Login" at bounding box center [215, 134] width 6 height 6
click at [271, 150] on span "CMS" at bounding box center [312, 152] width 182 height 5
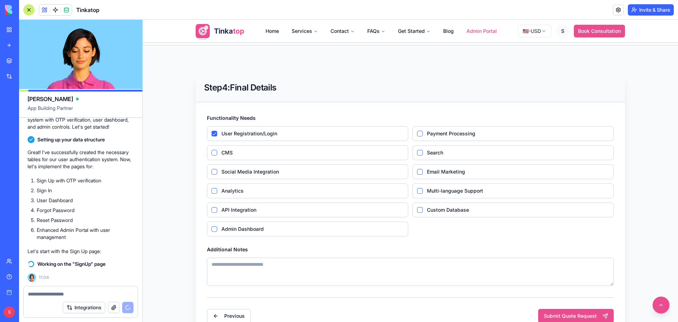
click at [217, 150] on button "CMS" at bounding box center [215, 153] width 6 height 6
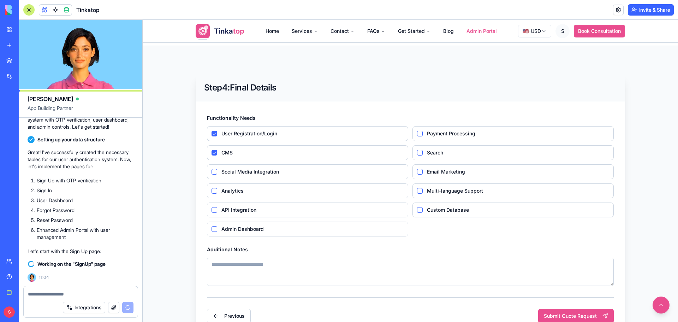
click at [270, 169] on span "Social Media Integration" at bounding box center [312, 171] width 182 height 5
click at [217, 169] on Integration "Social Media Integration" at bounding box center [215, 172] width 6 height 6
click at [524, 270] on textarea "Additional Notes" at bounding box center [410, 271] width 407 height 28
paste textarea "**********"
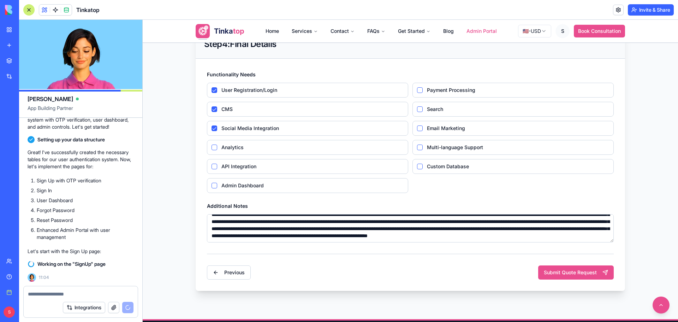
scroll to position [299, 0]
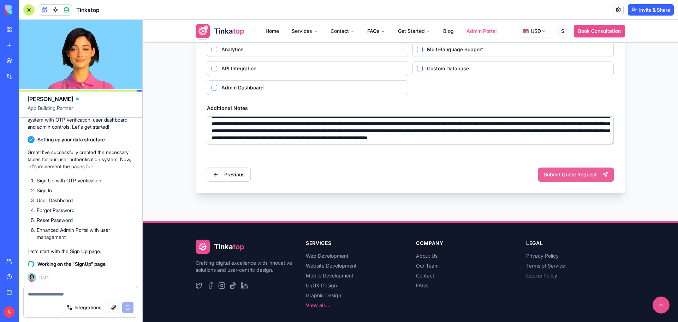
type textarea "**********"
click at [577, 171] on button "Submit Quote Request" at bounding box center [576, 174] width 76 height 14
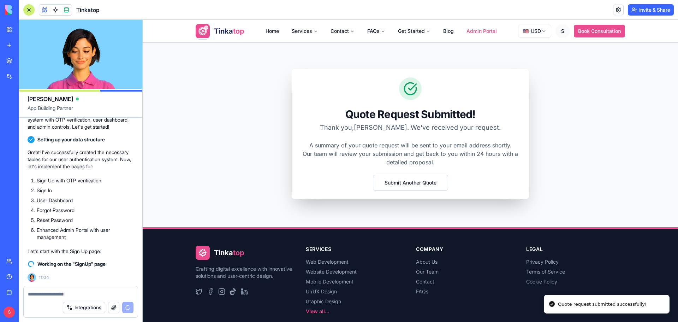
scroll to position [0, 0]
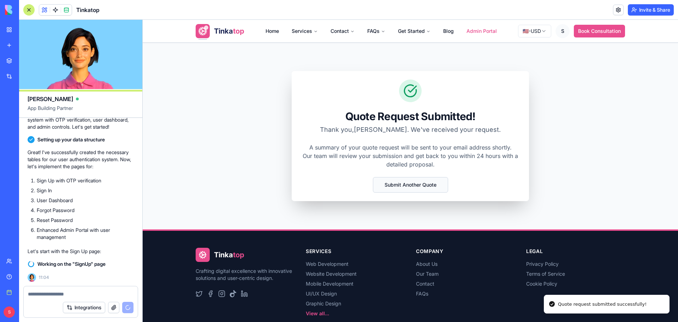
click at [420, 189] on button "Submit Another Quote" at bounding box center [410, 185] width 75 height 16
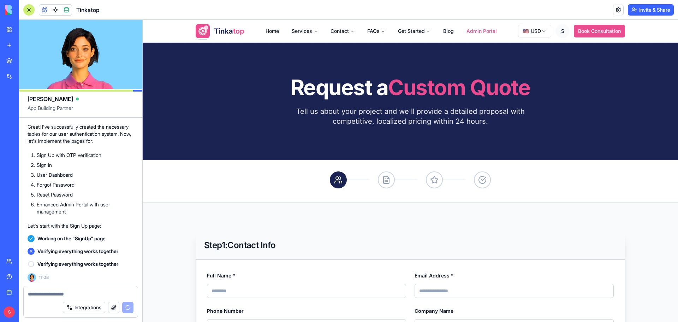
scroll to position [95631, 0]
